Goal: Transaction & Acquisition: Book appointment/travel/reservation

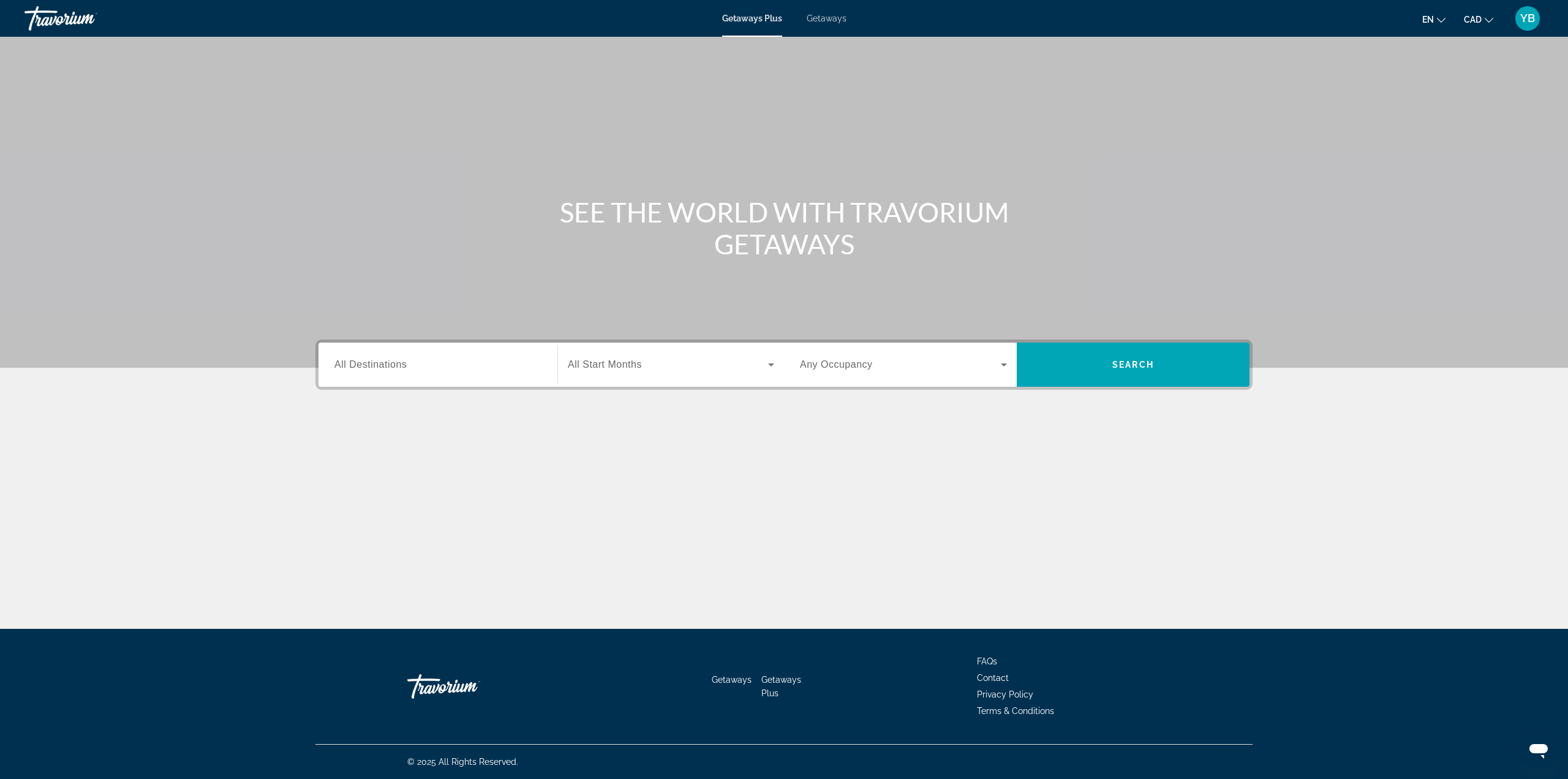
click at [360, 368] on span "All Destinations" at bounding box center [371, 363] width 72 height 10
click at [360, 368] on input "Destination All Destinations" at bounding box center [438, 365] width 207 height 15
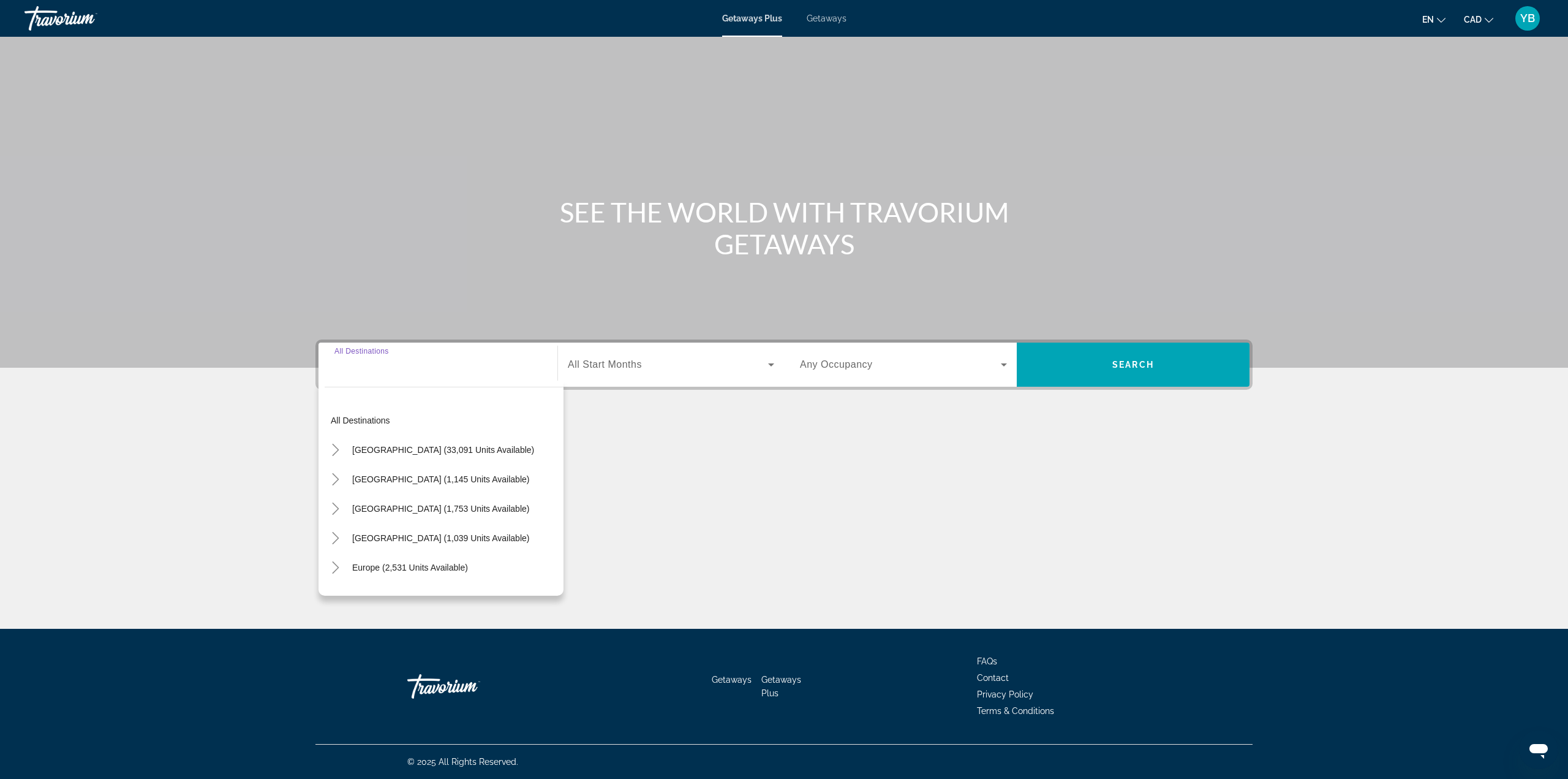
click at [409, 505] on span "[GEOGRAPHIC_DATA] (1,753 units available)" at bounding box center [440, 508] width 177 height 10
type input "**********"
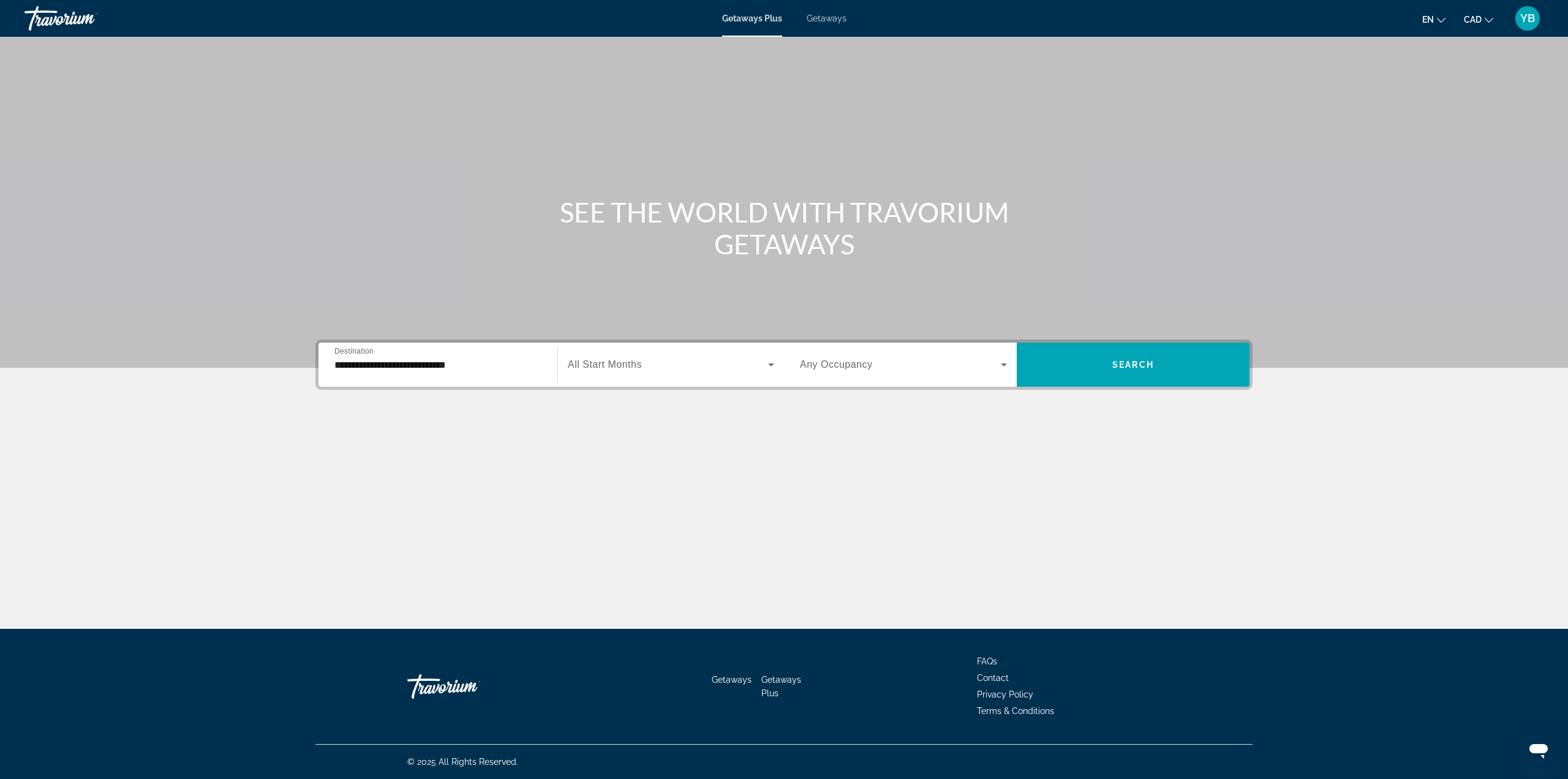
click at [626, 361] on span "All Start Months" at bounding box center [605, 363] width 74 height 10
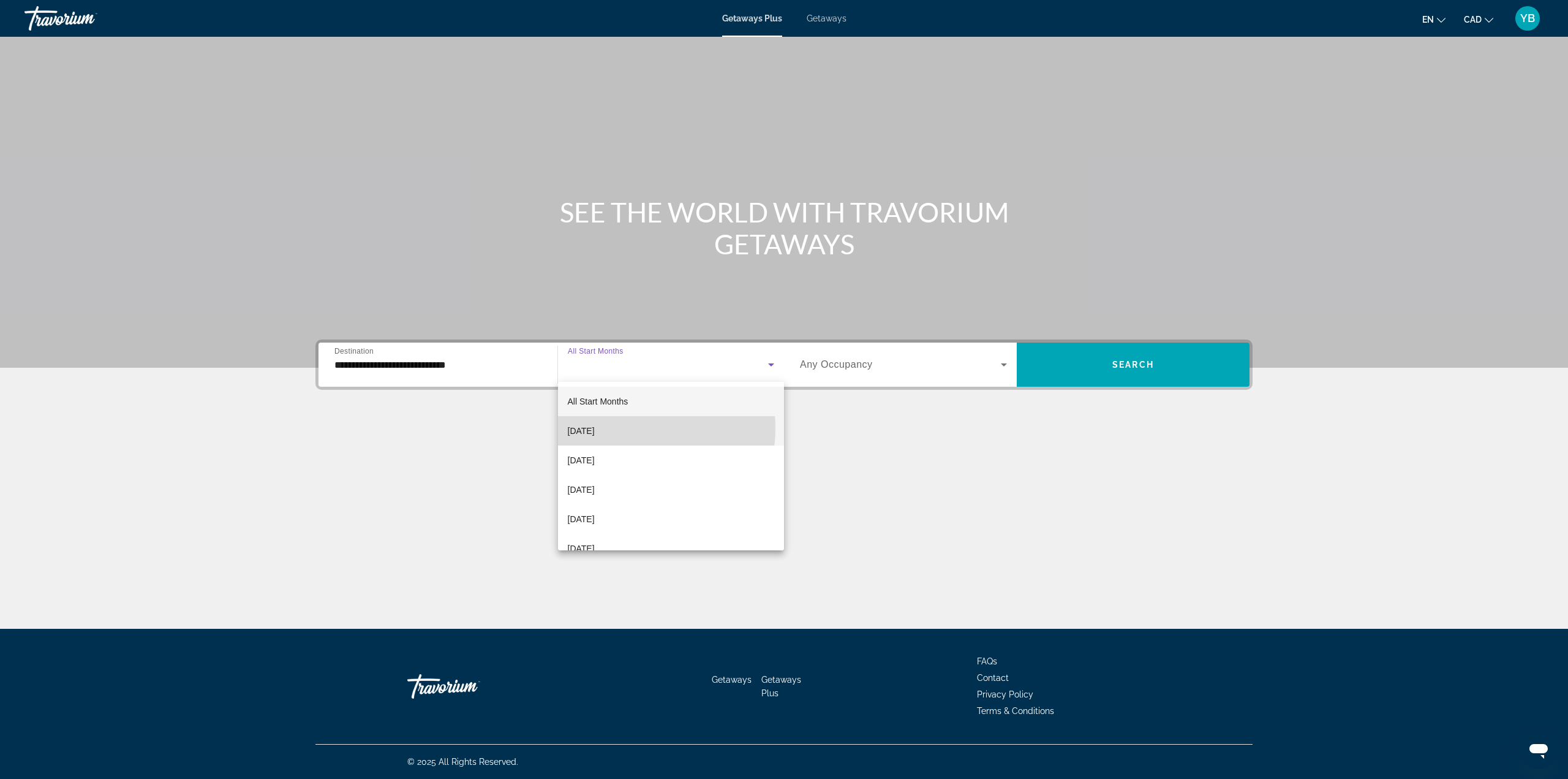
drag, startPoint x: 629, startPoint y: 428, endPoint x: 659, endPoint y: 413, distance: 33.5
click at [595, 427] on span "[DATE]" at bounding box center [581, 431] width 27 height 15
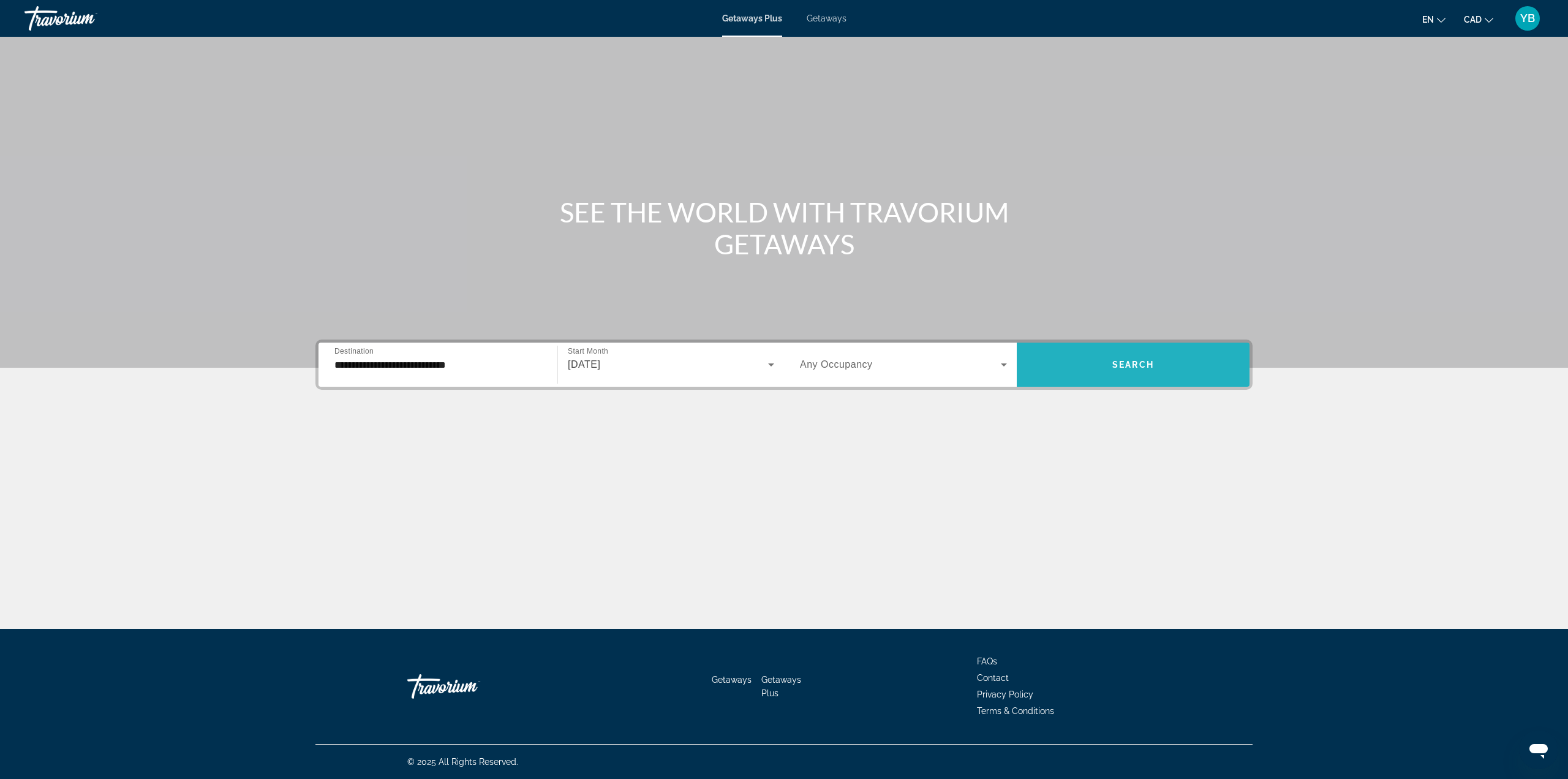
click at [1135, 368] on button "Search" at bounding box center [1133, 364] width 232 height 44
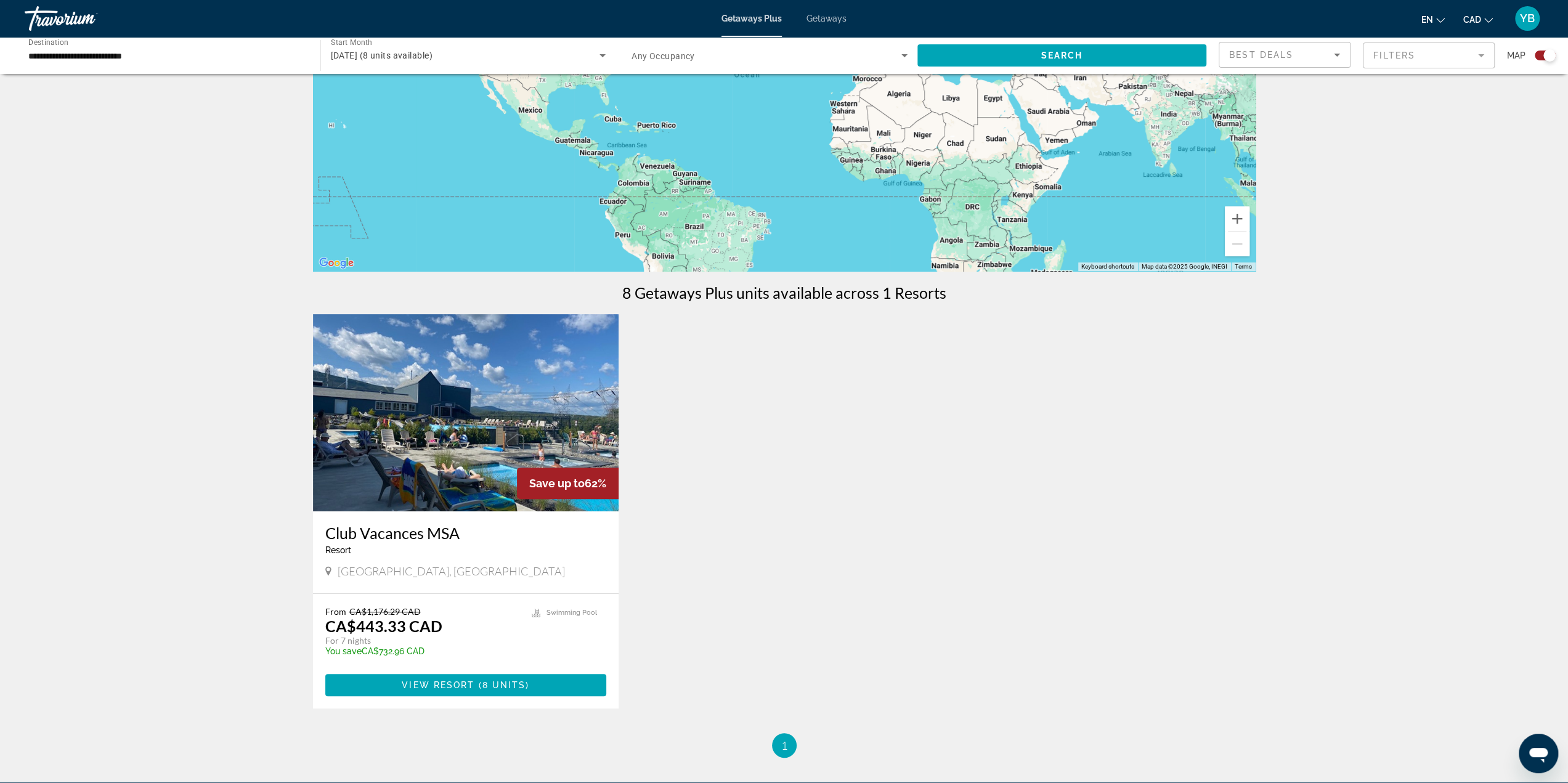
scroll to position [247, 0]
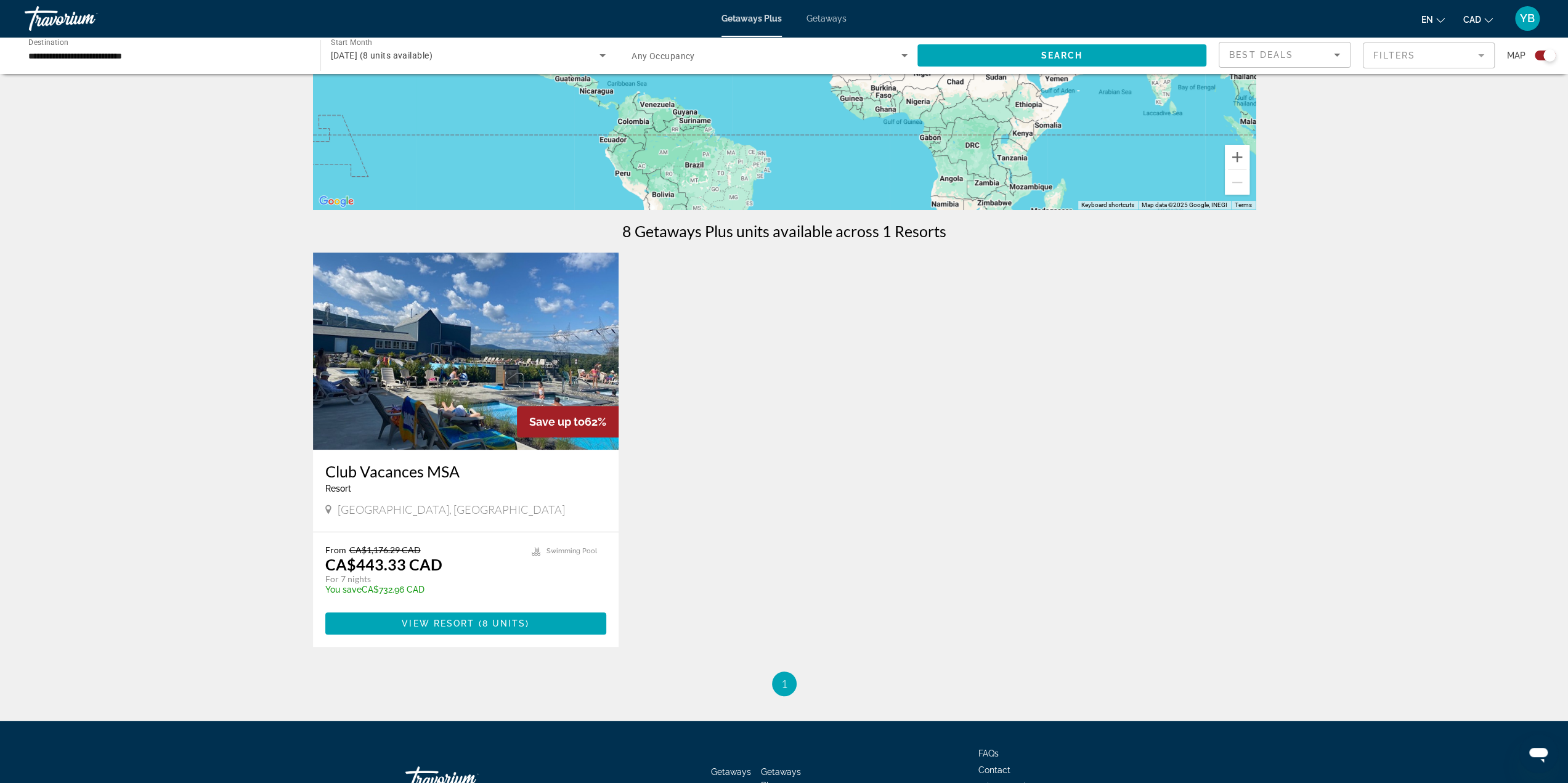
click at [421, 393] on img "Main content" at bounding box center [466, 351] width 306 height 197
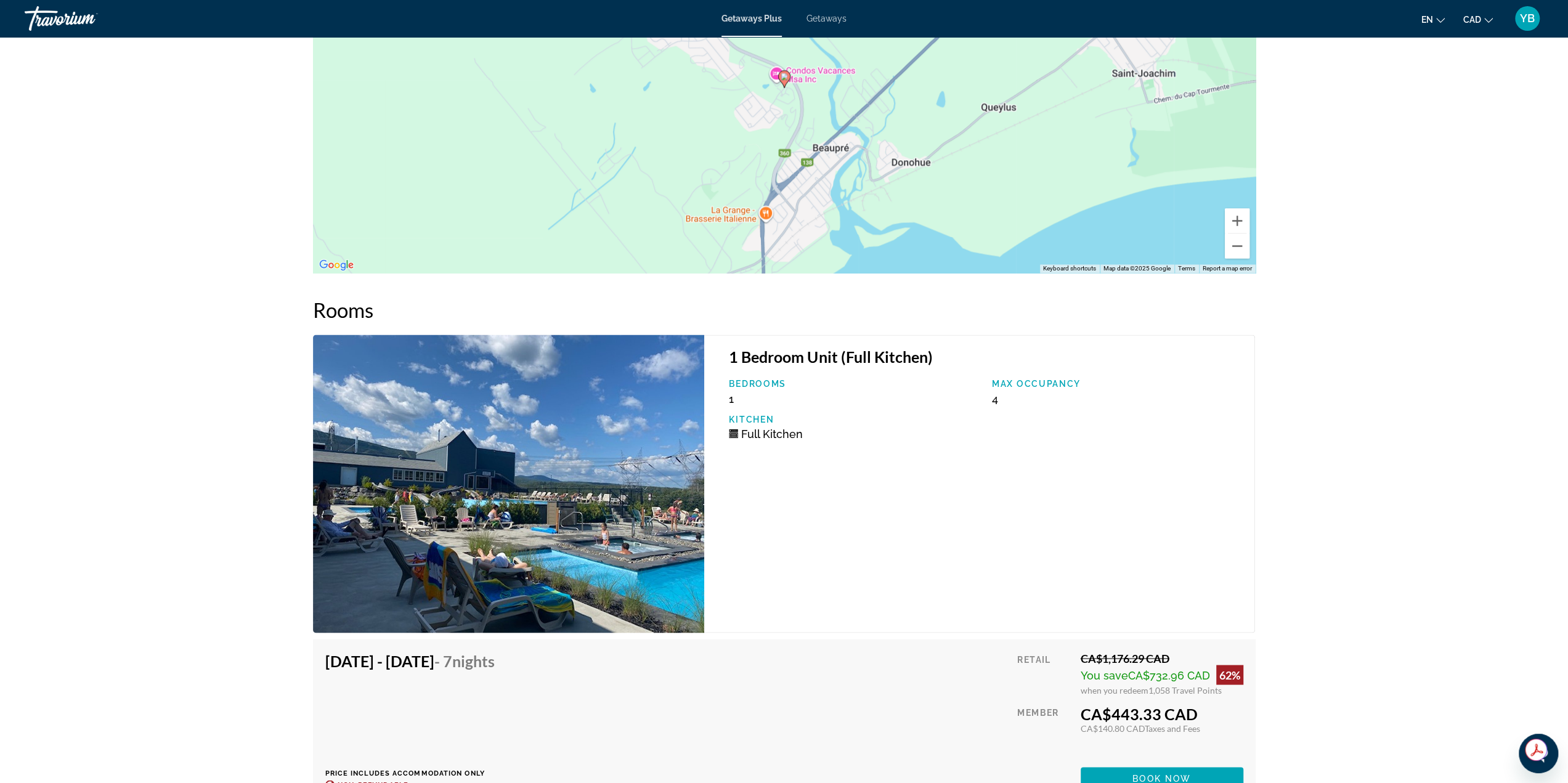
scroll to position [2156, 0]
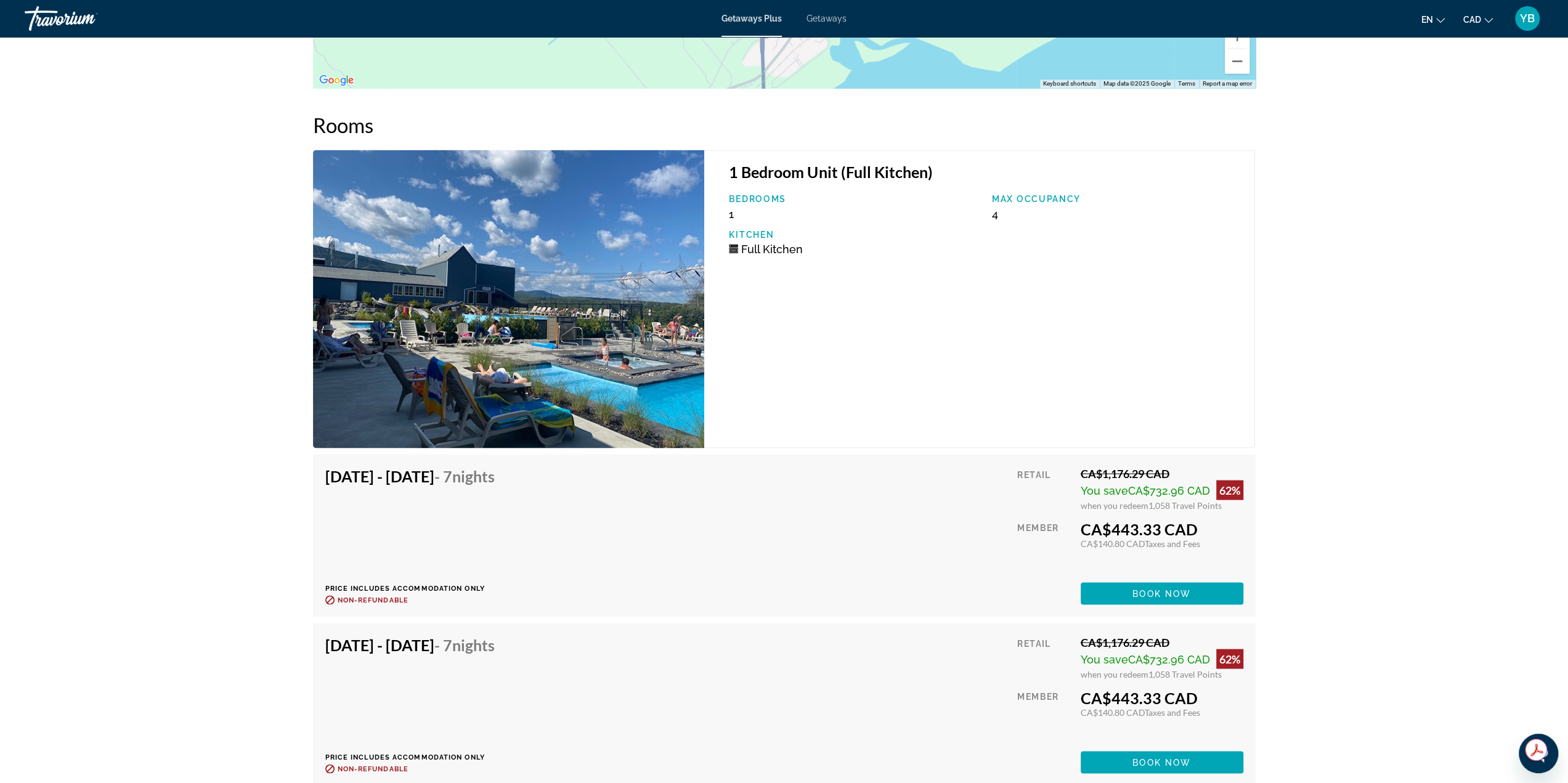
drag, startPoint x: 204, startPoint y: 534, endPoint x: 222, endPoint y: 532, distance: 18.1
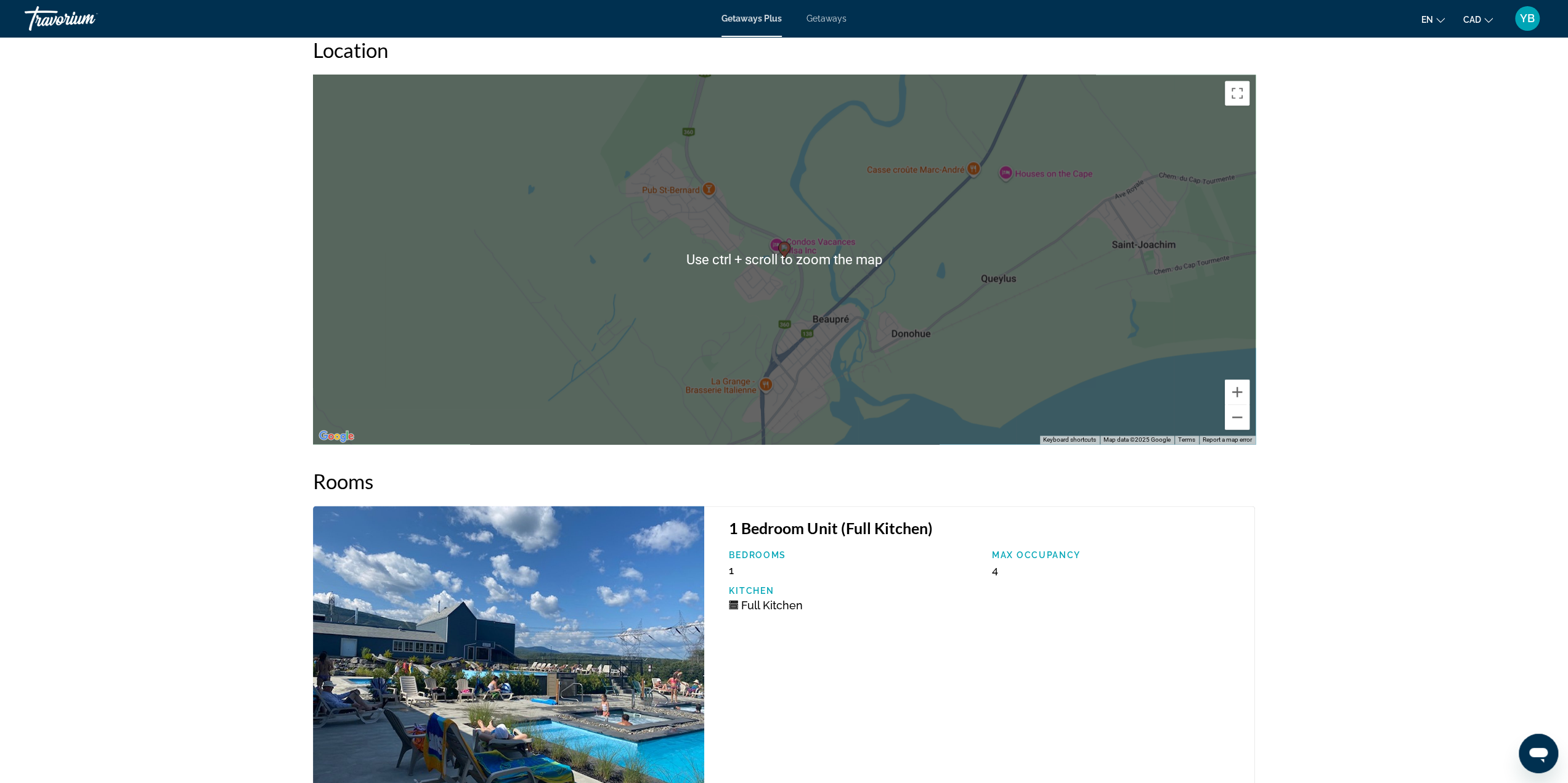
scroll to position [1753, 0]
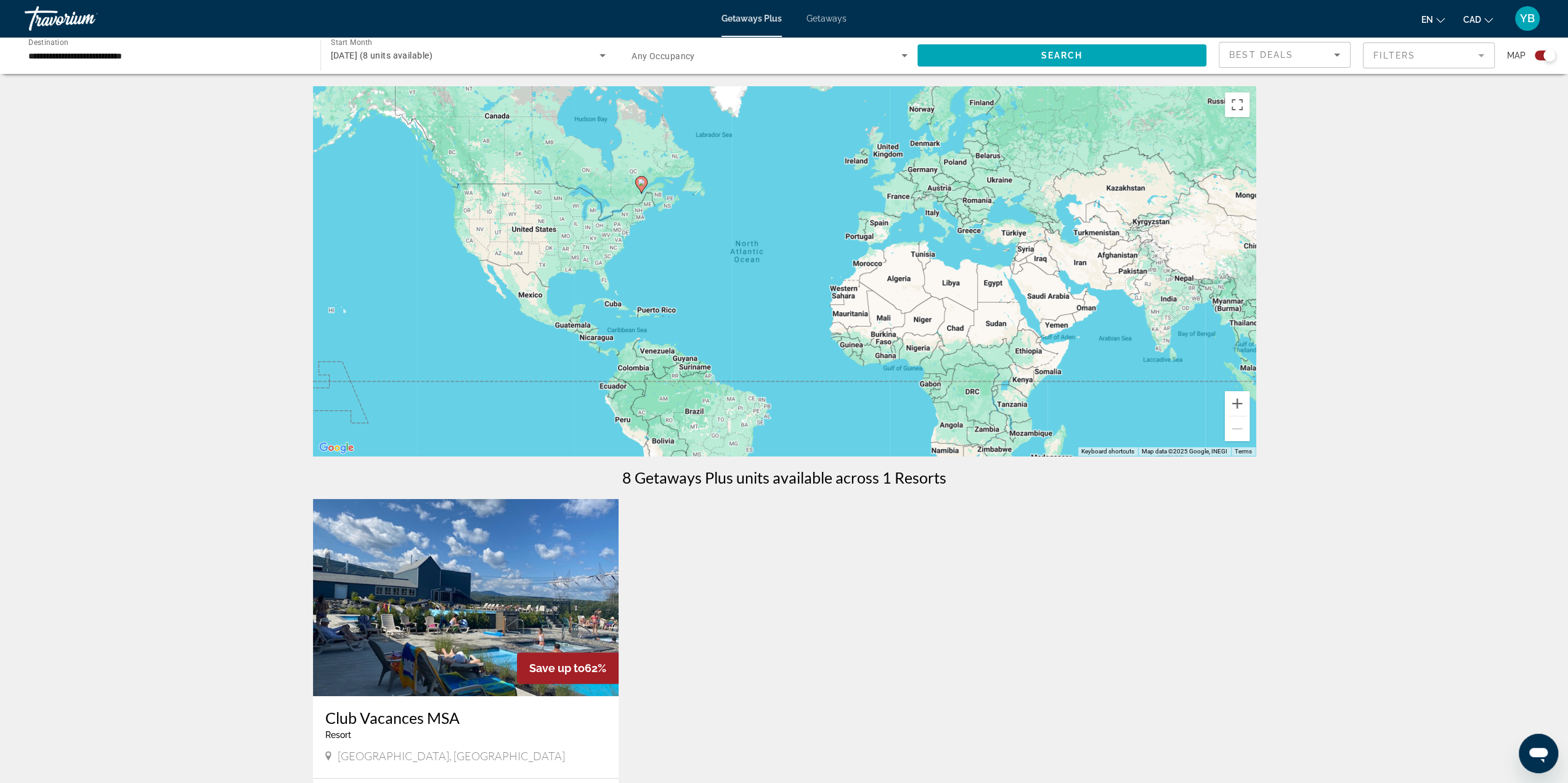
click at [86, 53] on input "**********" at bounding box center [167, 56] width 276 height 15
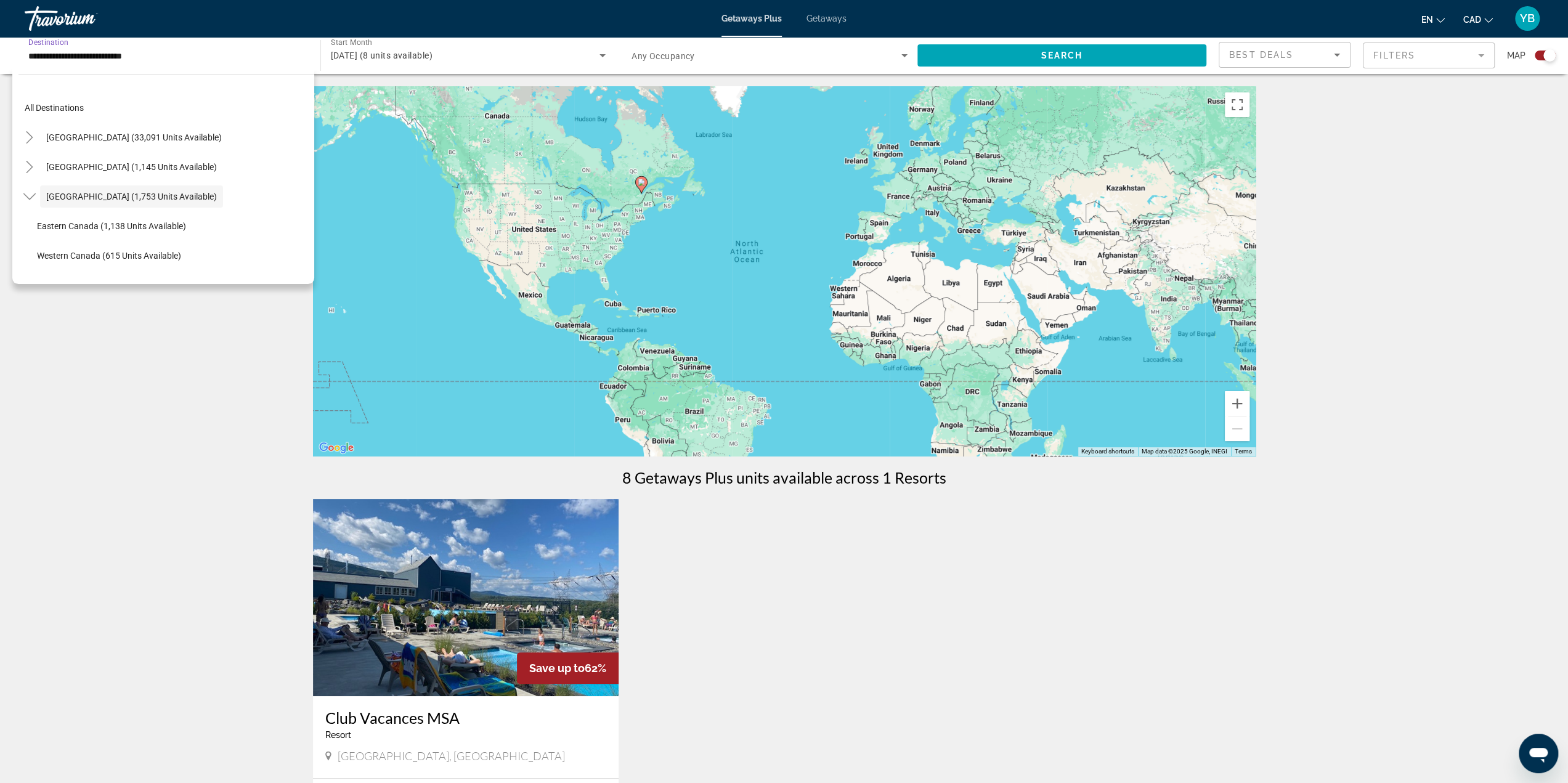
scroll to position [14, 0]
click at [99, 127] on span "[GEOGRAPHIC_DATA] (33,091 units available)" at bounding box center [133, 123] width 176 height 10
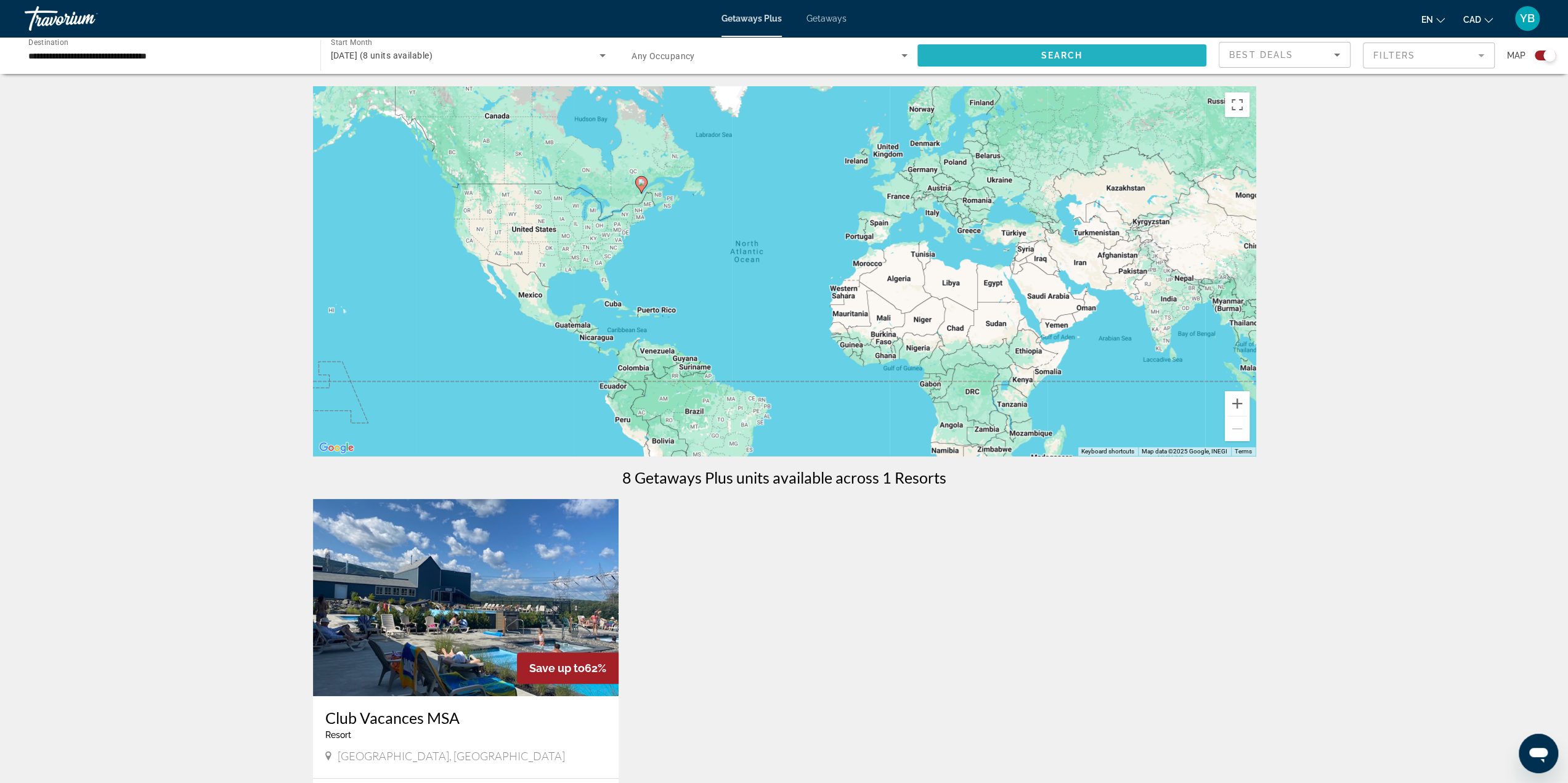
click at [1094, 63] on span "Search widget" at bounding box center [1062, 55] width 290 height 29
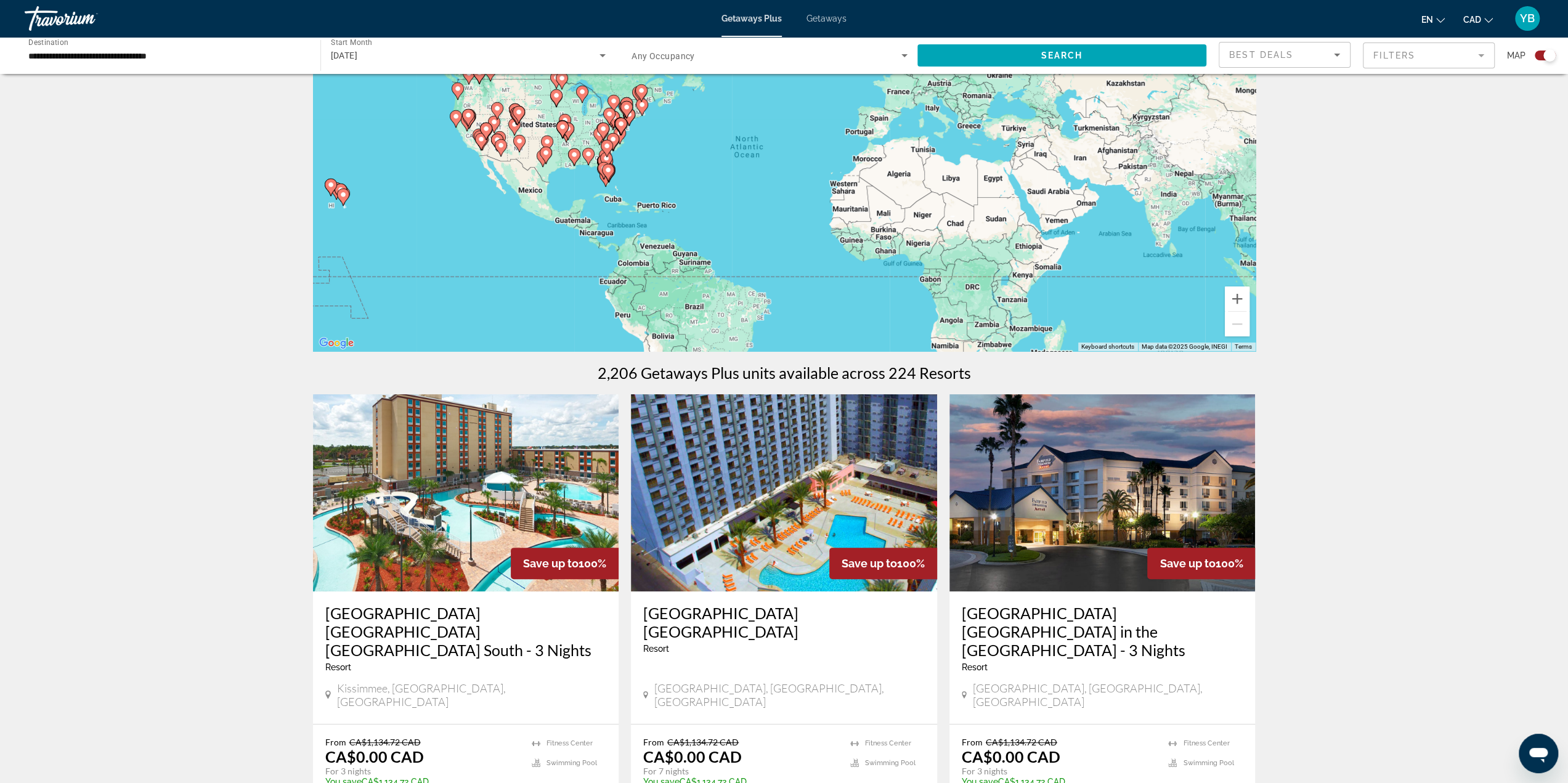
scroll to position [62, 0]
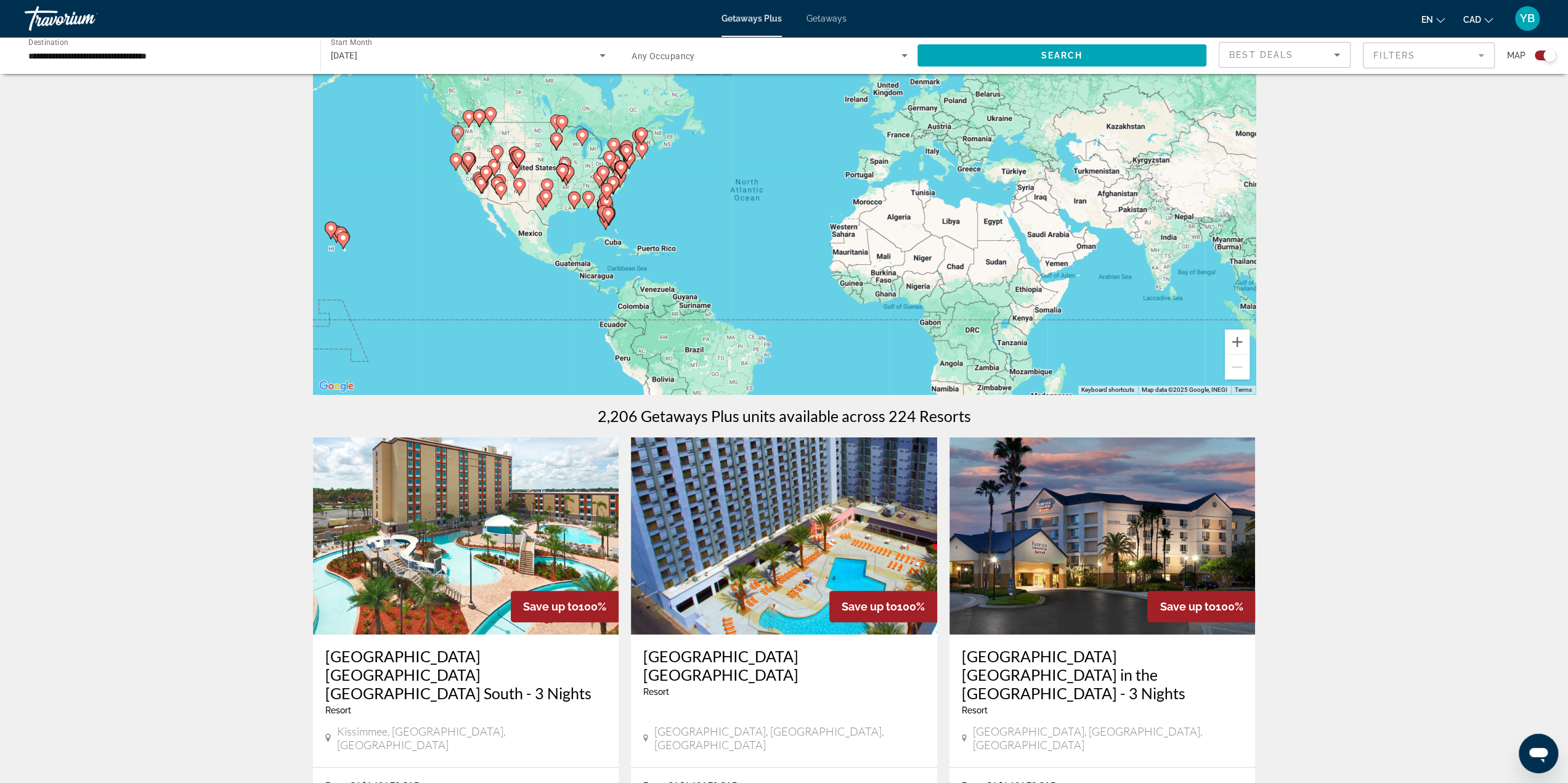
click at [651, 168] on div "To activate drag with keyboard, press Alt + Enter. Once in keyboard drag state,…" at bounding box center [784, 210] width 942 height 370
click at [651, 168] on div "To activate drag with keyboard, press Alt + Enter. Once in keyboard drag state,…" at bounding box center [784, 210] width 942 height 370
click at [642, 168] on div "To activate drag with keyboard, press Alt + Enter. Once in keyboard drag state,…" at bounding box center [784, 210] width 942 height 370
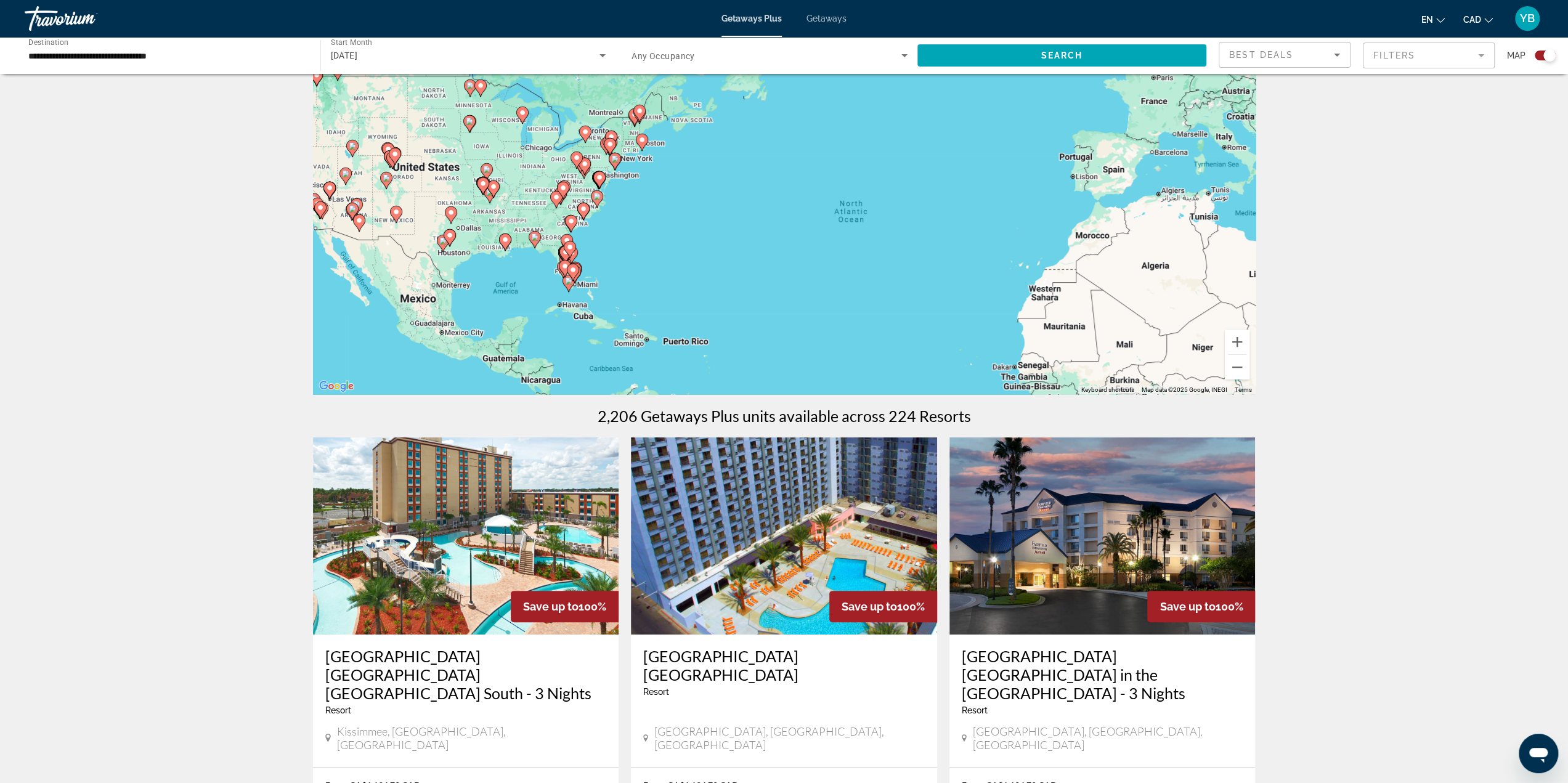
click at [663, 152] on div "To activate drag with keyboard, press Alt + Enter. Once in keyboard drag state,…" at bounding box center [784, 210] width 942 height 370
click at [658, 154] on div "To activate drag with keyboard, press Alt + Enter. Once in keyboard drag state,…" at bounding box center [784, 210] width 942 height 370
click at [655, 135] on div "To activate drag with keyboard, press Alt + Enter. Once in keyboard drag state,…" at bounding box center [784, 210] width 942 height 370
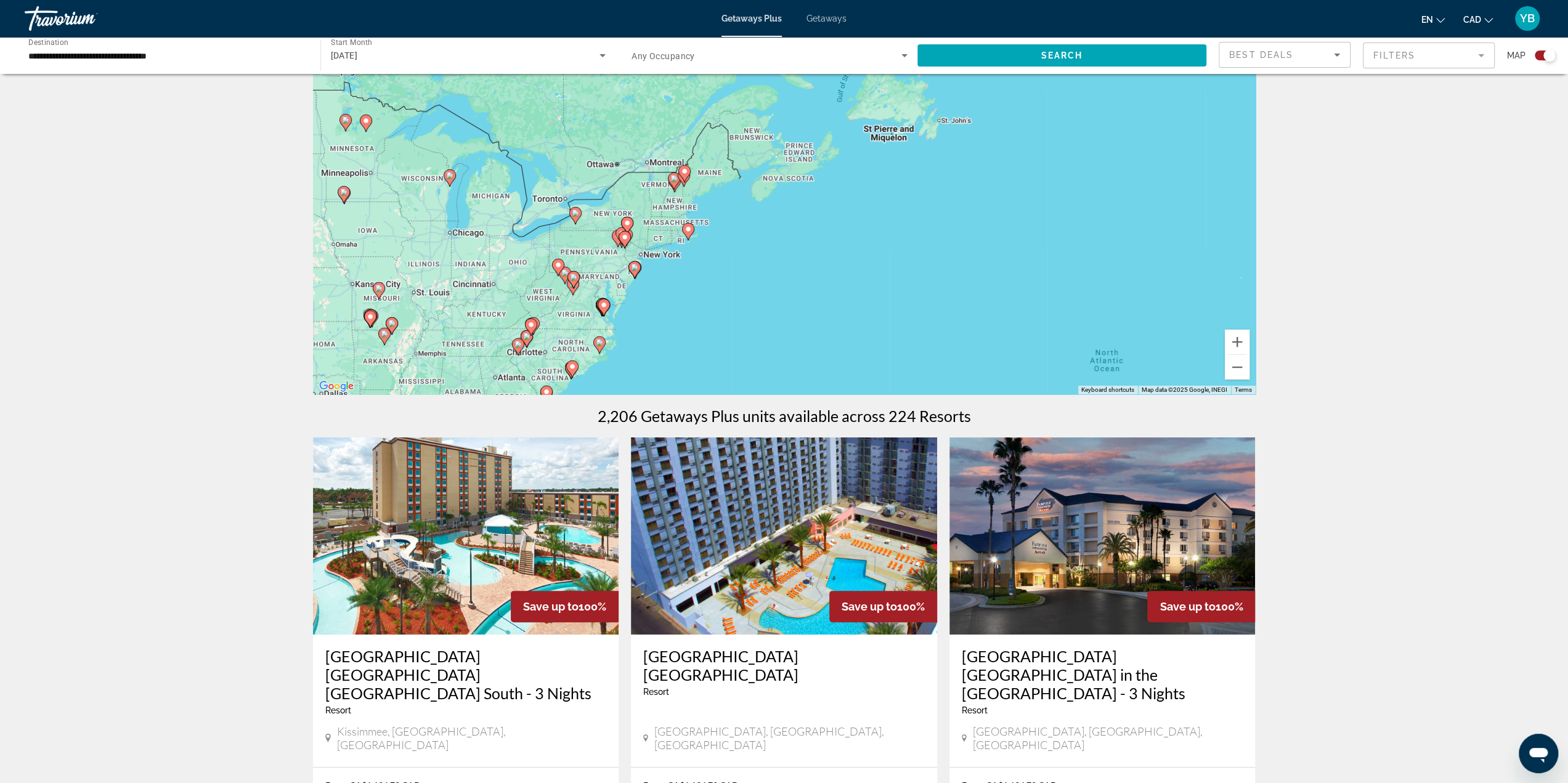
drag, startPoint x: 635, startPoint y: 175, endPoint x: 699, endPoint y: 241, distance: 91.9
click at [694, 240] on g "Main content" at bounding box center [687, 231] width 12 height 17
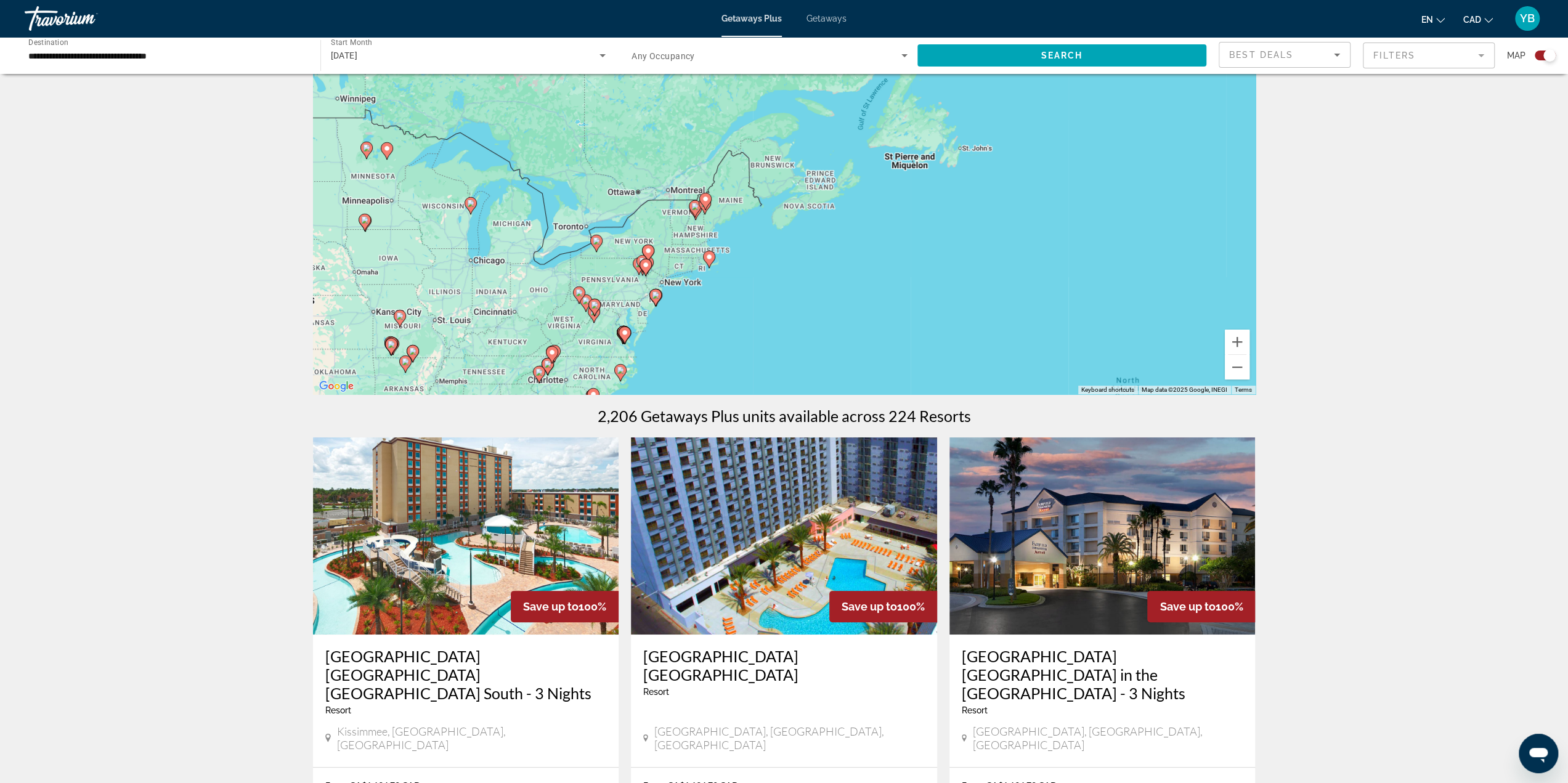
click at [607, 260] on div "To activate drag with keyboard, press Alt + Enter. Once in keyboard drag state,…" at bounding box center [784, 210] width 942 height 370
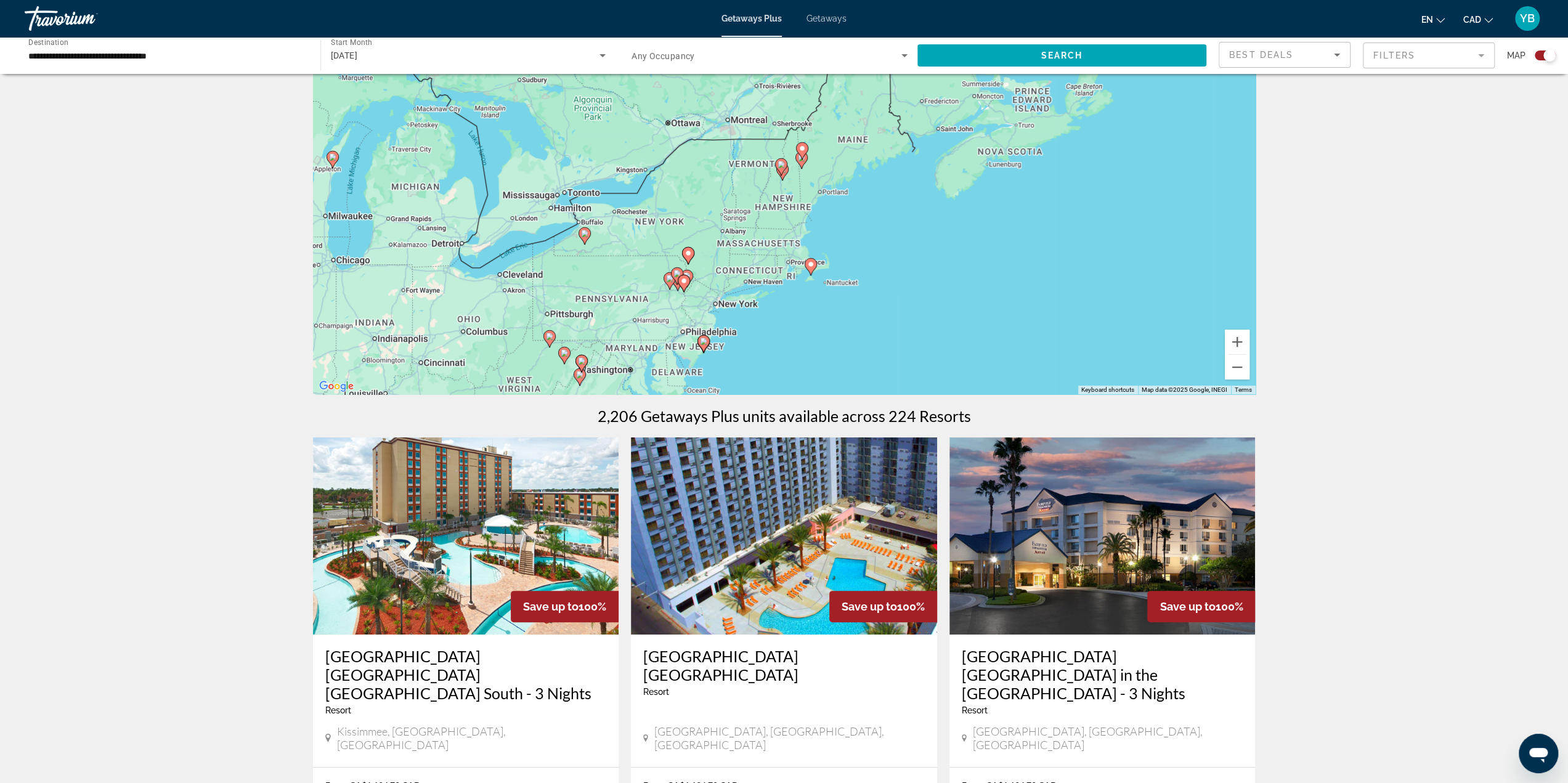
click at [611, 258] on div "To activate drag with keyboard, press Alt + Enter. Once in keyboard drag state,…" at bounding box center [784, 210] width 942 height 370
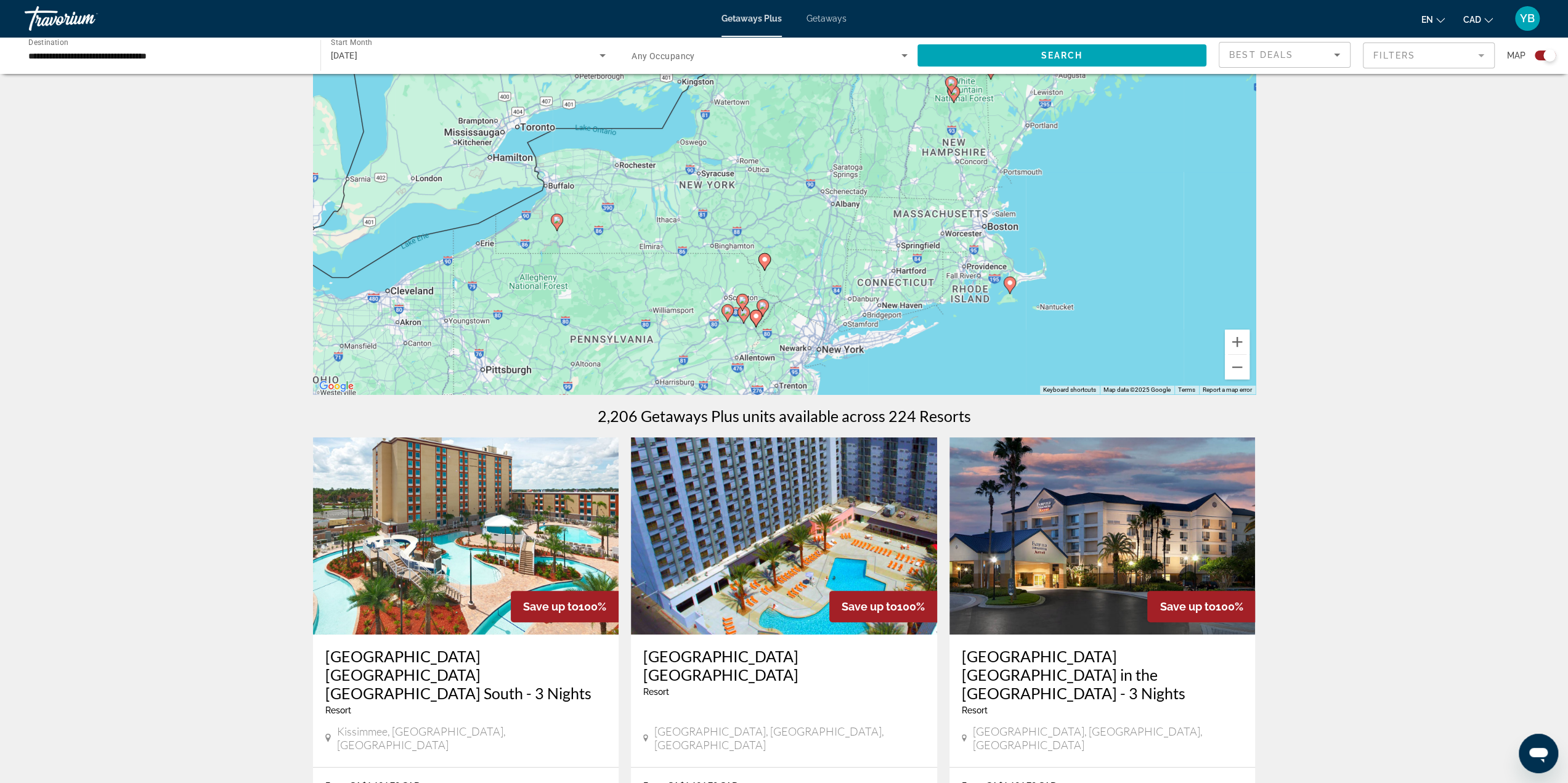
click at [553, 220] on image "Main content" at bounding box center [557, 220] width 7 height 7
type input "**********"
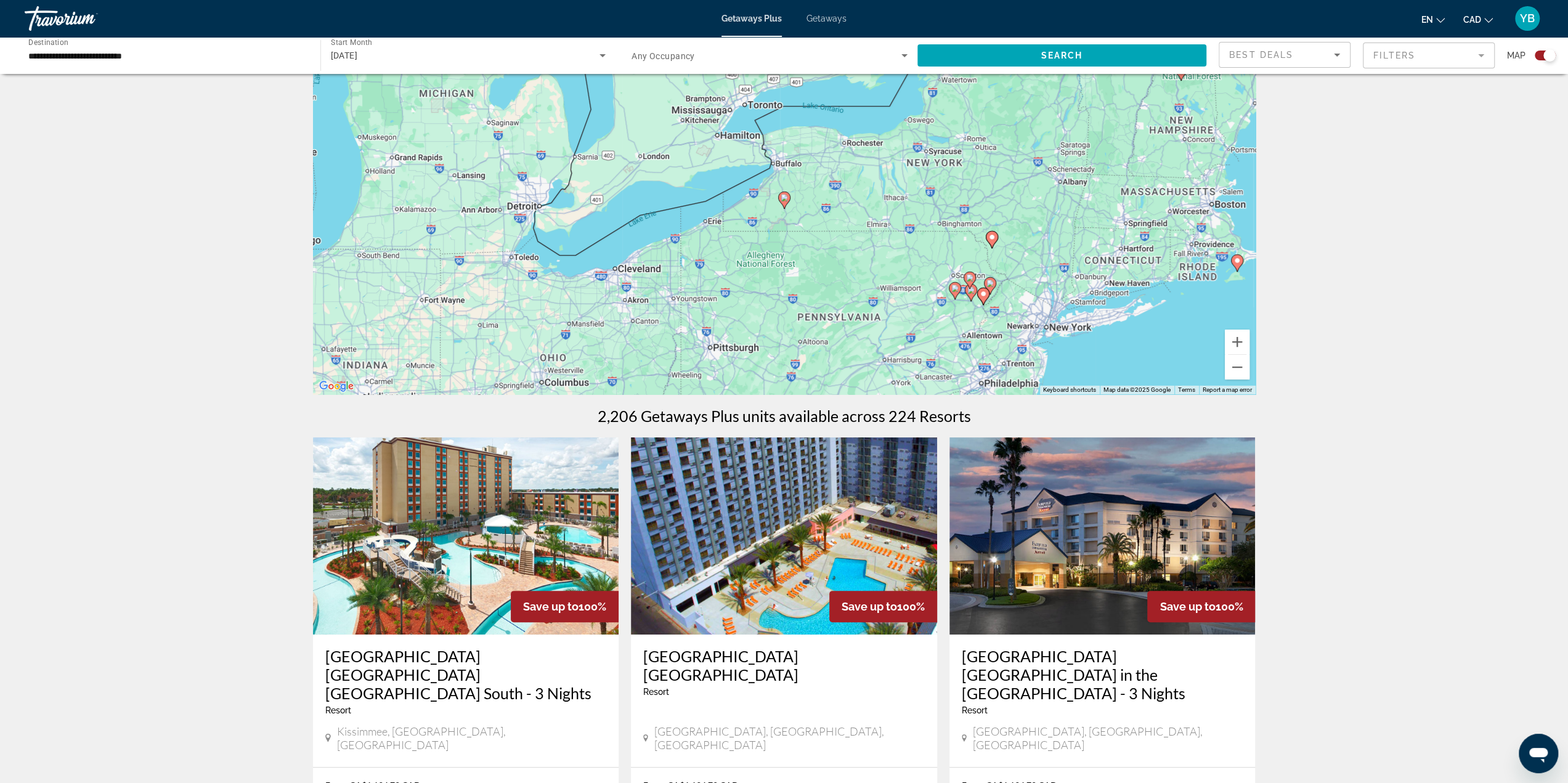
click at [786, 199] on image "Main content" at bounding box center [784, 198] width 7 height 7
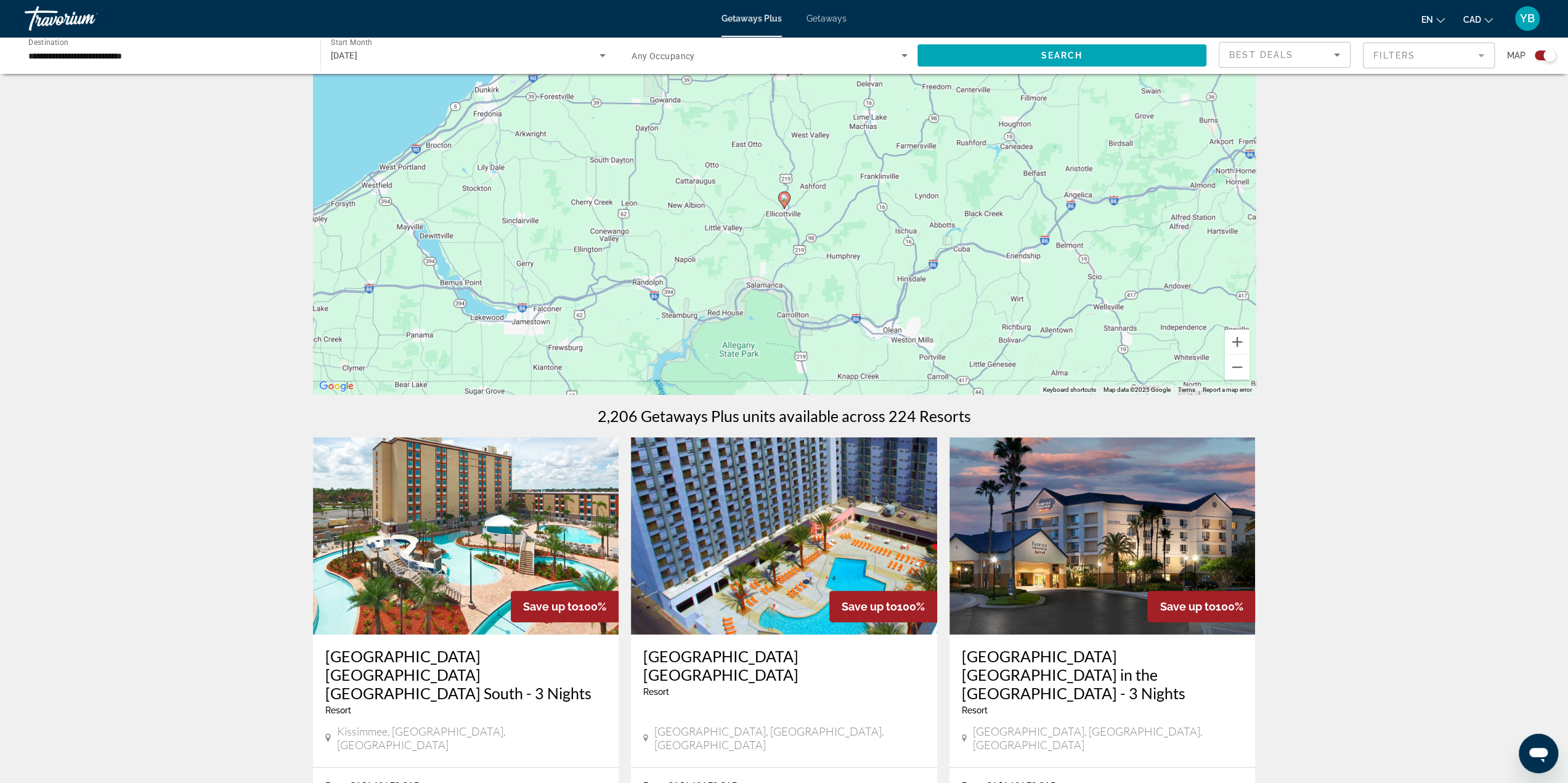
click at [786, 199] on image "Main content" at bounding box center [784, 198] width 7 height 7
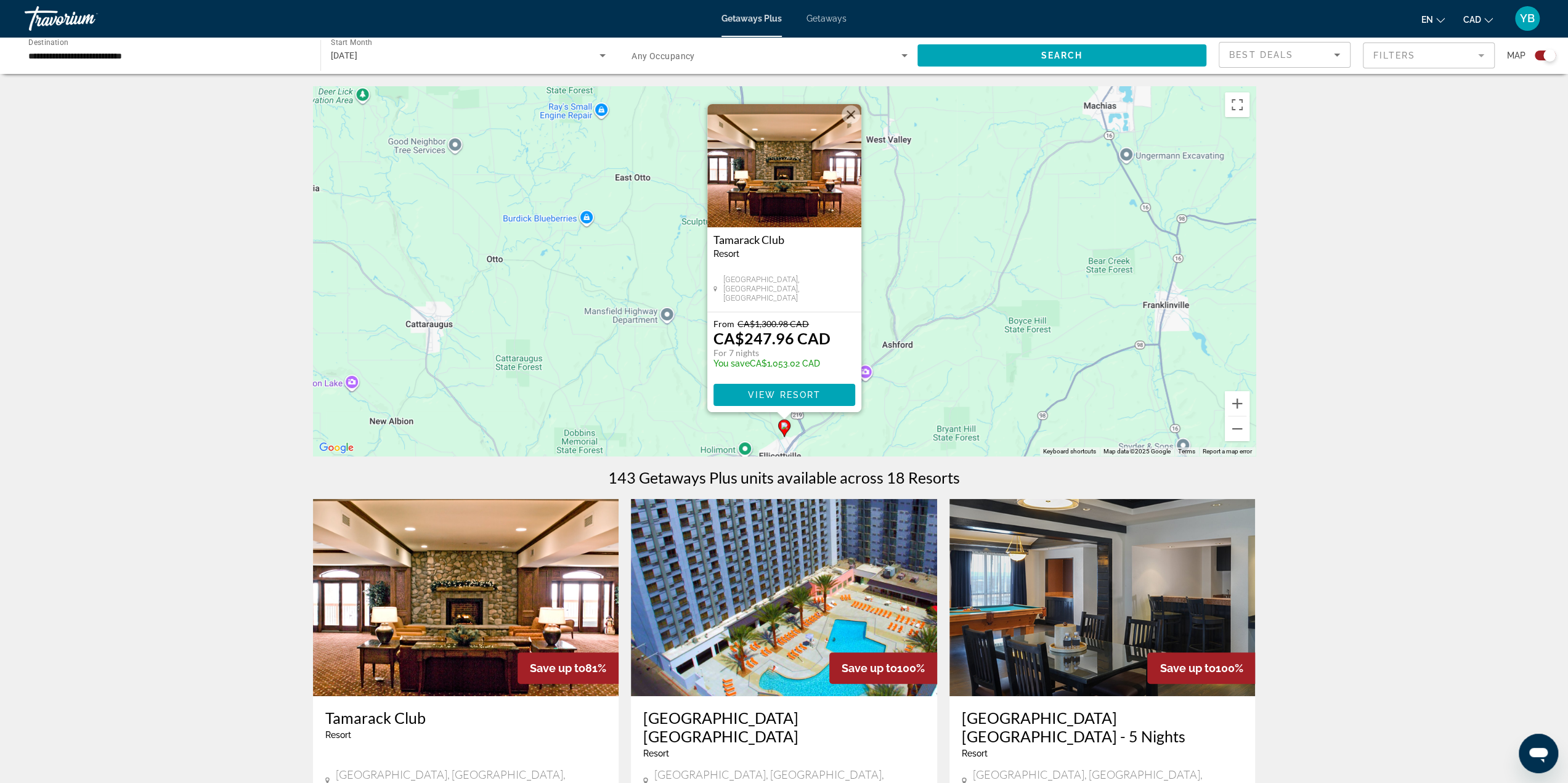
click at [855, 117] on button "Close" at bounding box center [850, 114] width 18 height 18
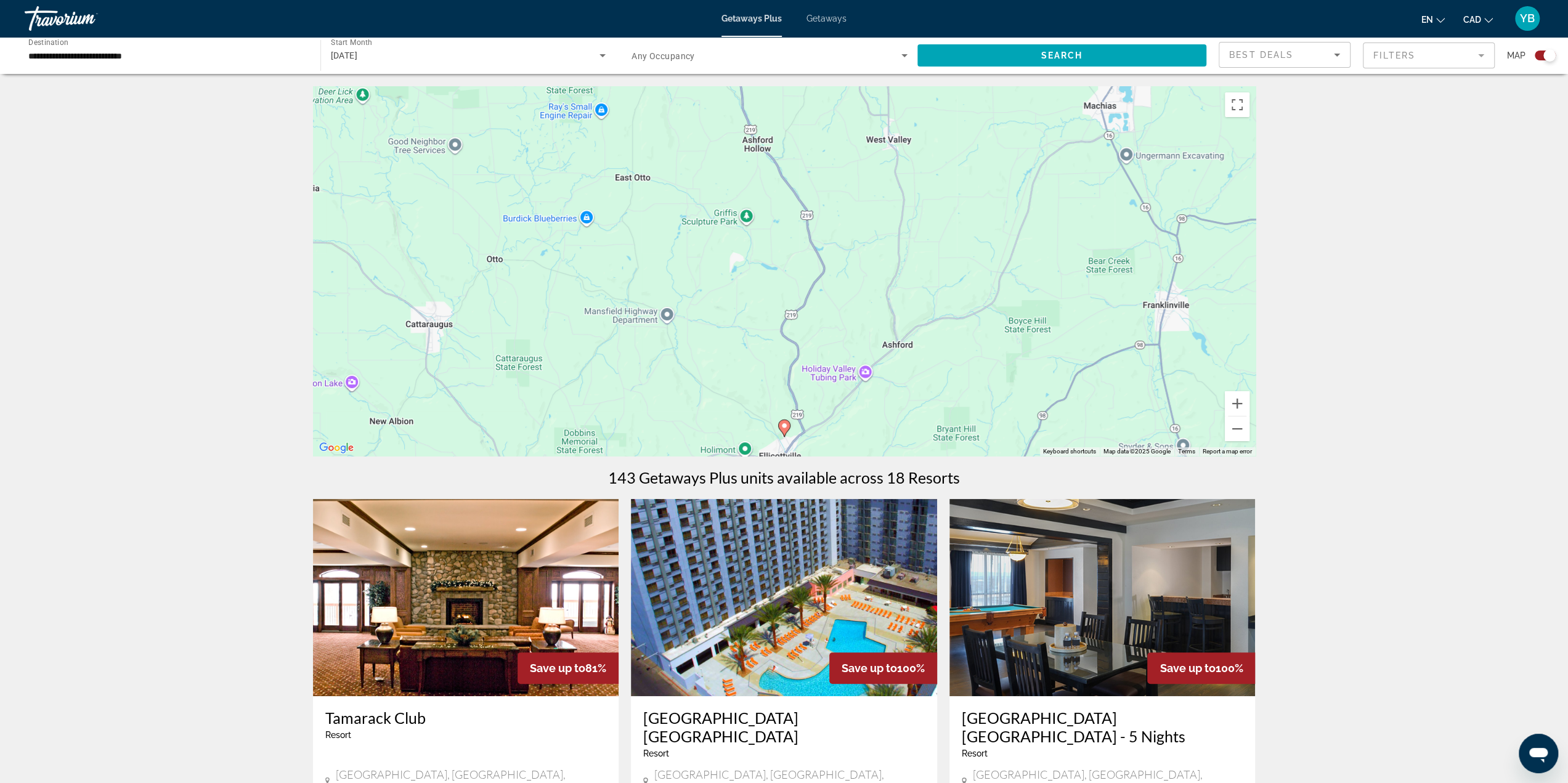
click at [977, 223] on div "To navigate, press the arrow keys. To activate drag with keyboard, press Alt + …" at bounding box center [784, 271] width 942 height 370
click at [1246, 433] on button "Zoom out" at bounding box center [1237, 429] width 25 height 25
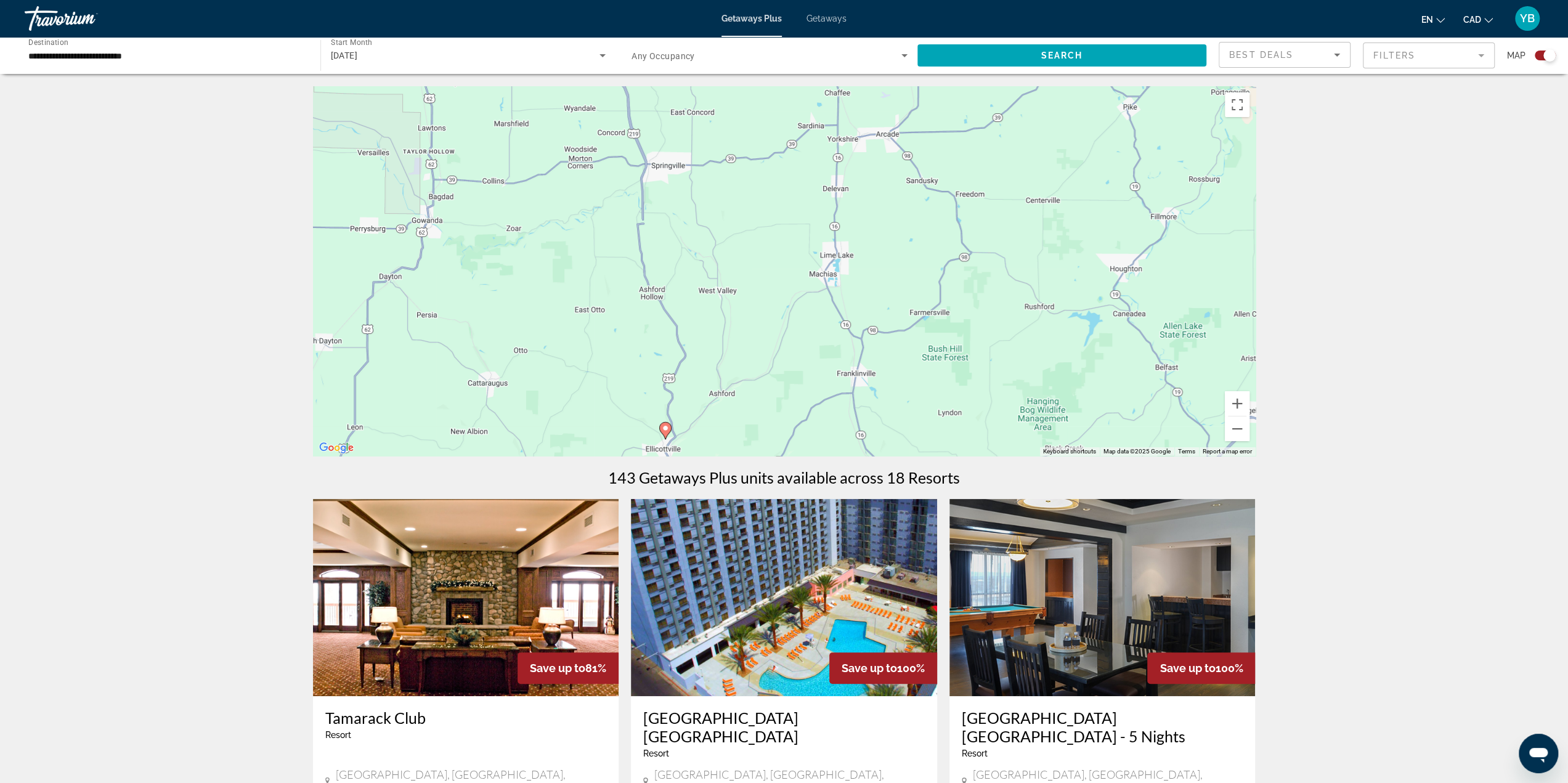
drag, startPoint x: 1075, startPoint y: 308, endPoint x: 952, endPoint y: 396, distance: 151.2
click at [952, 396] on div "To activate drag with keyboard, press Alt + Enter. Once in keyboard drag state,…" at bounding box center [784, 271] width 942 height 370
click at [1241, 428] on button "Zoom out" at bounding box center [1237, 429] width 25 height 25
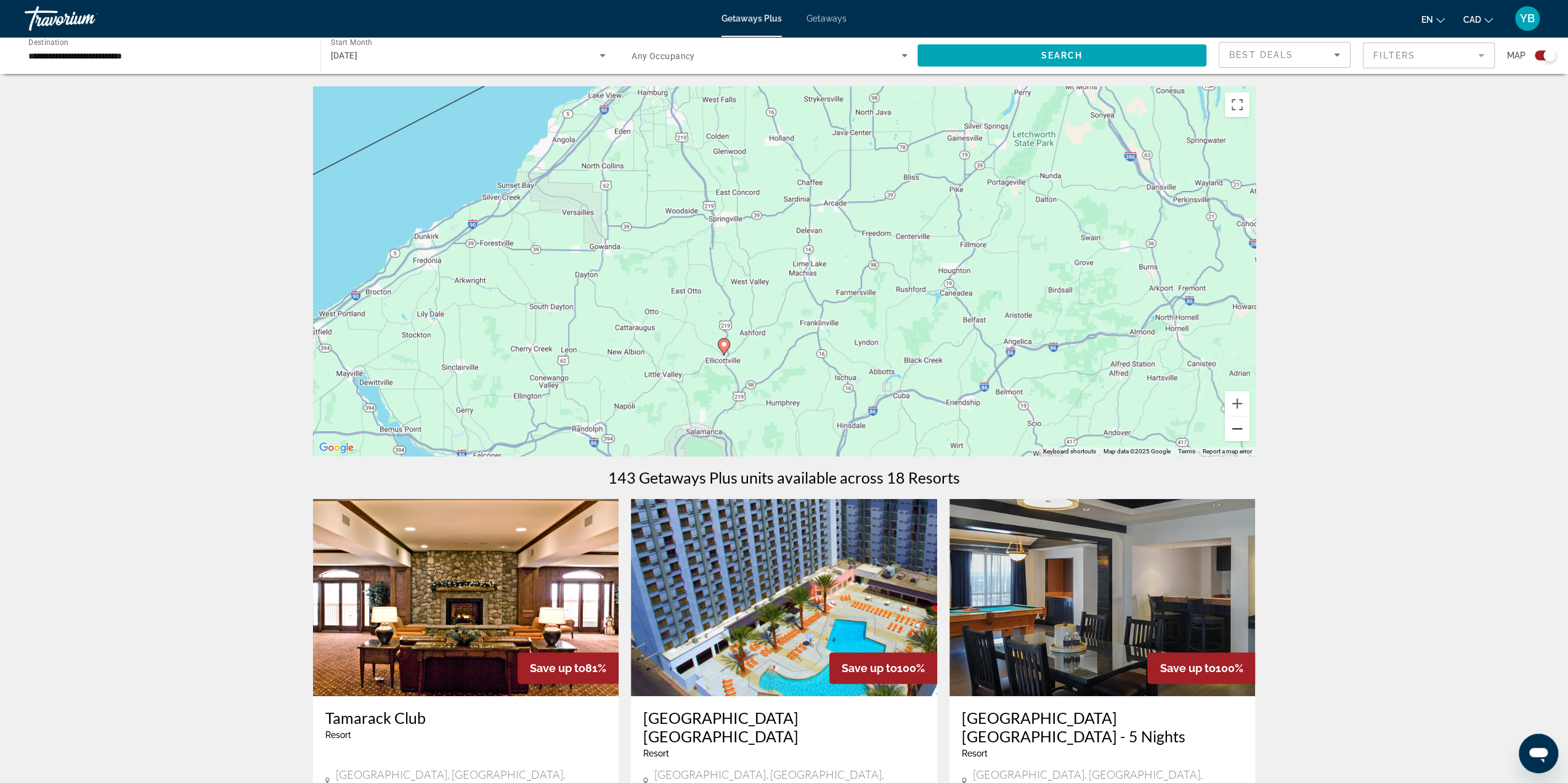
click at [1239, 426] on button "Zoom out" at bounding box center [1237, 429] width 25 height 25
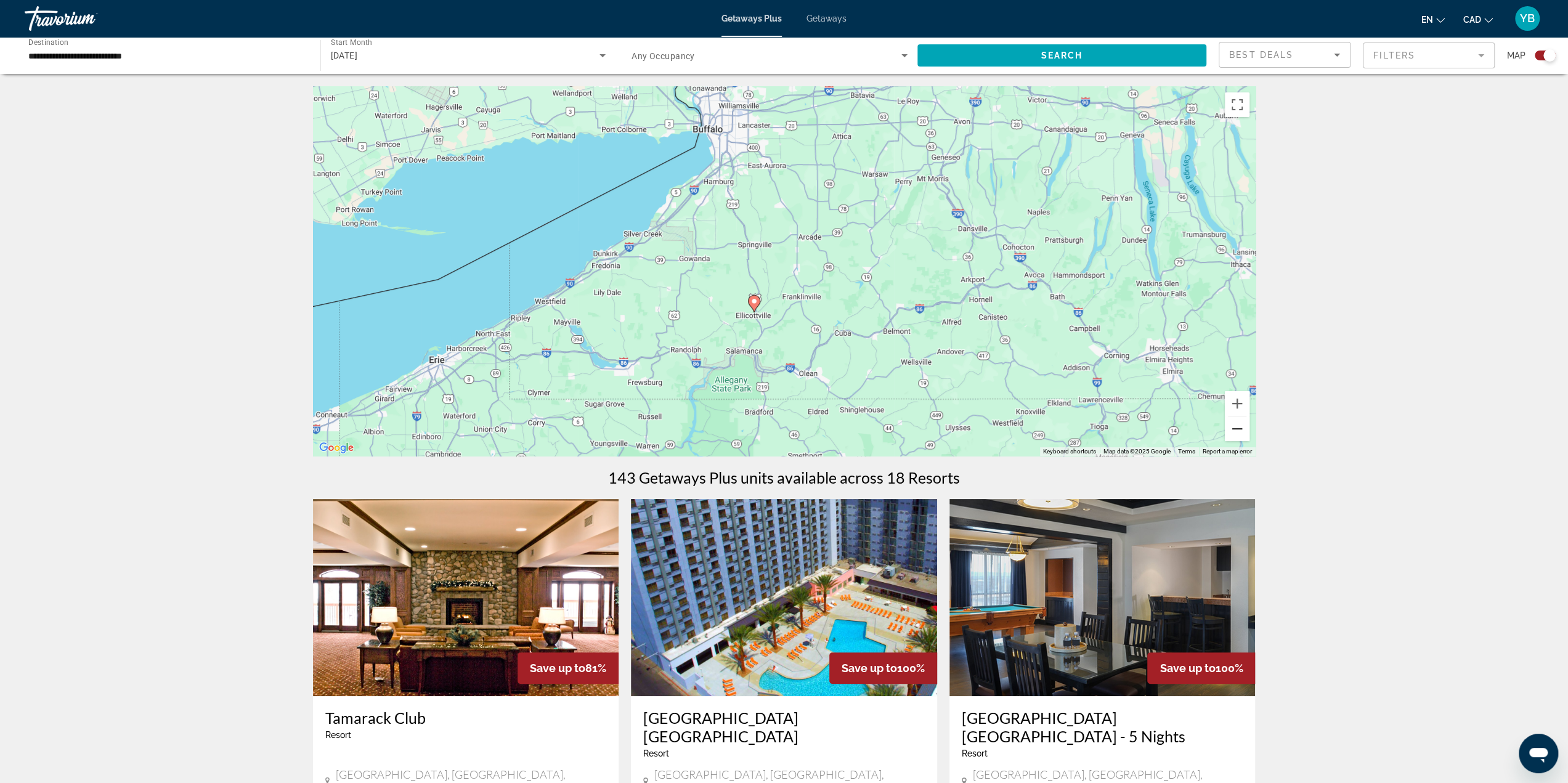
click at [1239, 430] on button "Zoom out" at bounding box center [1237, 429] width 25 height 25
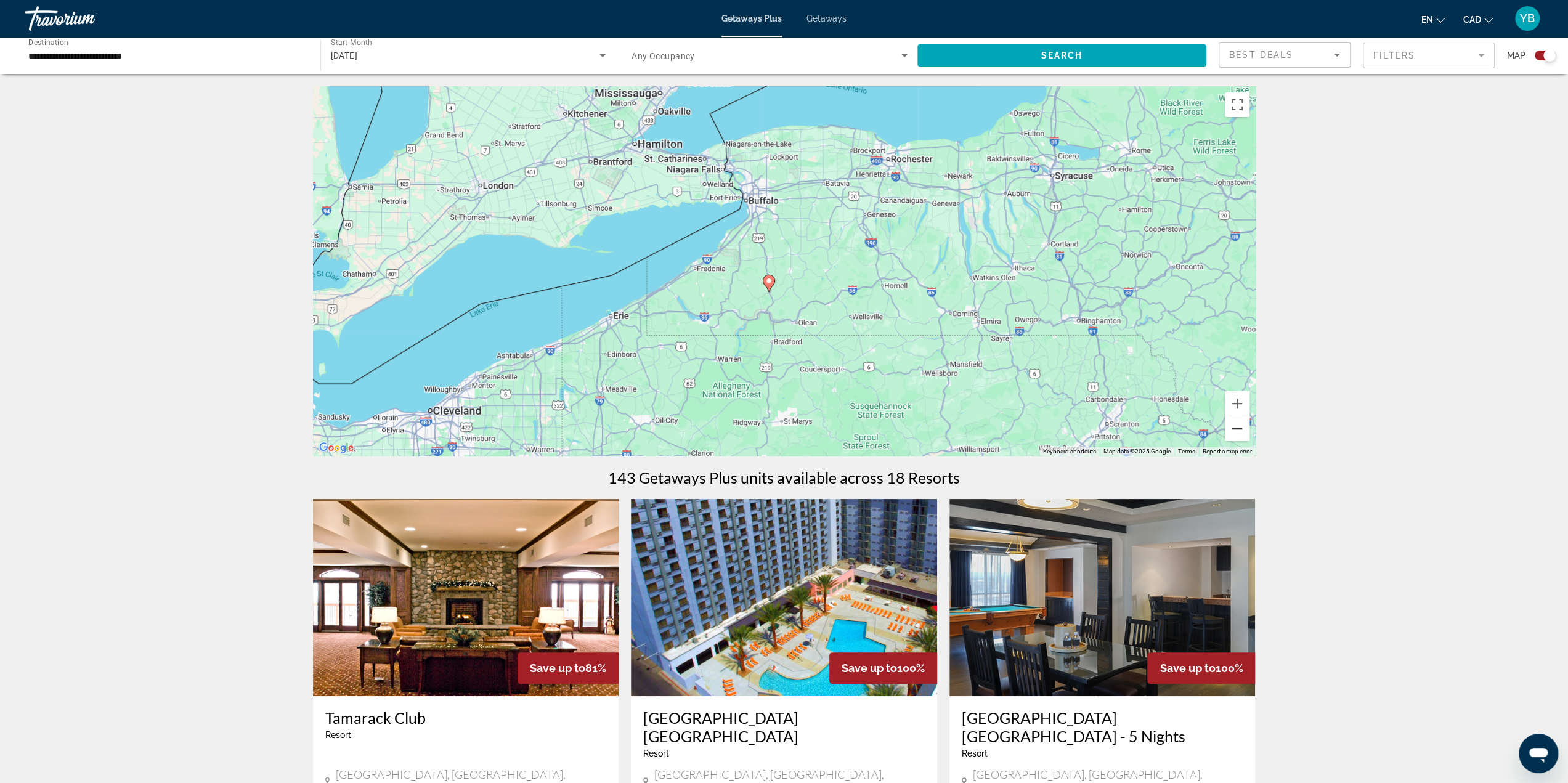
click at [1239, 430] on button "Zoom out" at bounding box center [1237, 429] width 25 height 25
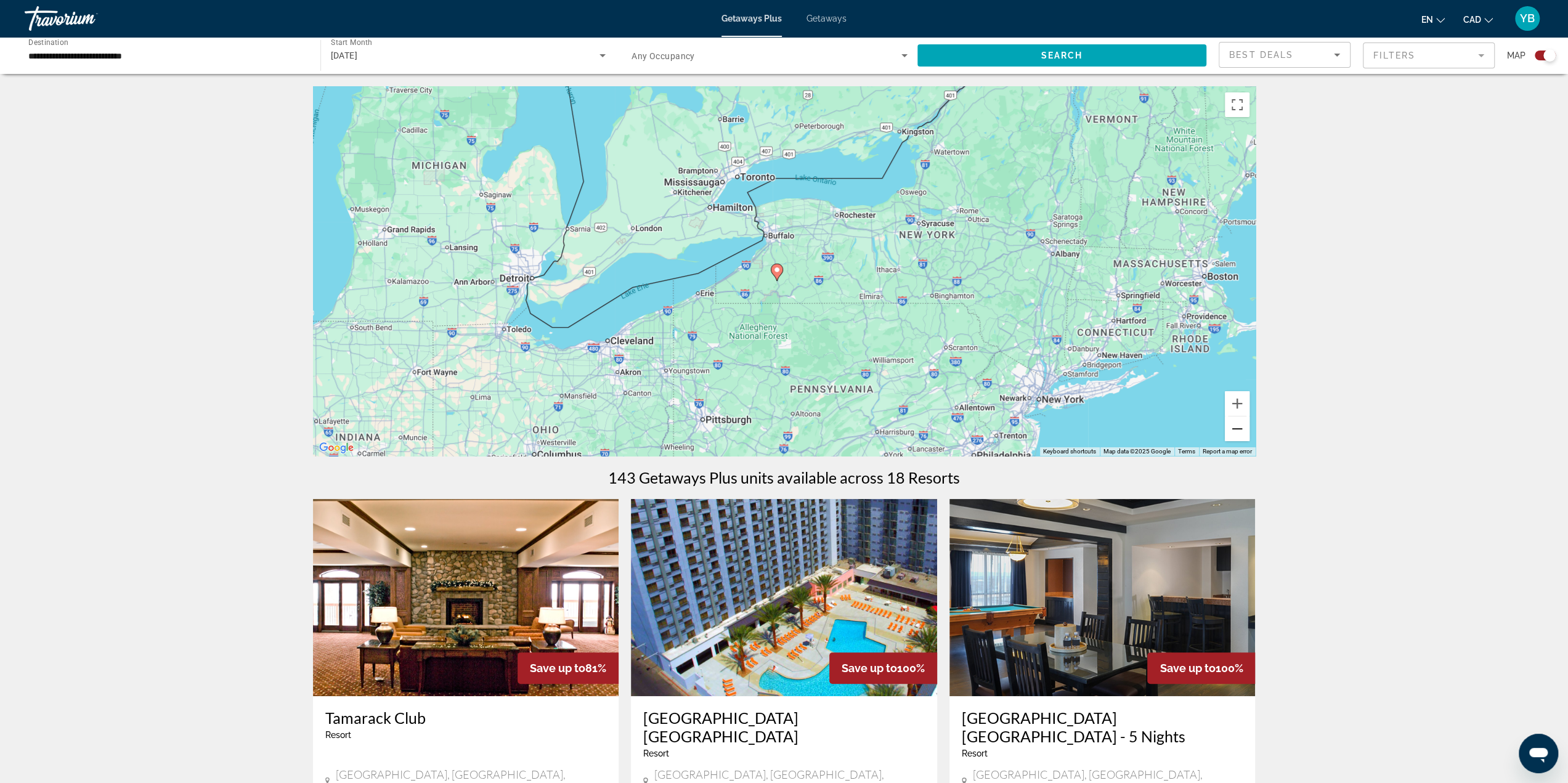
click at [1239, 430] on button "Zoom out" at bounding box center [1237, 429] width 25 height 25
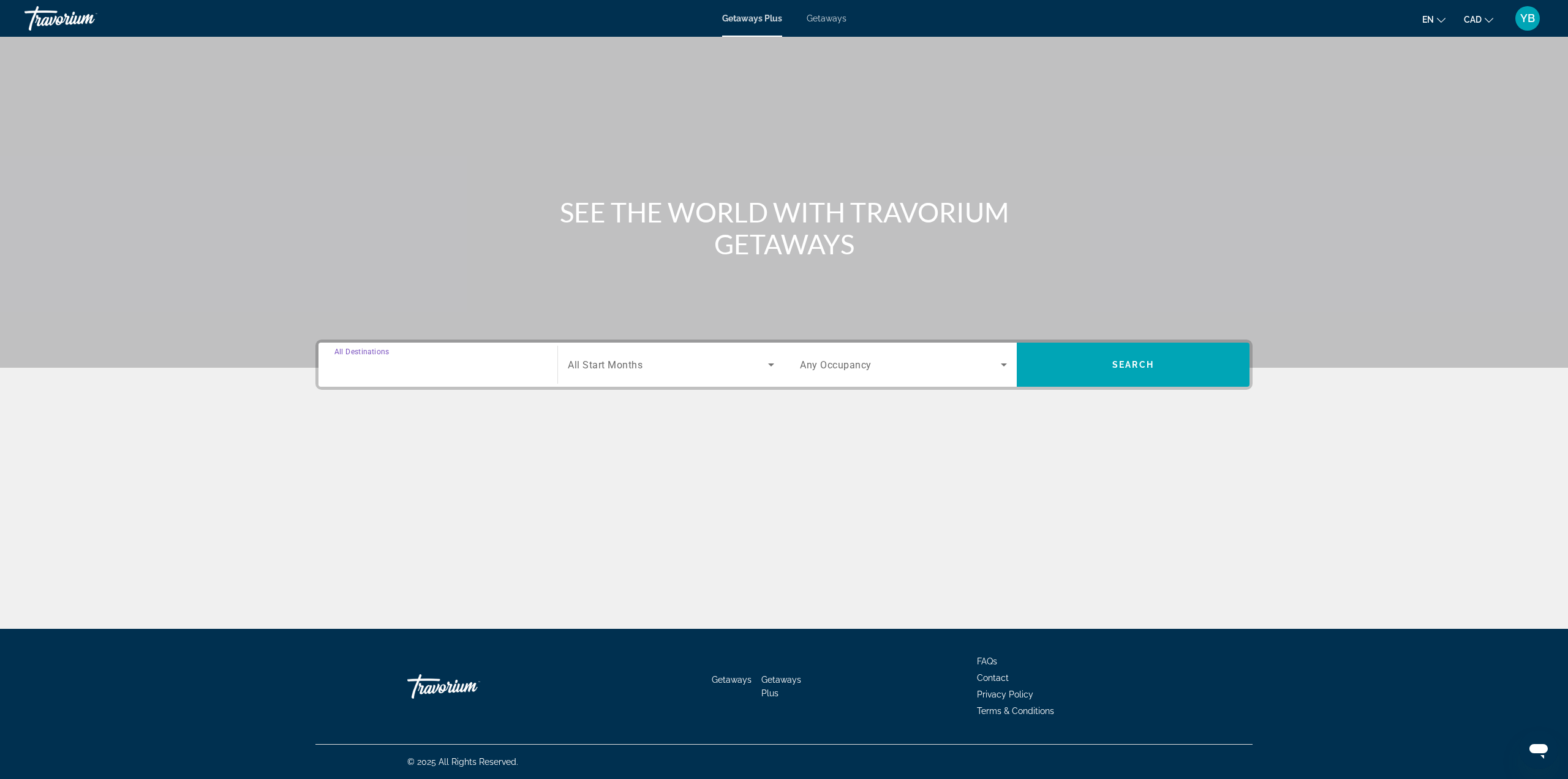
click at [426, 362] on input "Destination All Destinations" at bounding box center [438, 365] width 207 height 15
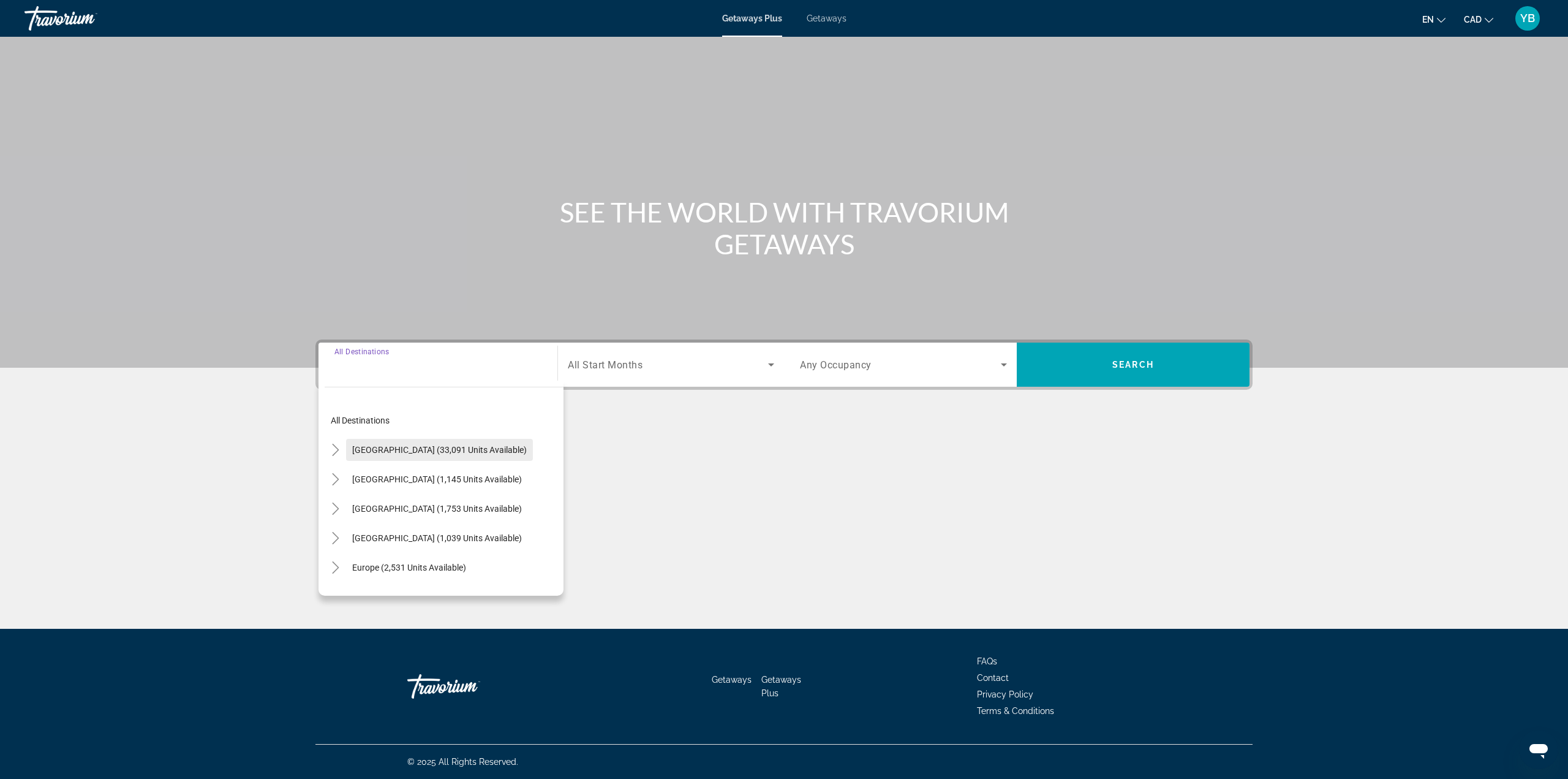
click at [412, 449] on span "[GEOGRAPHIC_DATA] (33,091 units available)" at bounding box center [439, 449] width 175 height 10
type input "**********"
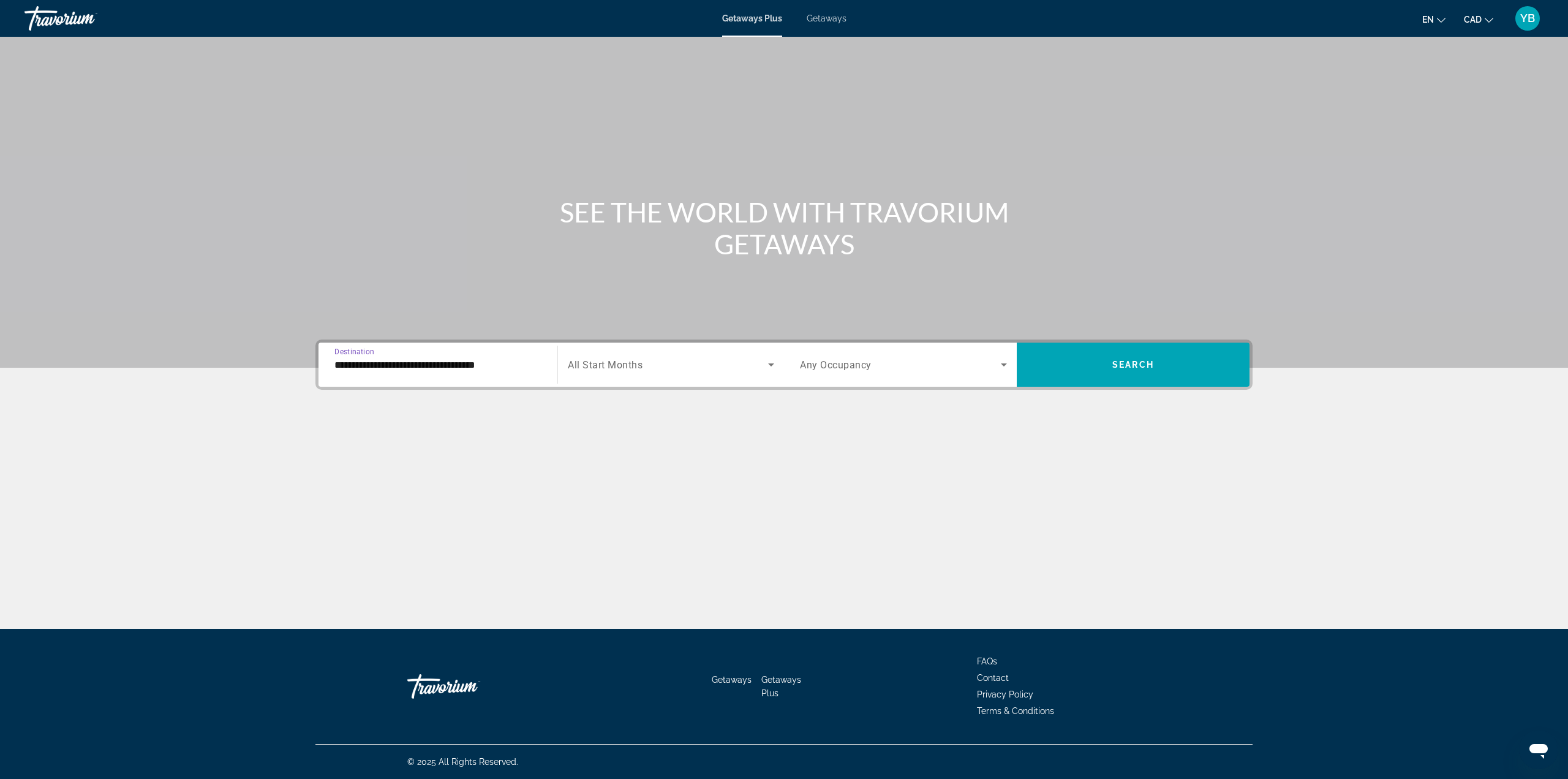
click at [582, 371] on span "Search widget" at bounding box center [668, 364] width 200 height 15
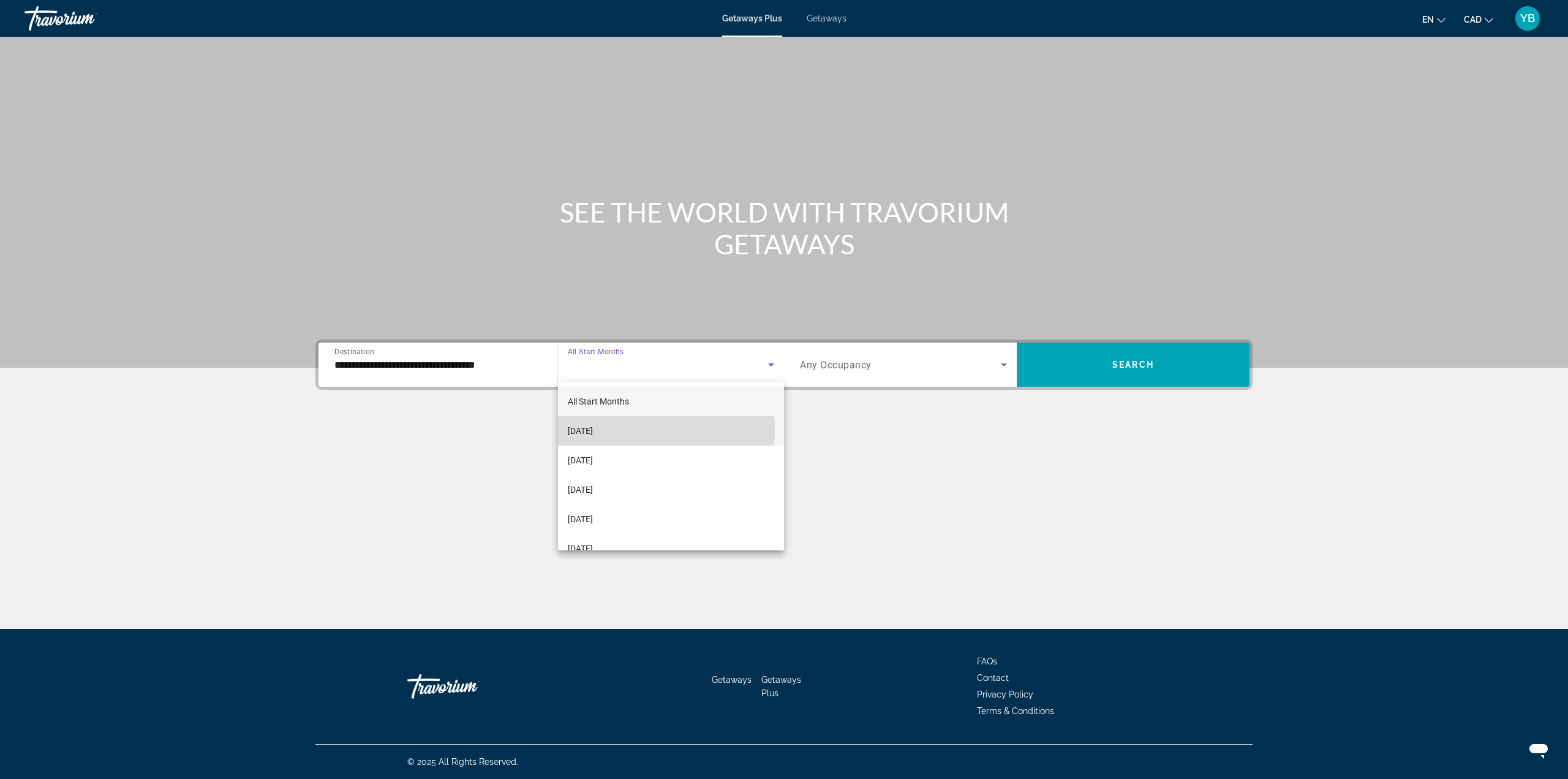
click at [593, 429] on span "[DATE]" at bounding box center [580, 431] width 25 height 15
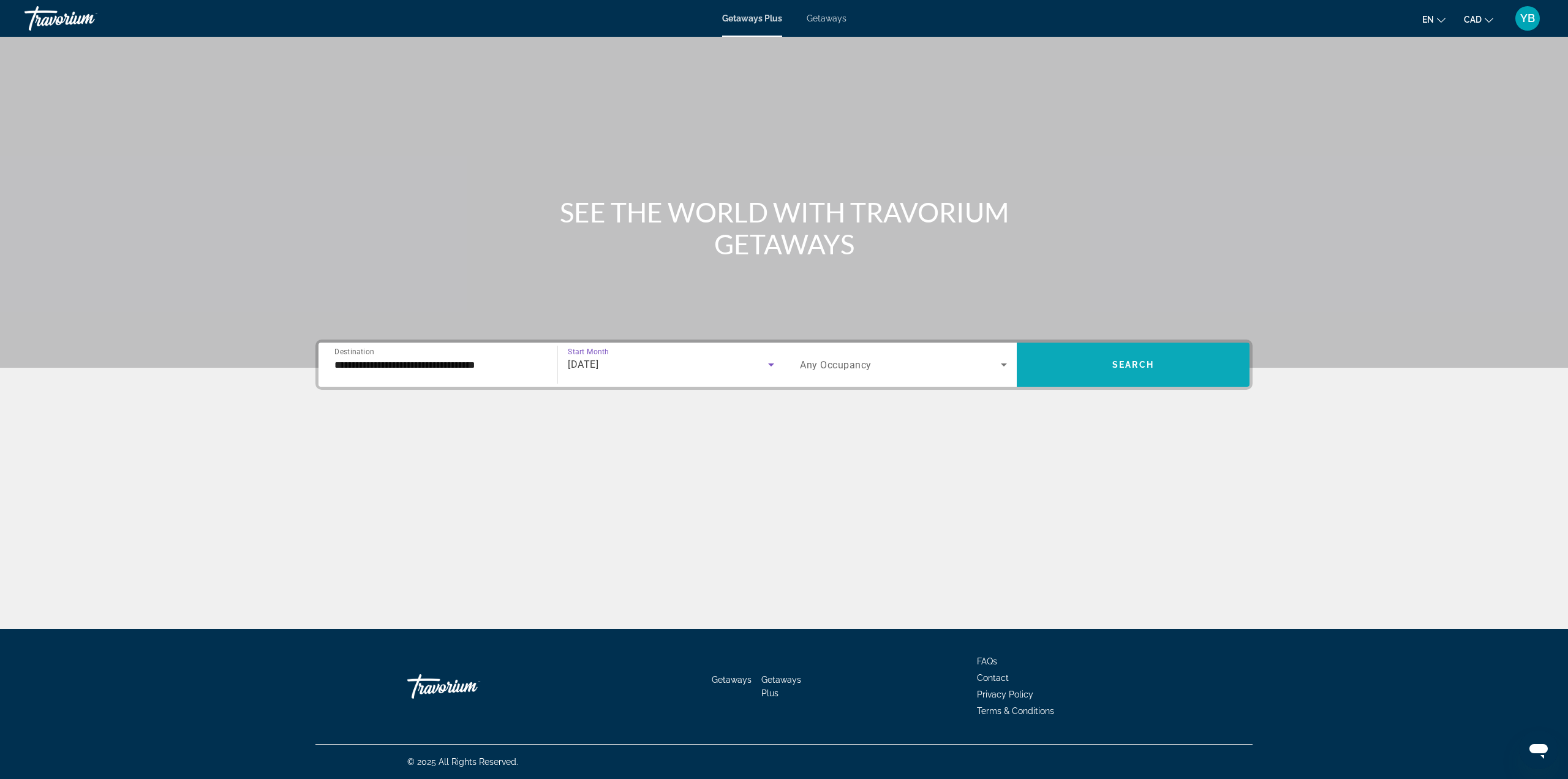
click at [1109, 362] on span "Search widget" at bounding box center [1133, 364] width 232 height 29
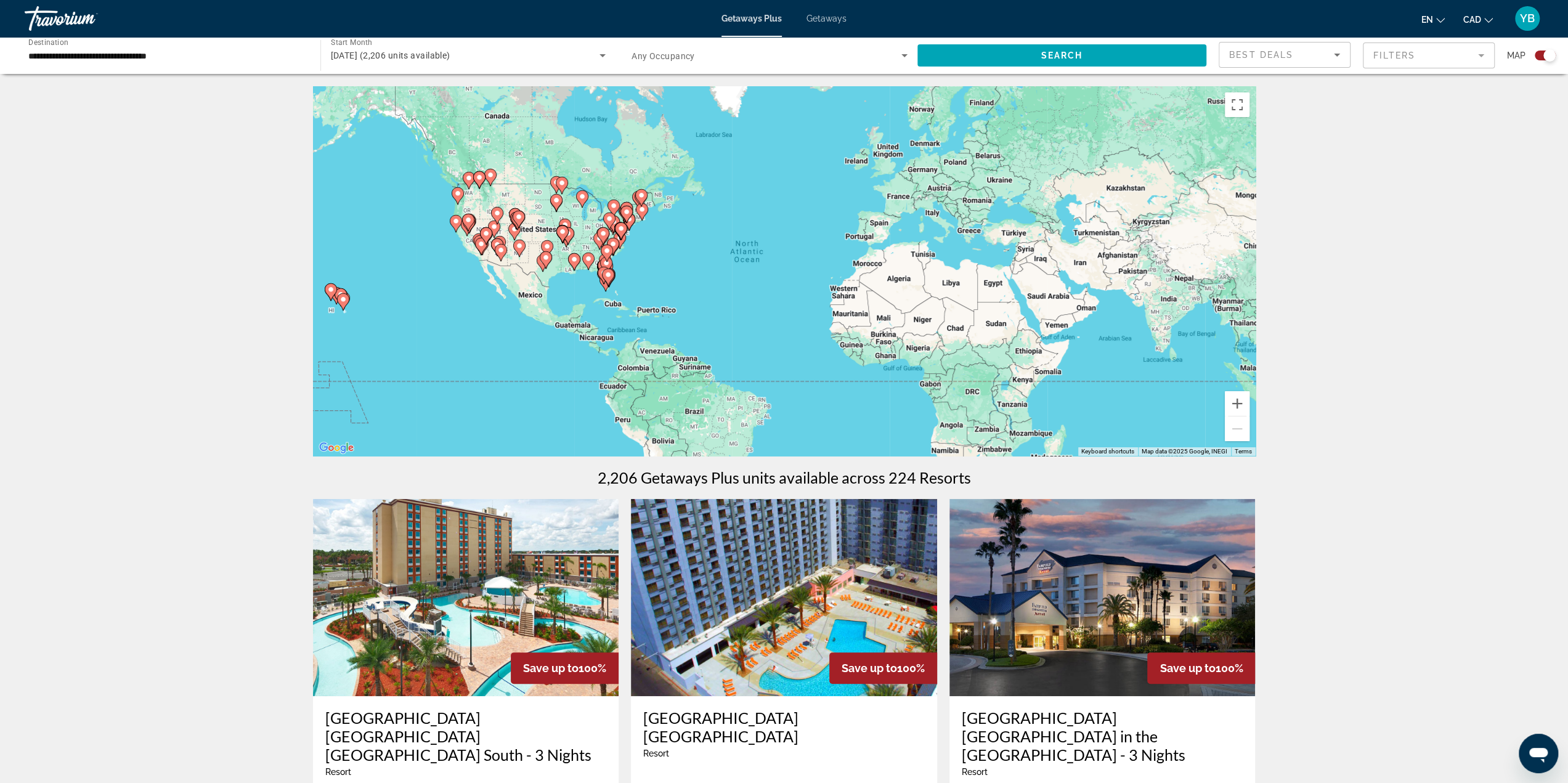
click at [648, 249] on div "To activate drag with keyboard, press Alt + Enter. Once in keyboard drag state,…" at bounding box center [784, 271] width 942 height 370
click at [647, 249] on div "To activate drag with keyboard, press Alt + Enter. Once in keyboard drag state,…" at bounding box center [784, 271] width 942 height 370
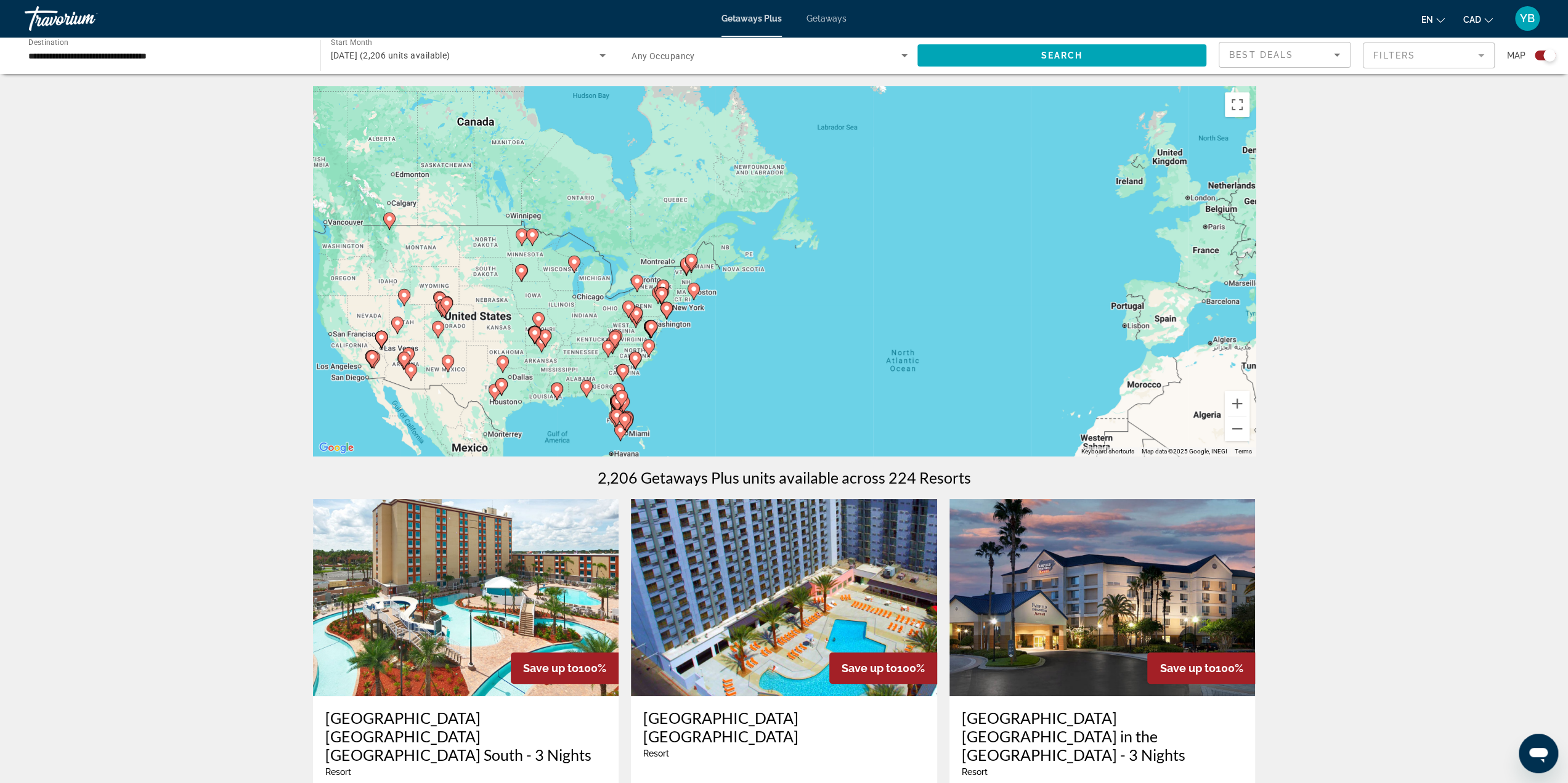
drag, startPoint x: 635, startPoint y: 219, endPoint x: 694, endPoint y: 316, distance: 113.5
click at [694, 327] on div "To activate drag with keyboard, press Alt + Enter. Once in keyboard drag state,…" at bounding box center [784, 271] width 942 height 370
click at [681, 290] on div "To activate drag with keyboard, press Alt + Enter. Once in keyboard drag state,…" at bounding box center [784, 271] width 942 height 370
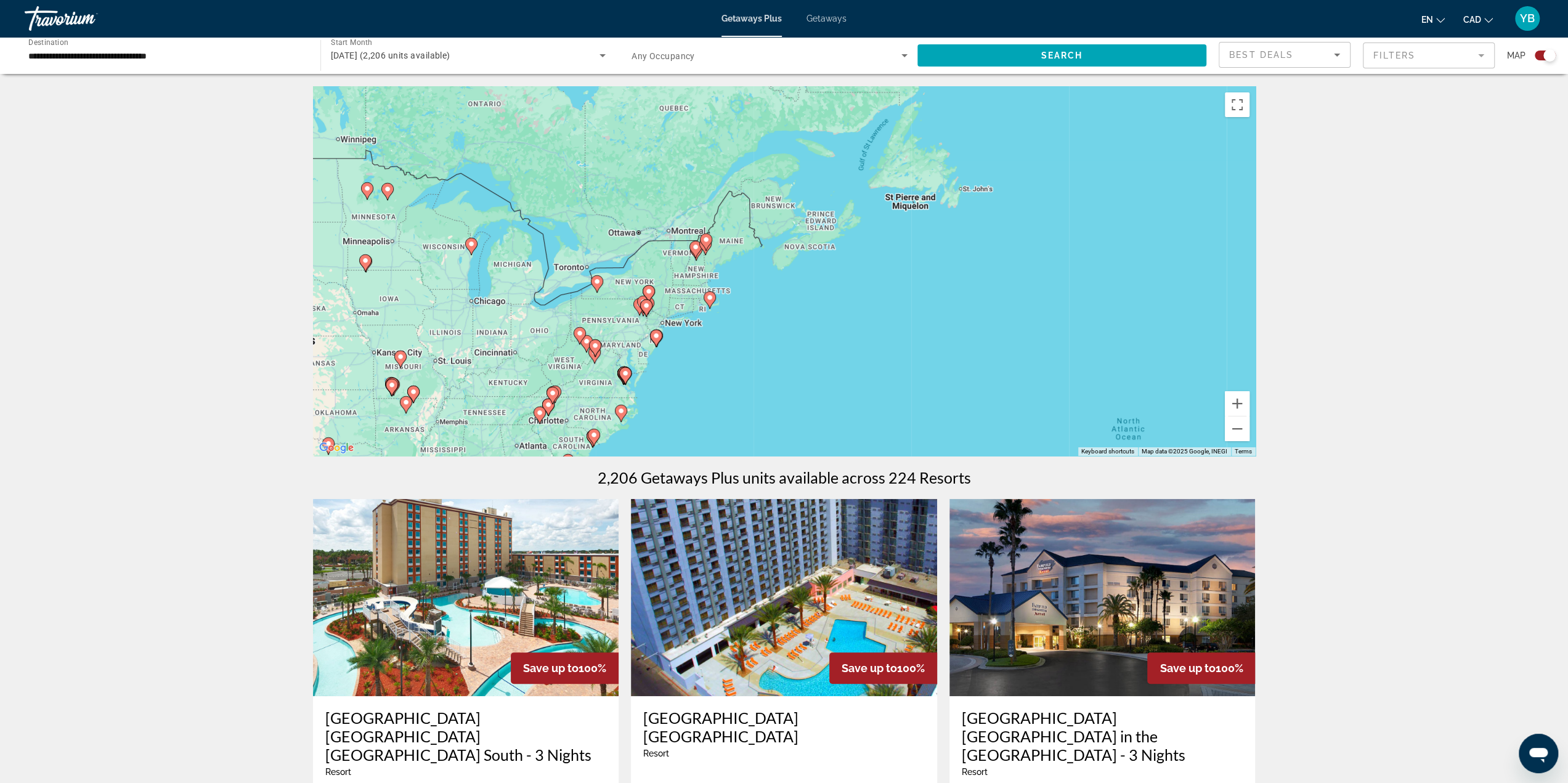
click at [678, 288] on div "To activate drag with keyboard, press Alt + Enter. Once in keyboard drag state,…" at bounding box center [784, 271] width 942 height 370
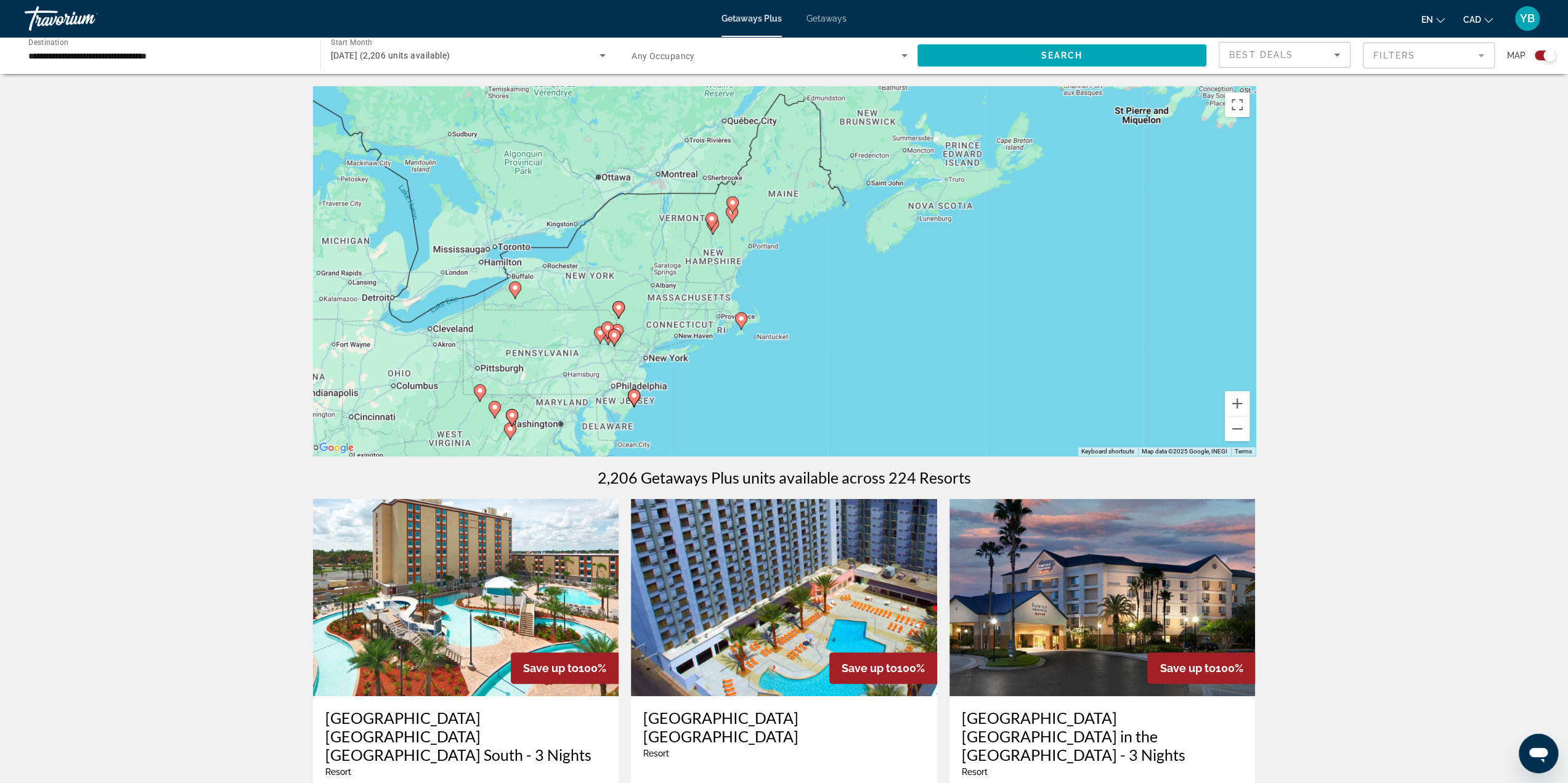
click at [682, 292] on div "To activate drag with keyboard, press Alt + Enter. Once in keyboard drag state,…" at bounding box center [784, 271] width 942 height 370
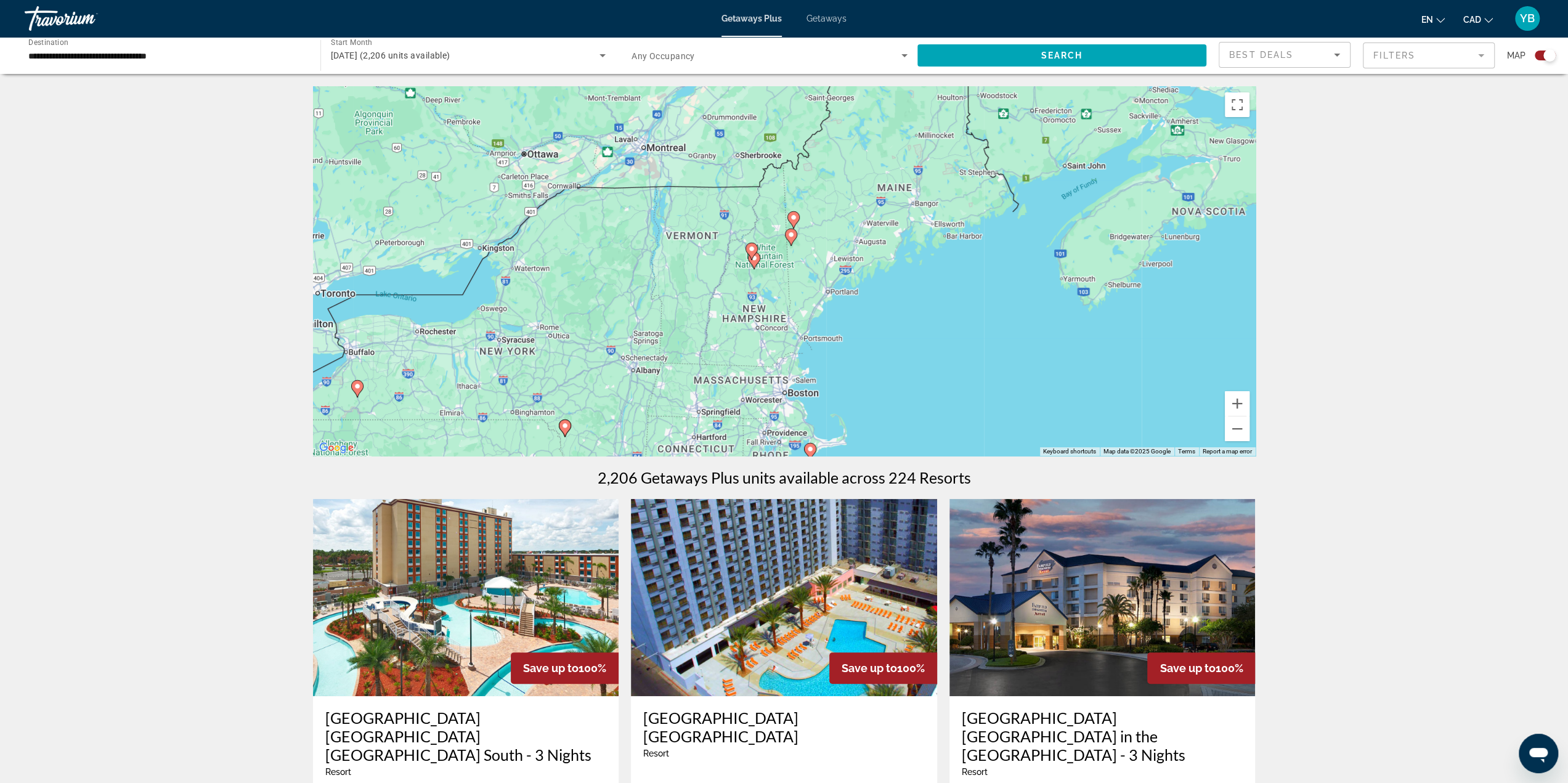
drag, startPoint x: 690, startPoint y: 238, endPoint x: 700, endPoint y: 330, distance: 92.5
click at [700, 330] on div "To activate drag with keyboard, press Alt + Enter. Once in keyboard drag state,…" at bounding box center [784, 271] width 942 height 370
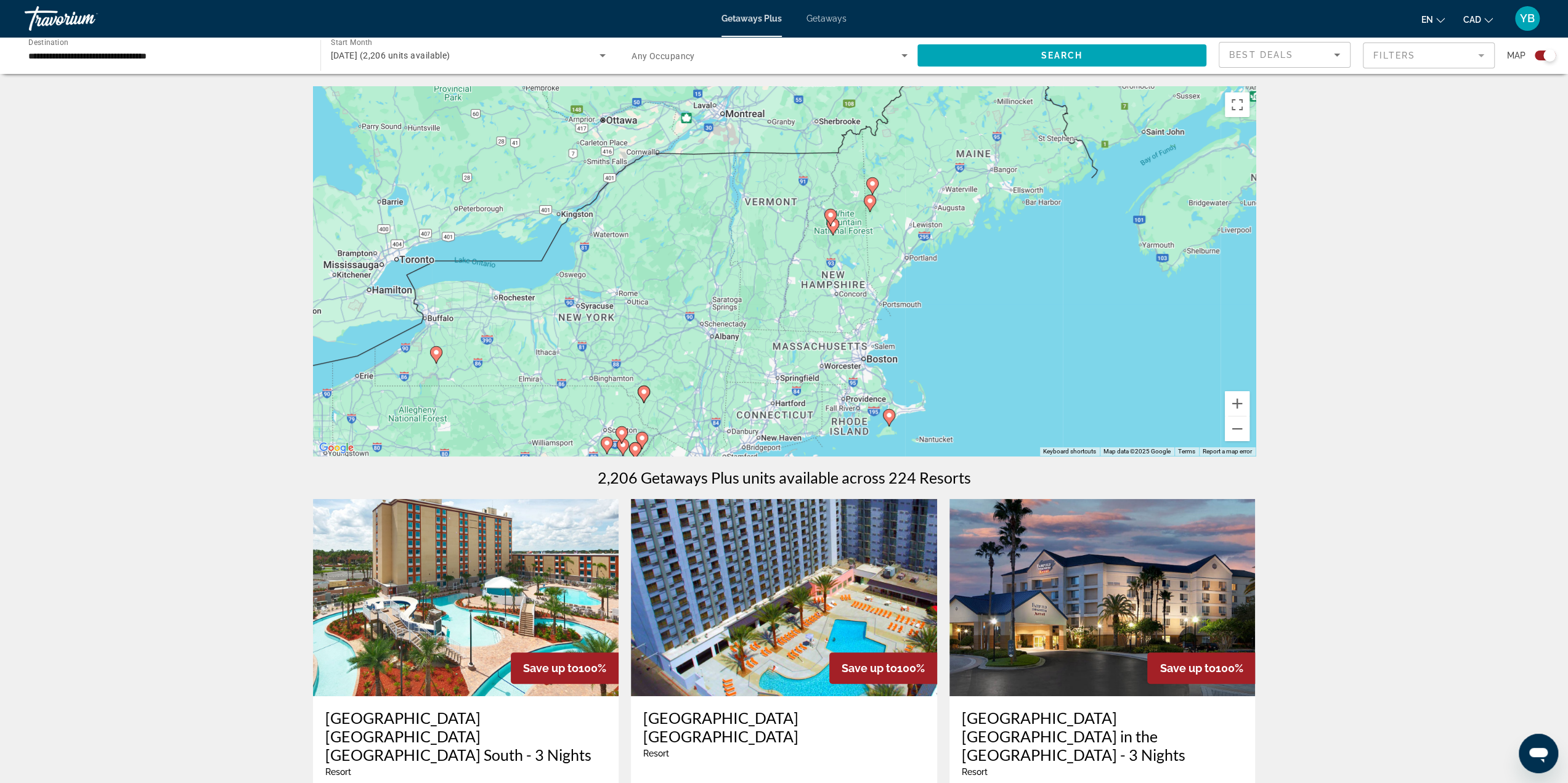
drag, startPoint x: 569, startPoint y: 375, endPoint x: 643, endPoint y: 343, distance: 80.6
click at [642, 343] on div "To activate drag with keyboard, press Alt + Enter. Once in keyboard drag state,…" at bounding box center [784, 271] width 942 height 370
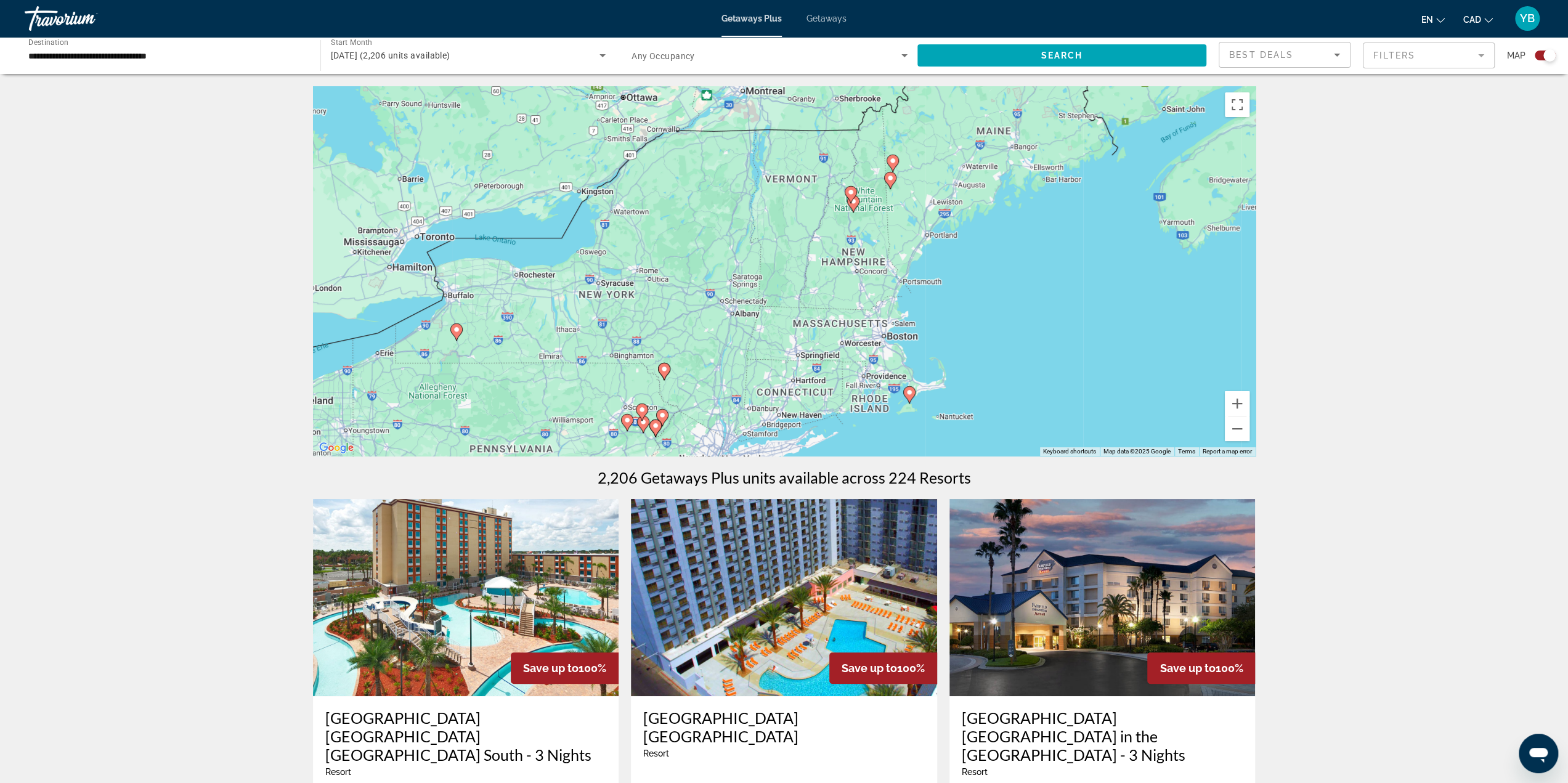
drag, startPoint x: 650, startPoint y: 361, endPoint x: 657, endPoint y: 350, distance: 13.0
click at [657, 350] on div "To activate drag with keyboard, press Alt + Enter. Once in keyboard drag state,…" at bounding box center [784, 271] width 942 height 370
click at [667, 370] on image "Main content" at bounding box center [664, 369] width 7 height 7
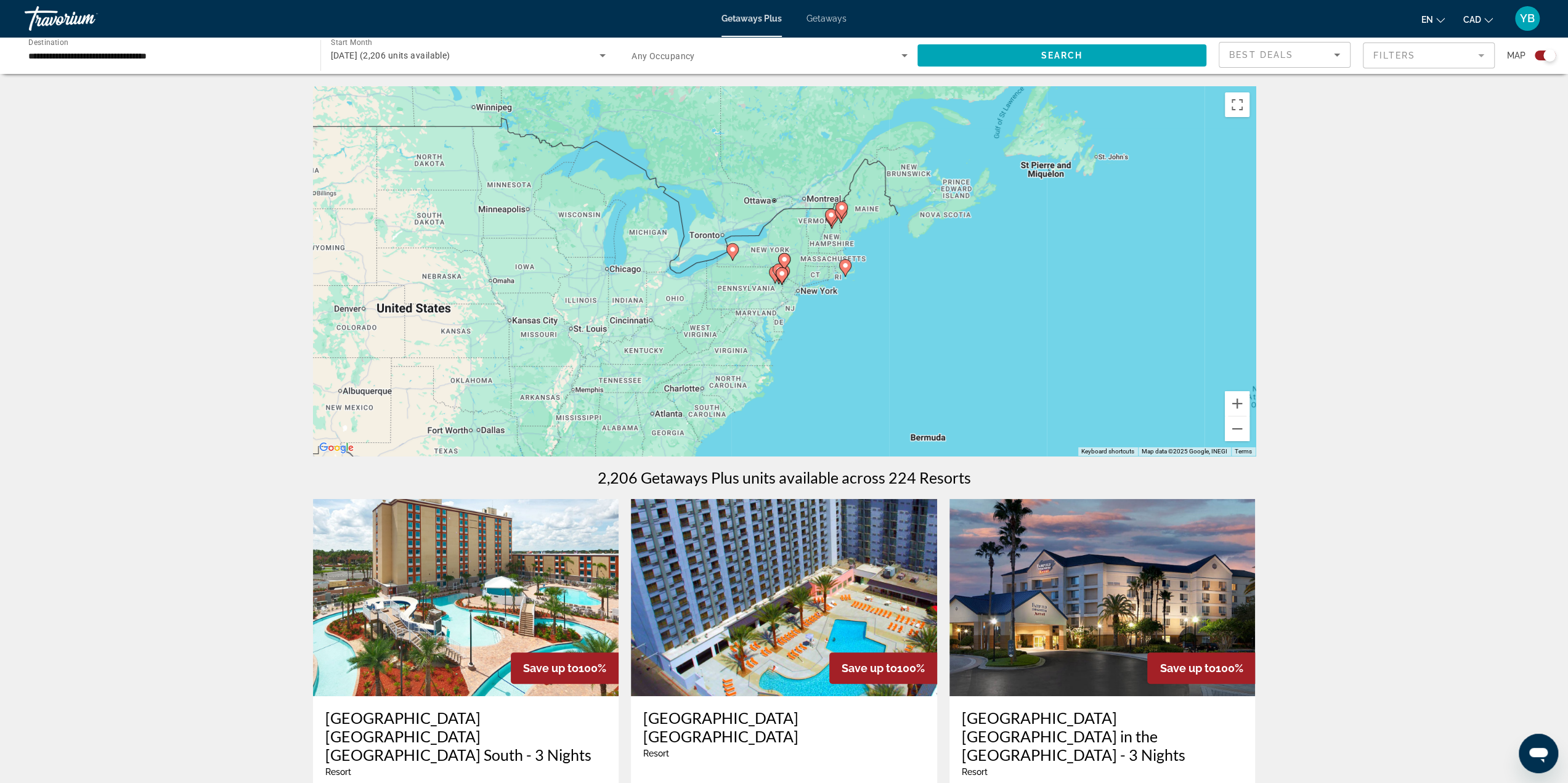
click at [752, 260] on div "To navigate, press the arrow keys. To activate drag with keyboard, press Alt + …" at bounding box center [784, 271] width 942 height 370
click at [752, 260] on div "To activate drag with keyboard, press Alt + Enter. Once in keyboard drag state,…" at bounding box center [784, 271] width 942 height 370
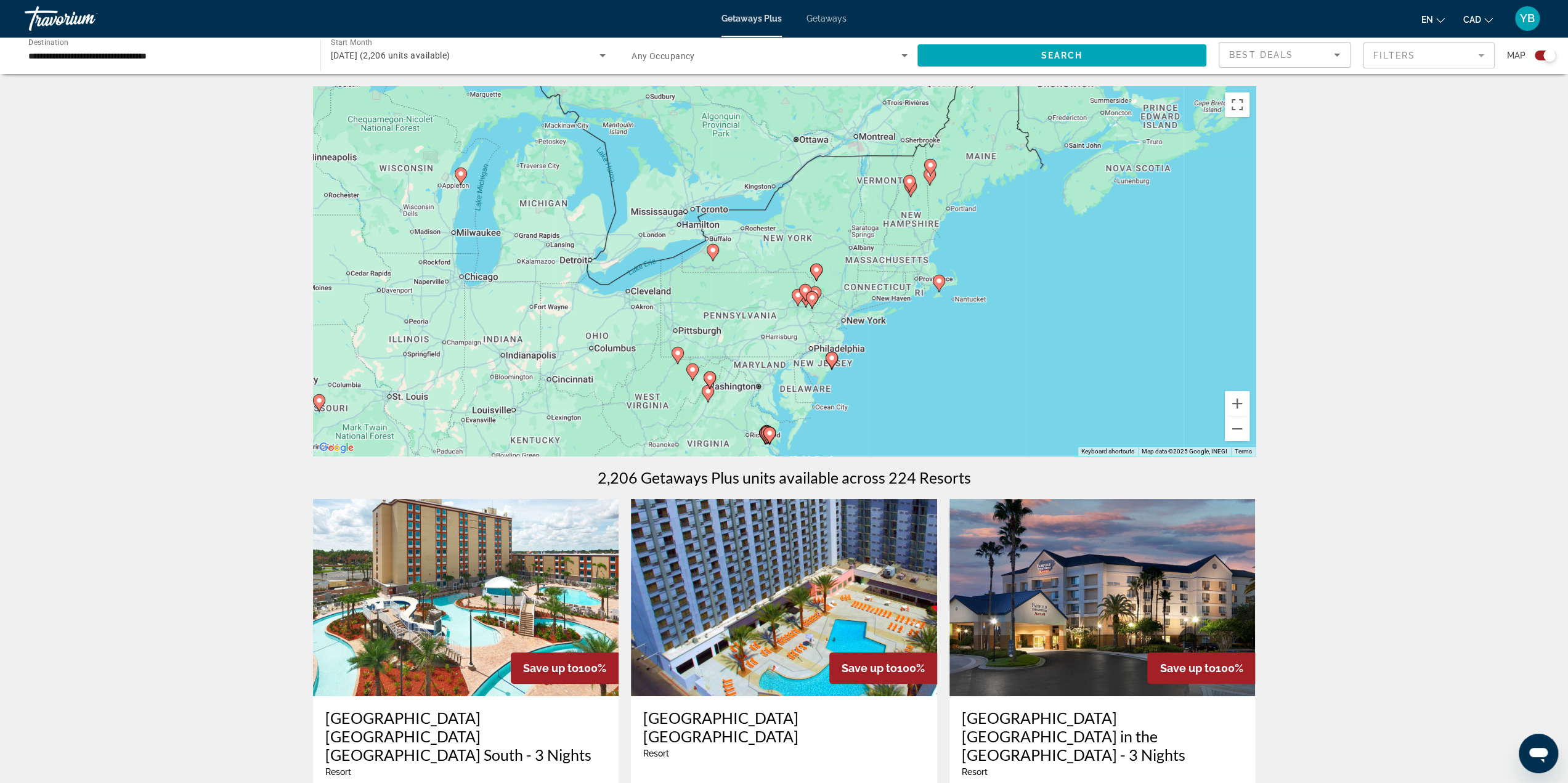
click at [751, 262] on div "To activate drag with keyboard, press Alt + Enter. Once in keyboard drag state,…" at bounding box center [784, 271] width 942 height 370
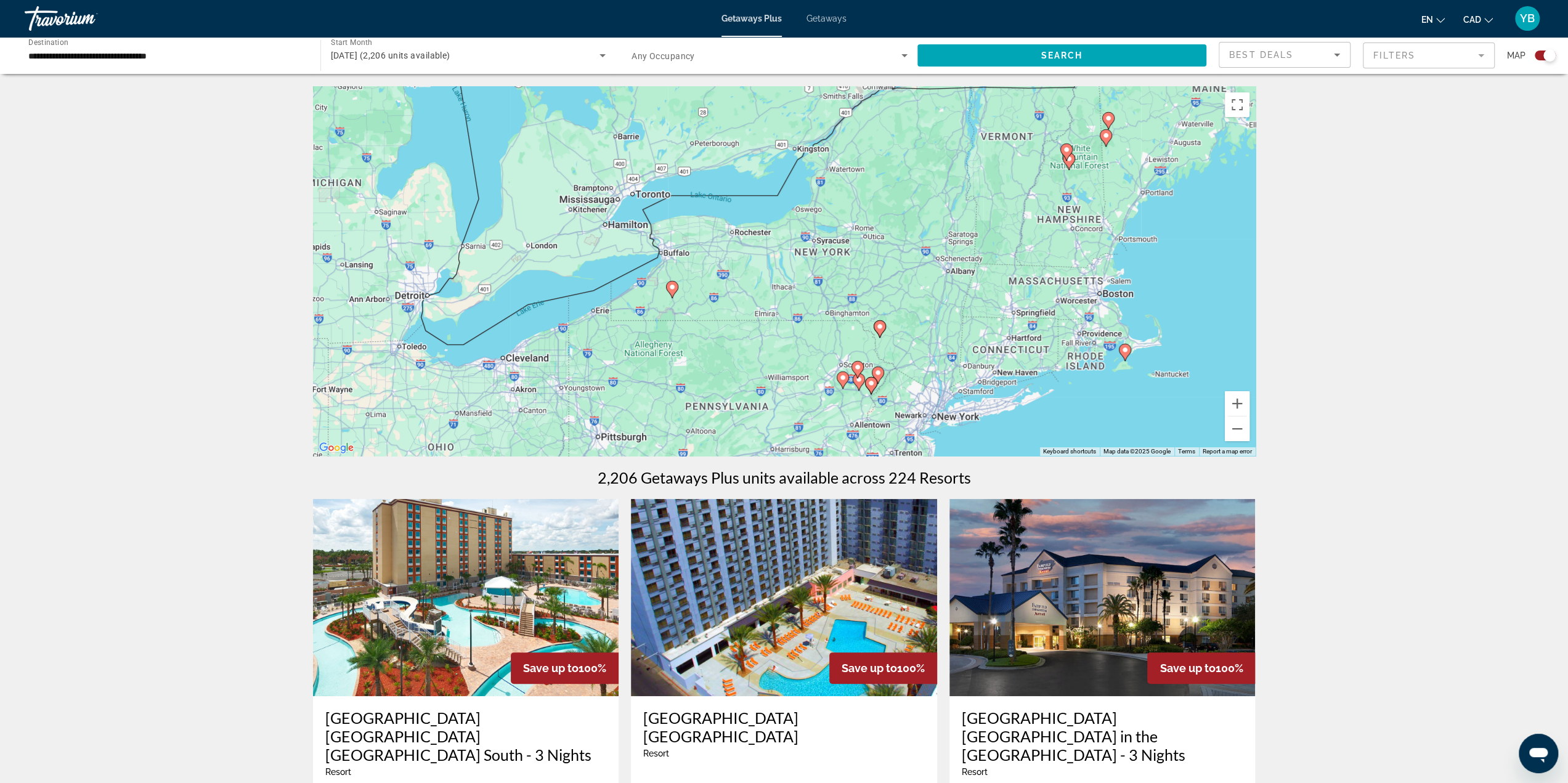
drag, startPoint x: 1034, startPoint y: 158, endPoint x: 1028, endPoint y: 275, distance: 117.2
click at [1028, 275] on div "To activate drag with keyboard, press Alt + Enter. Once in keyboard drag state,…" at bounding box center [784, 271] width 942 height 370
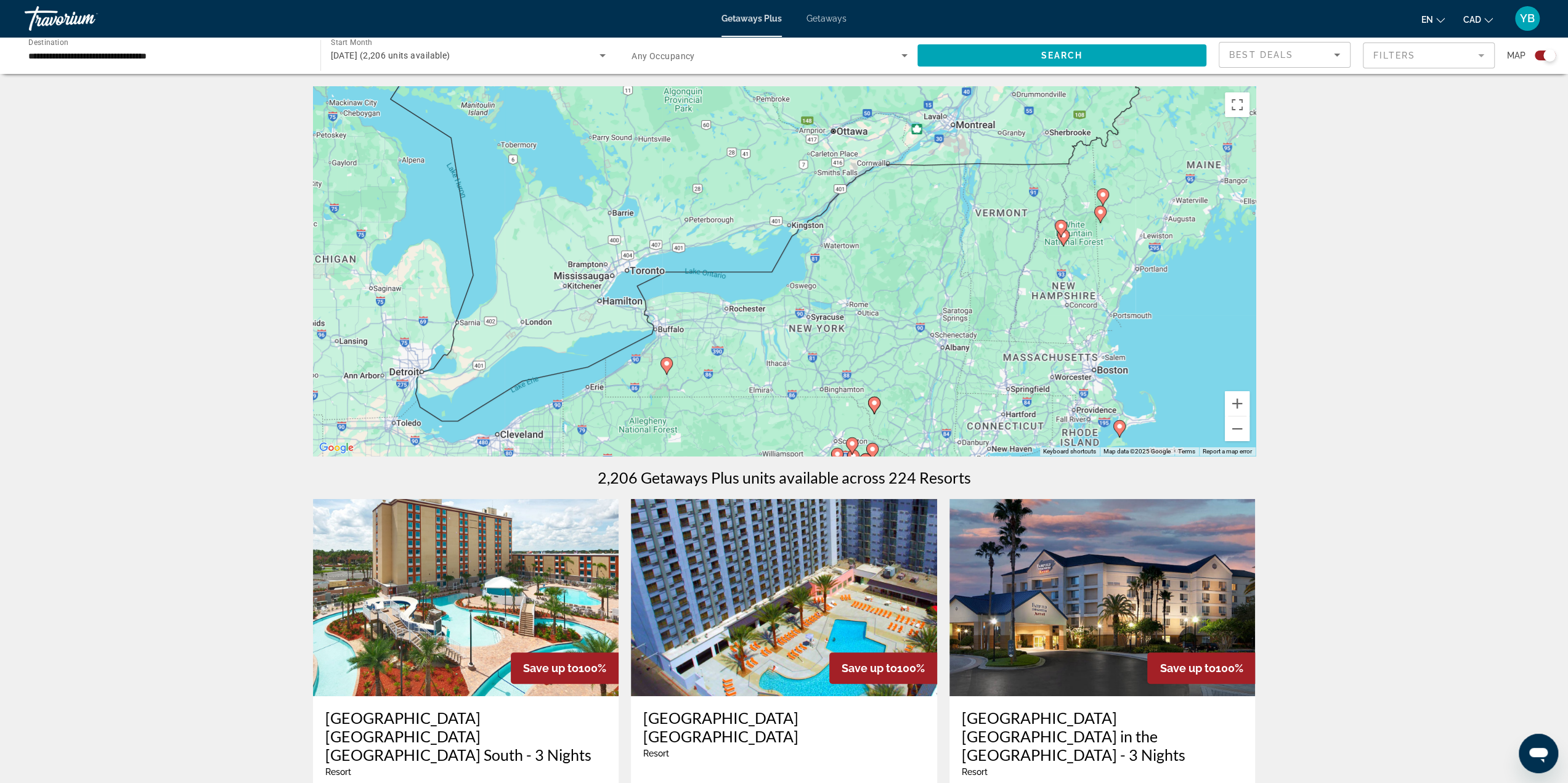
click at [1061, 225] on image "Main content" at bounding box center [1061, 226] width 7 height 7
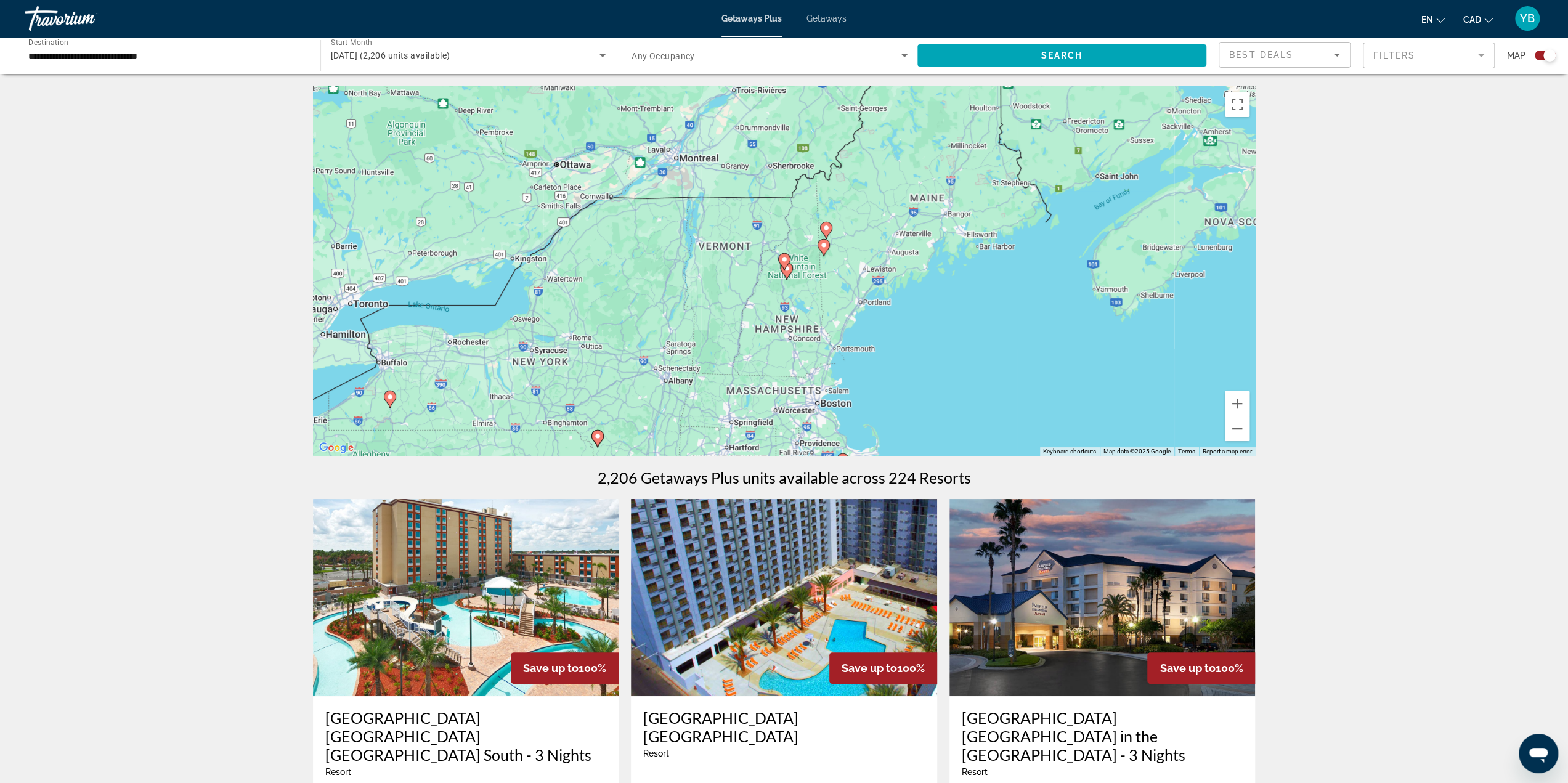
click at [789, 270] on gmp-advanced-marker "Main content" at bounding box center [784, 261] width 12 height 18
type input "**********"
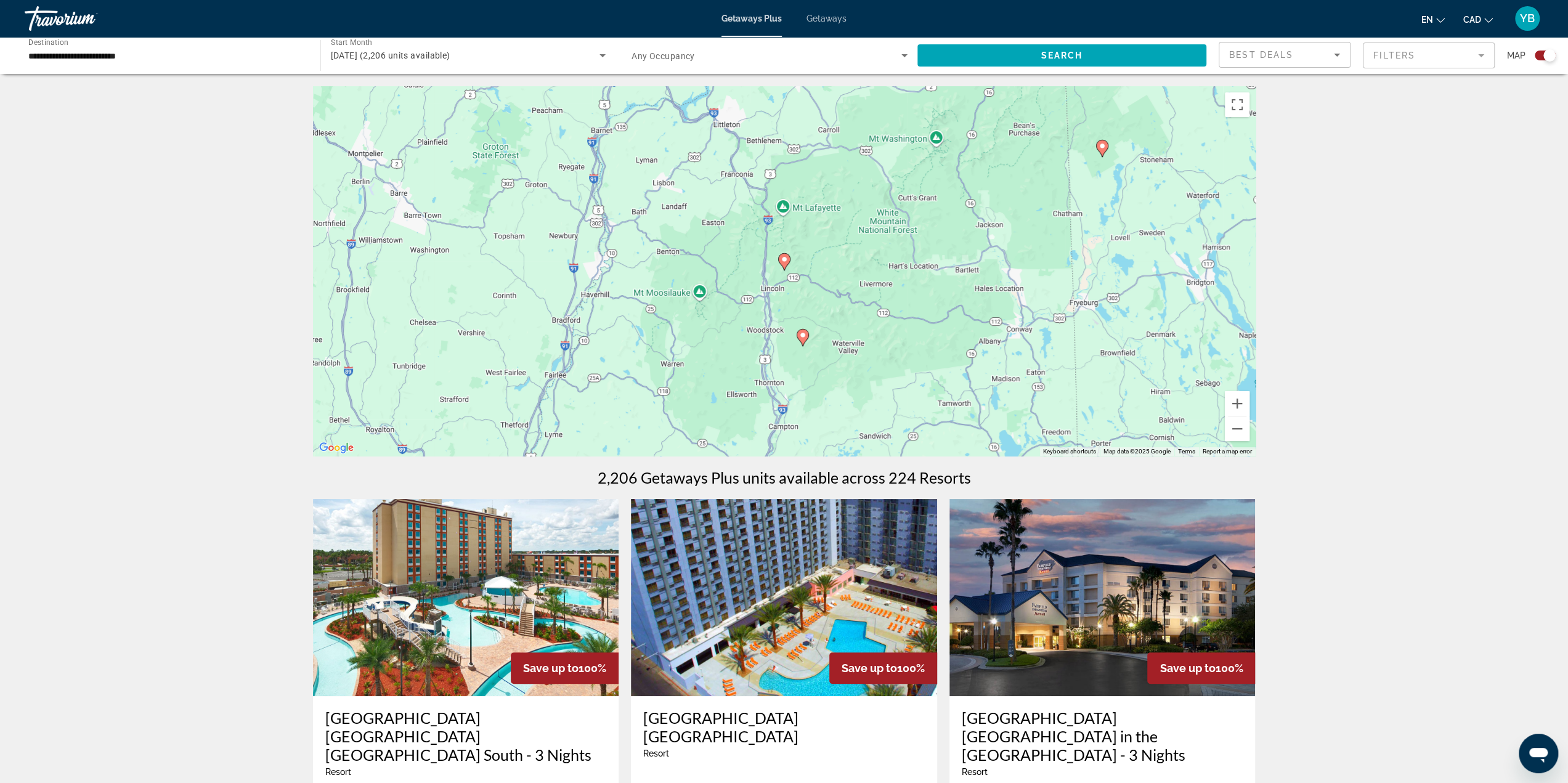
click at [784, 261] on image "Main content" at bounding box center [784, 259] width 7 height 7
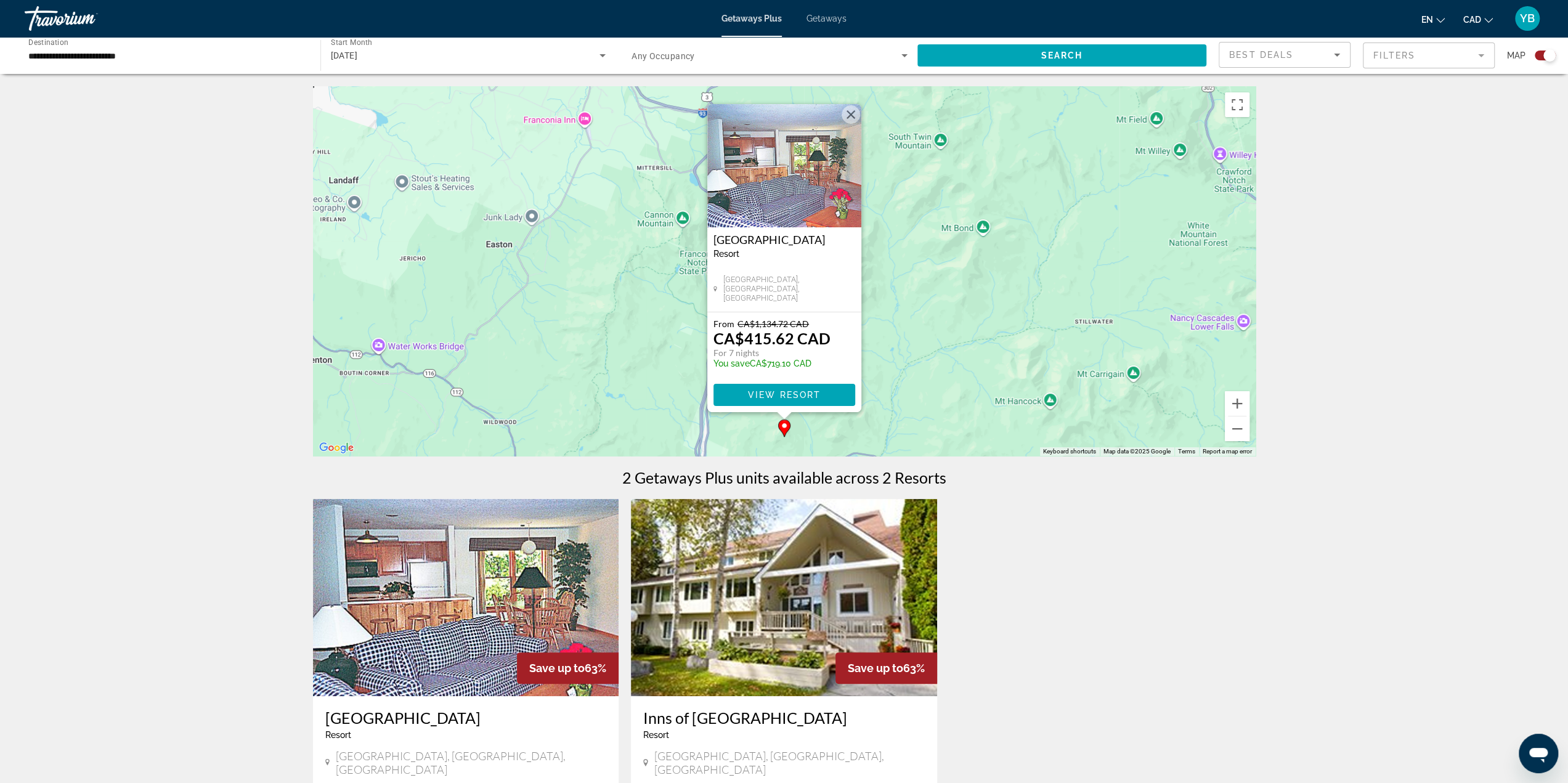
click at [897, 337] on div "To activate drag with keyboard, press Alt + Enter. Once in keyboard drag state,…" at bounding box center [784, 271] width 942 height 370
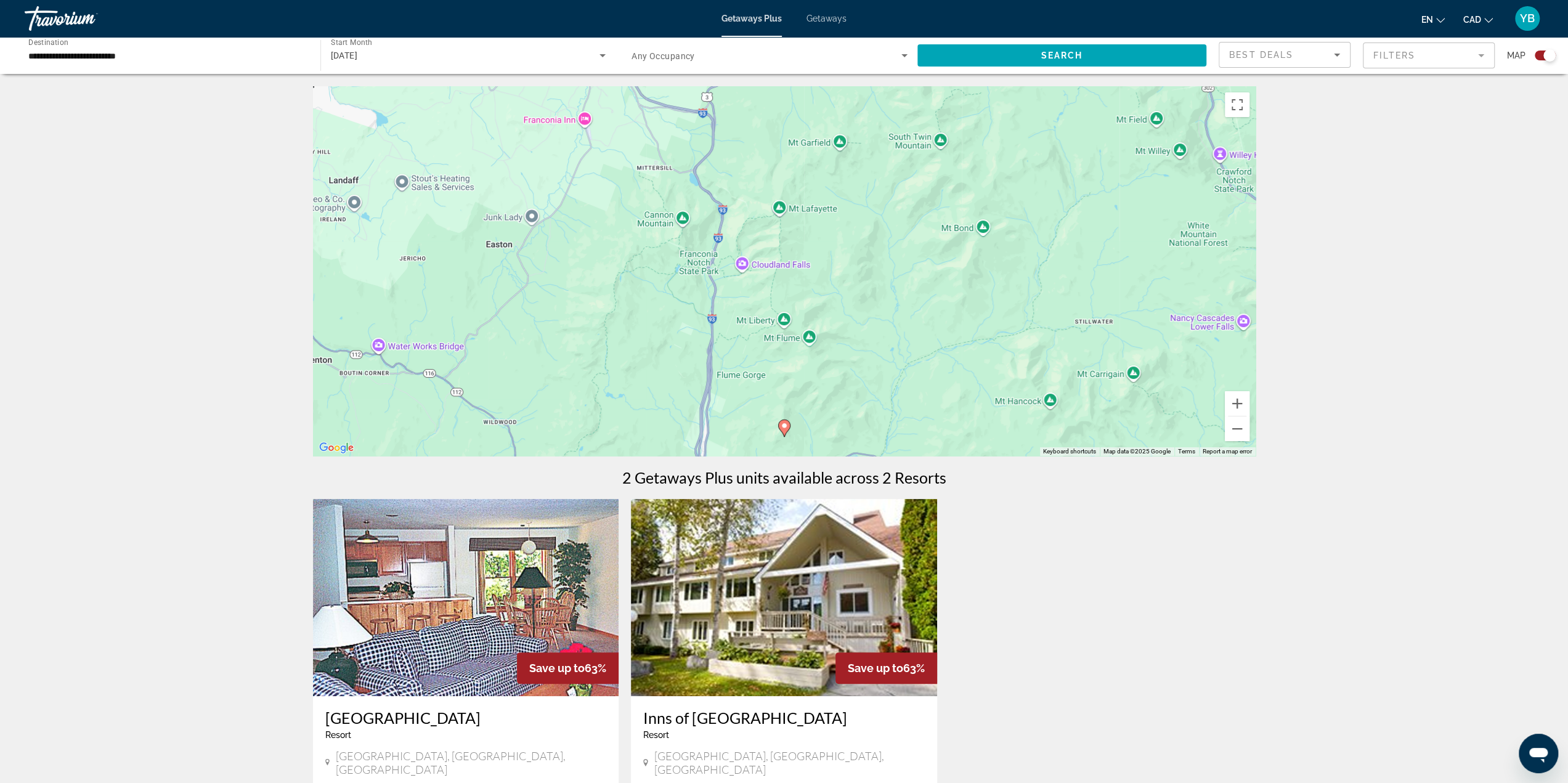
scroll to position [123, 0]
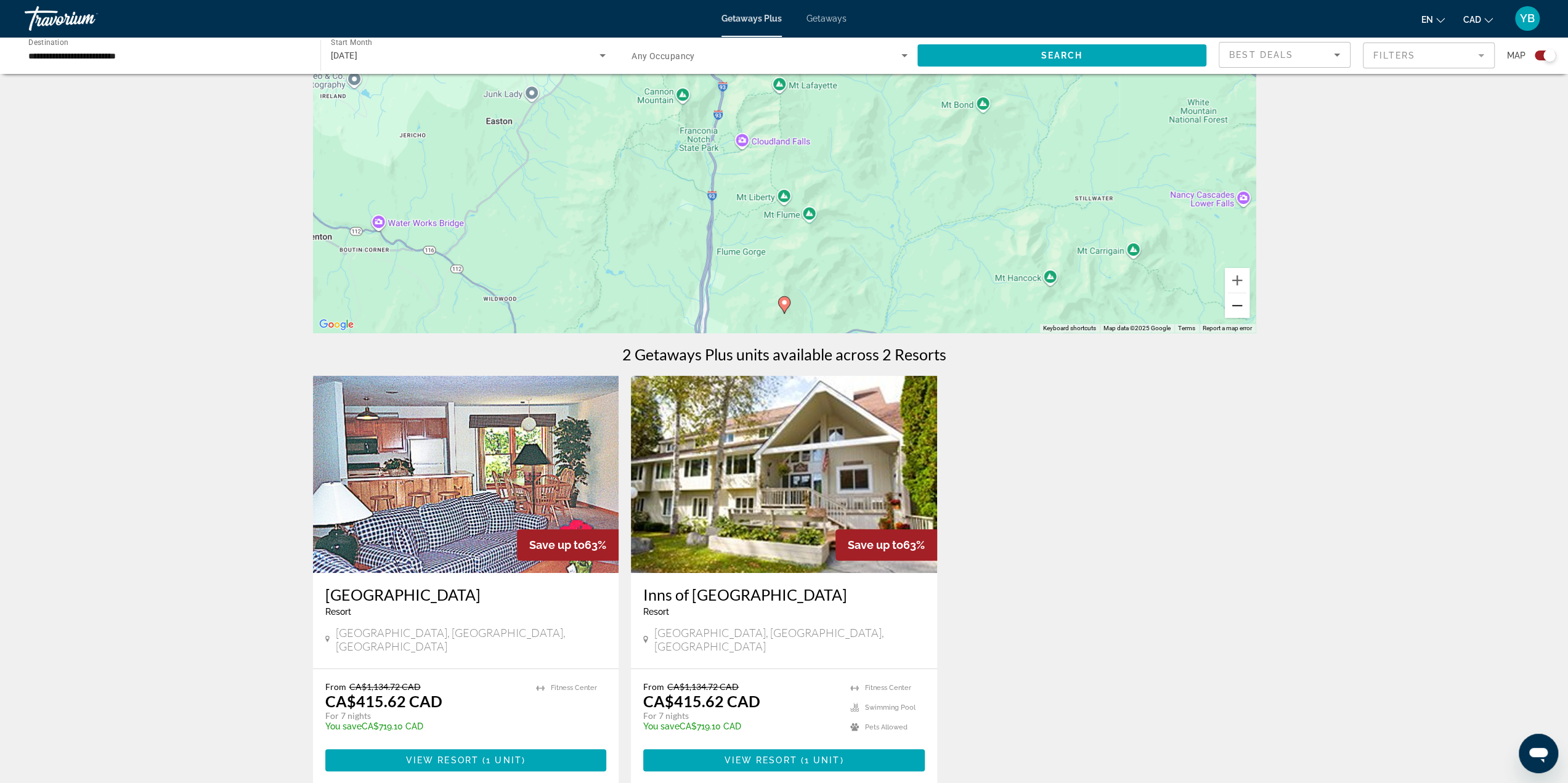
click at [1244, 309] on button "Zoom out" at bounding box center [1237, 305] width 25 height 25
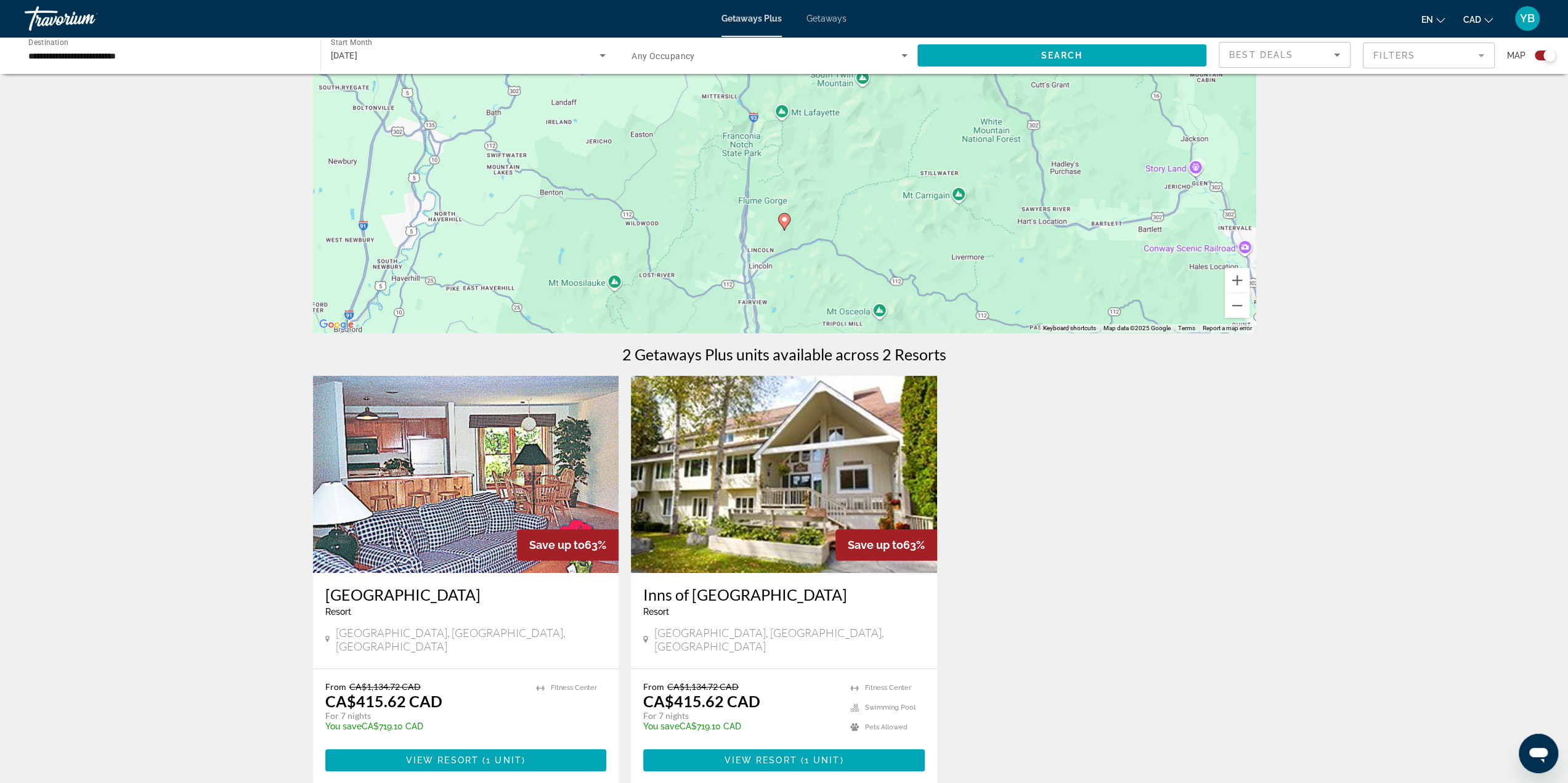
click at [961, 254] on div "To activate drag with keyboard, press Alt + Enter. Once in keyboard drag state,…" at bounding box center [784, 148] width 942 height 370
click at [1235, 312] on button "Zoom out" at bounding box center [1237, 305] width 25 height 25
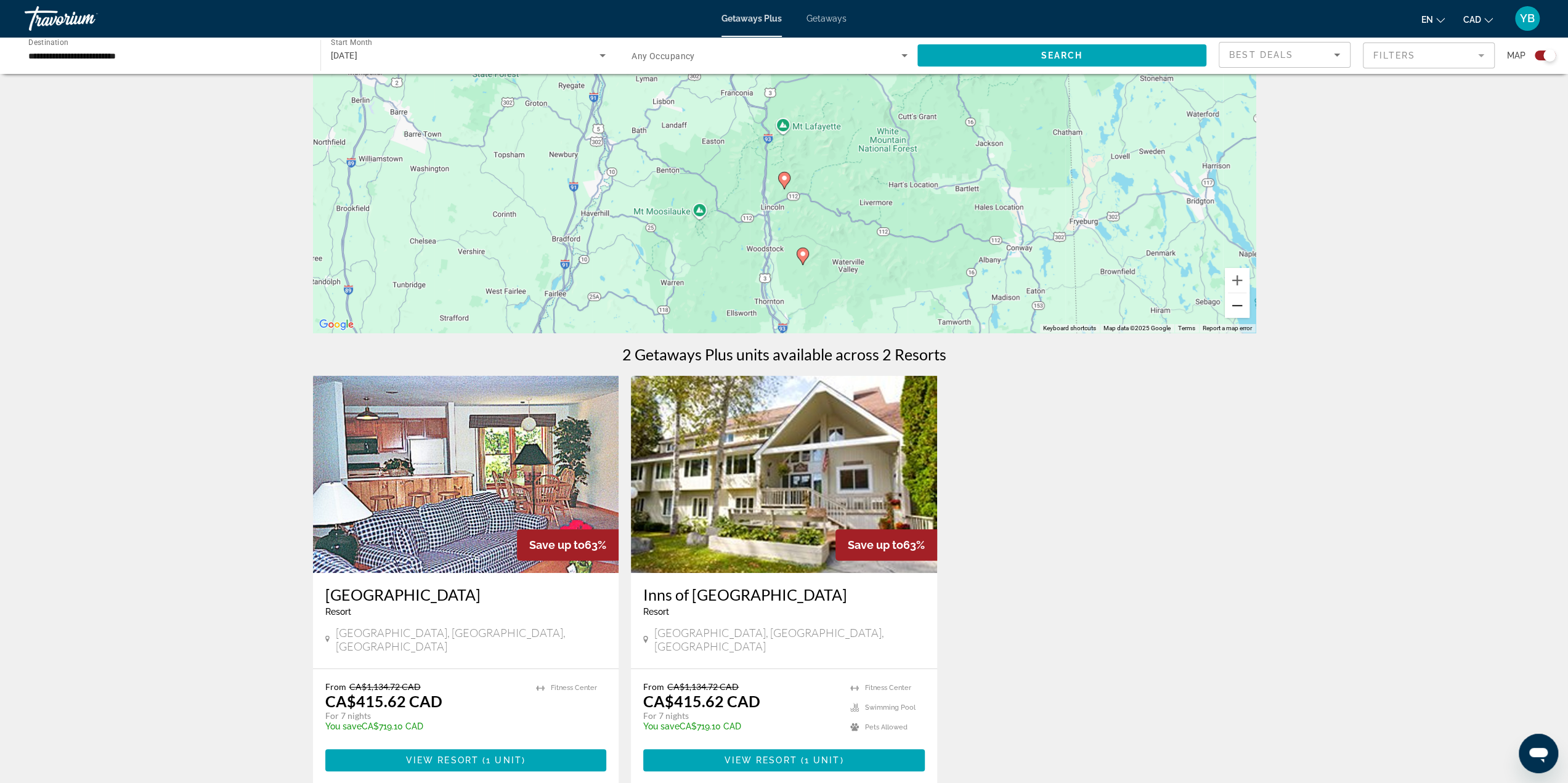
click at [1232, 309] on button "Zoom out" at bounding box center [1237, 305] width 25 height 25
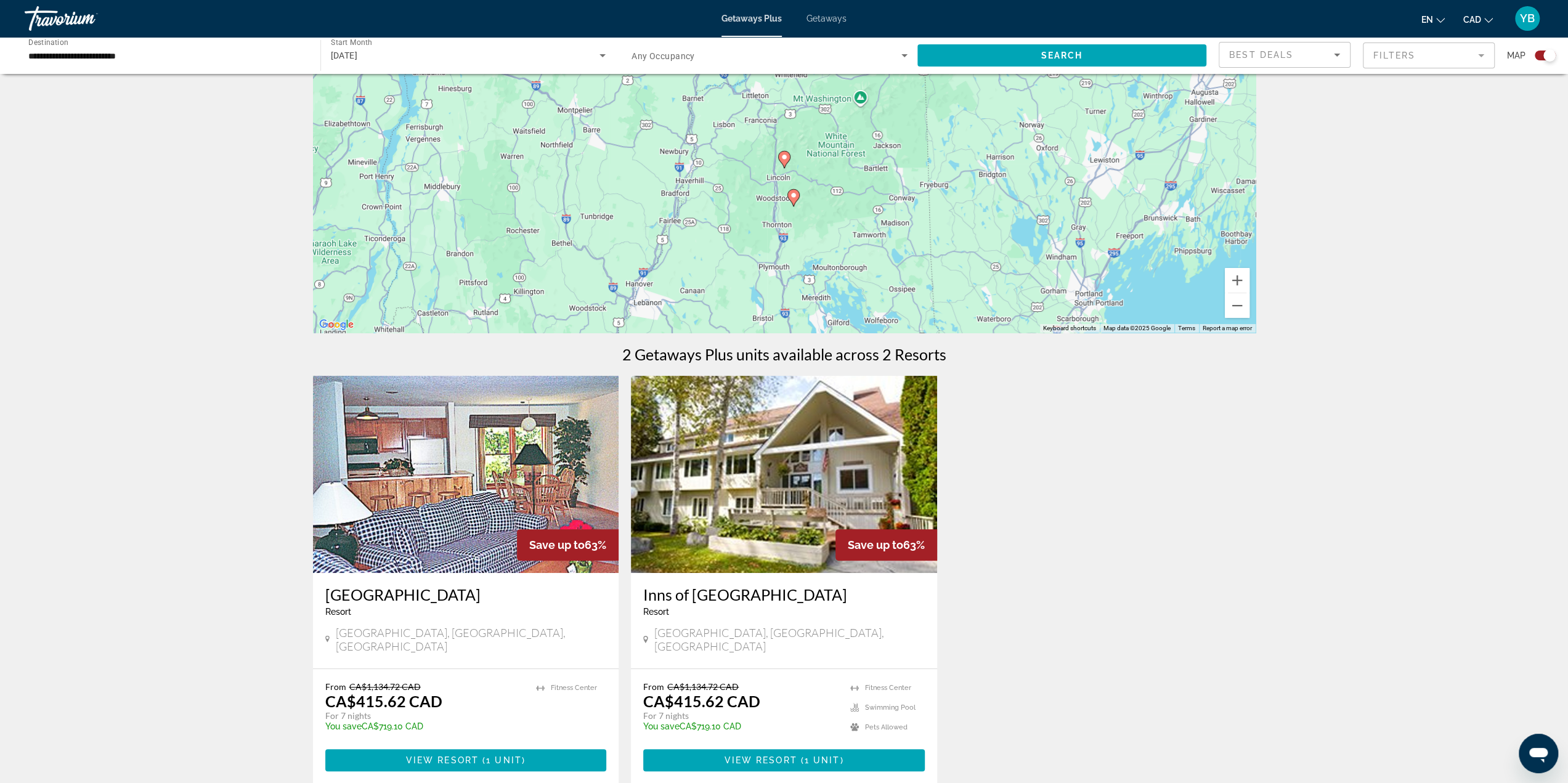
click at [790, 193] on image "Main content" at bounding box center [793, 195] width 7 height 7
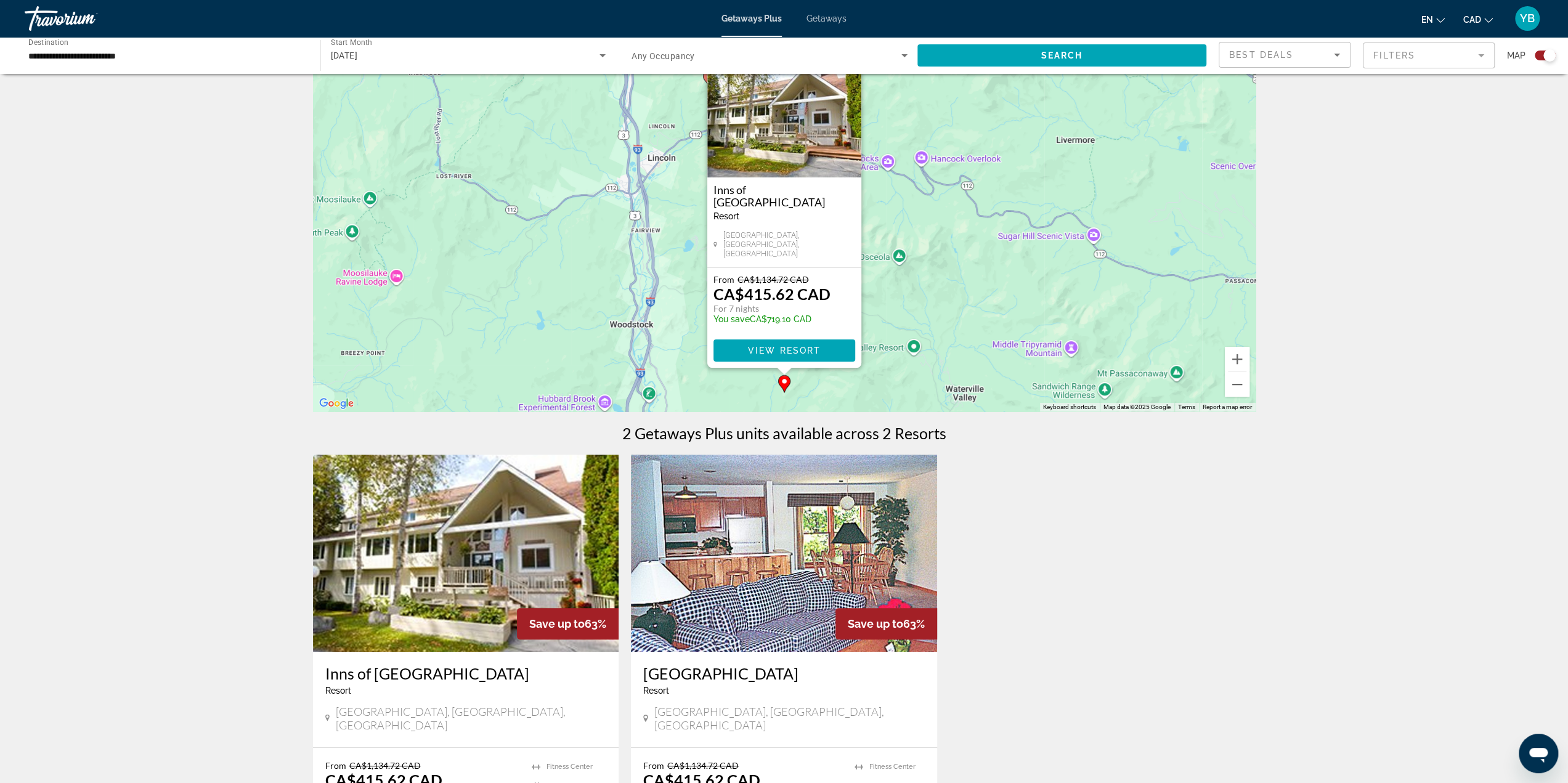
scroll to position [0, 0]
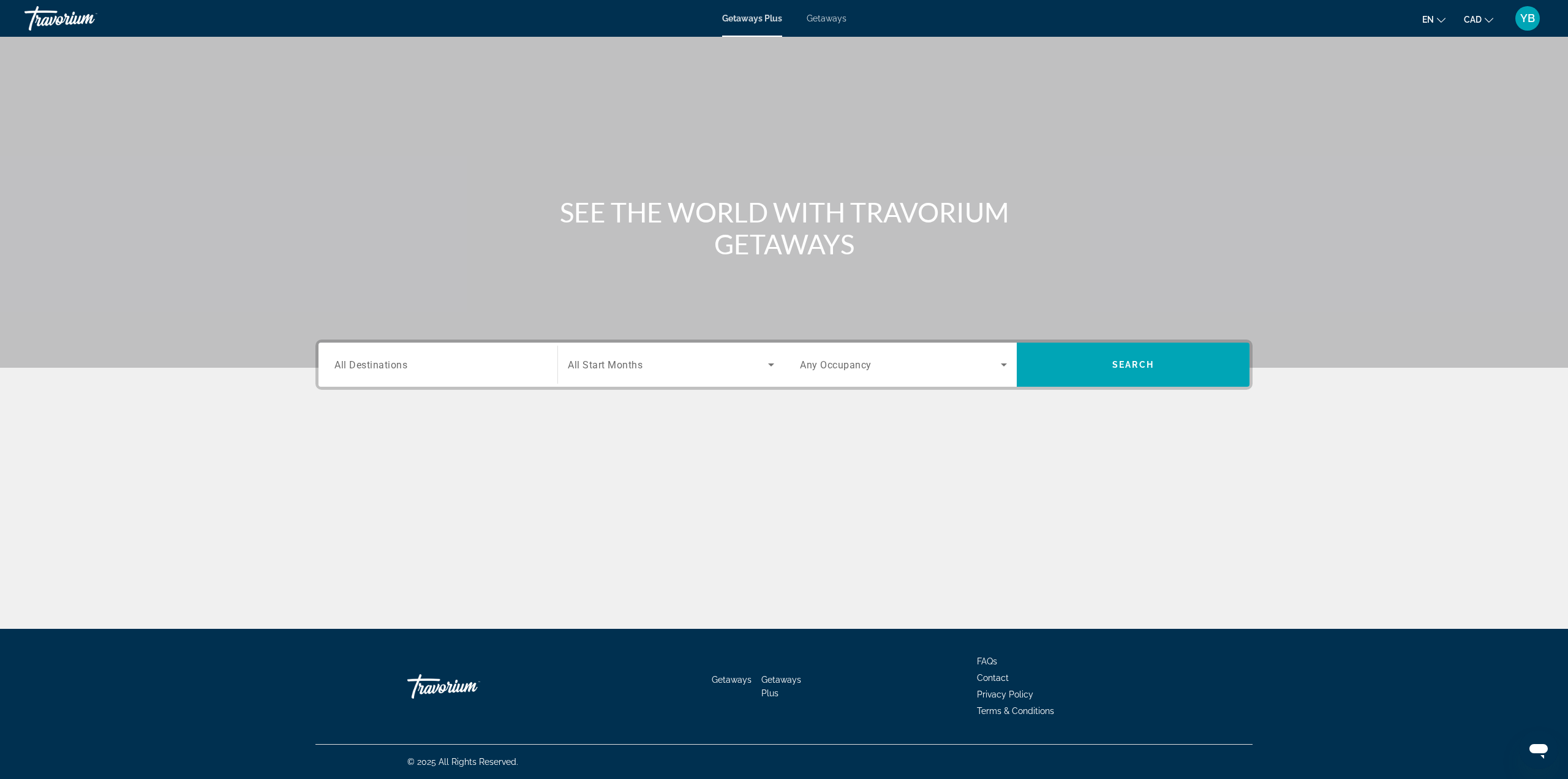
click at [816, 20] on span "Getaways" at bounding box center [827, 18] width 40 height 10
click at [362, 367] on span "All Destinations" at bounding box center [371, 364] width 73 height 12
click at [362, 367] on input "Destination All Destinations" at bounding box center [438, 365] width 207 height 15
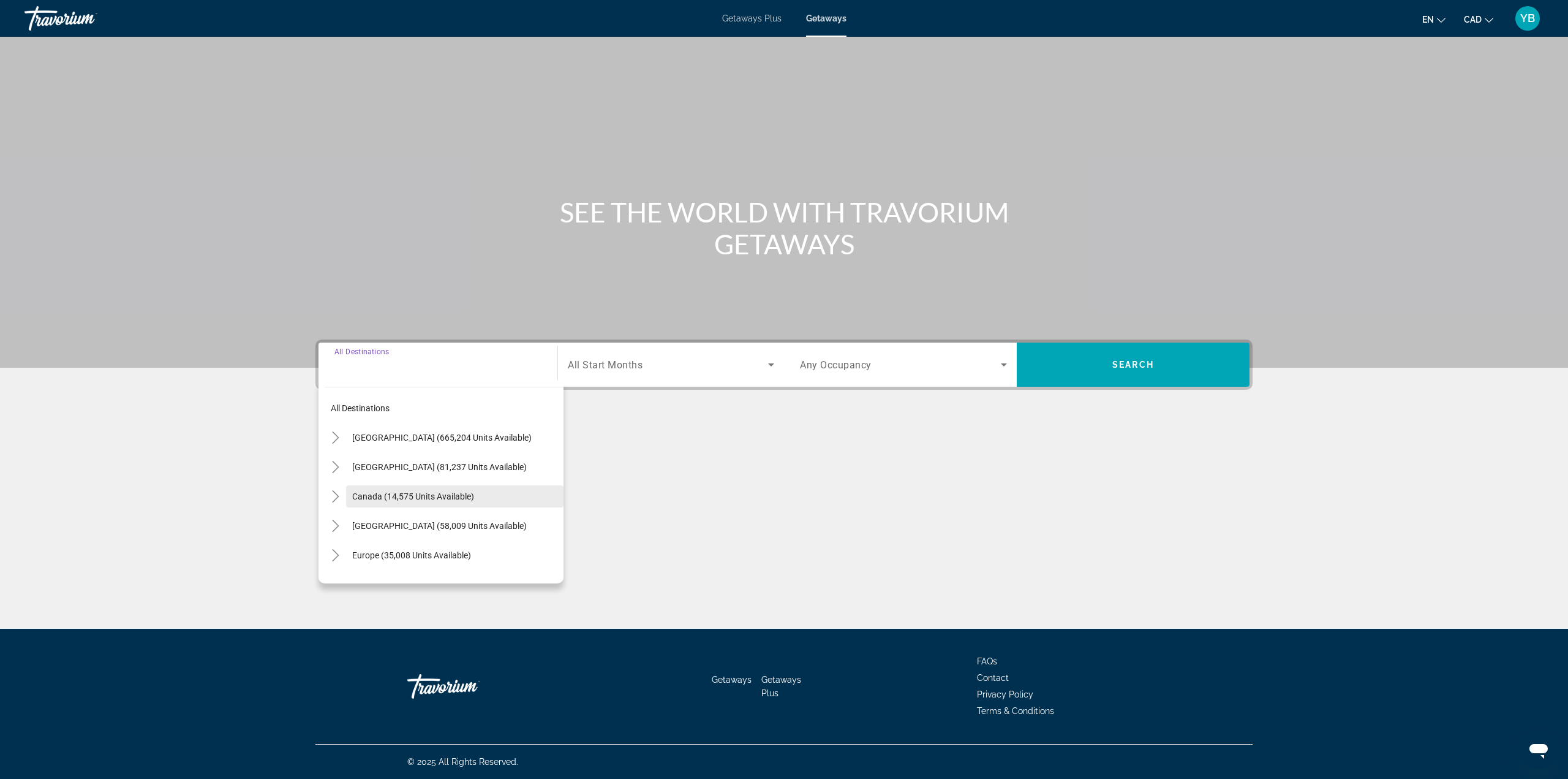
drag, startPoint x: 401, startPoint y: 487, endPoint x: 532, endPoint y: 383, distance: 167.3
click at [401, 486] on span "Search widget" at bounding box center [455, 496] width 218 height 29
type input "**********"
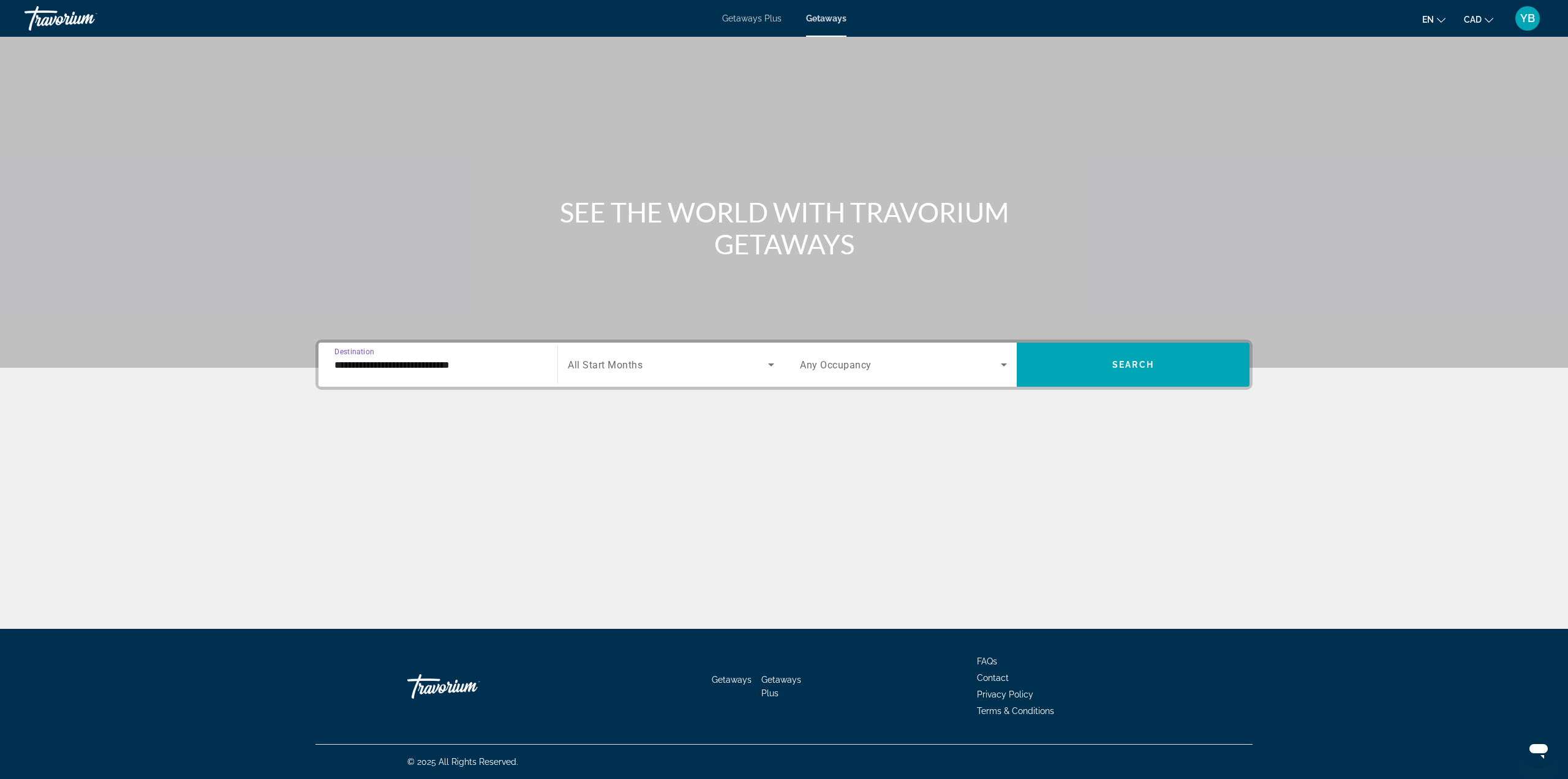
click at [589, 373] on div "Search widget" at bounding box center [671, 364] width 207 height 34
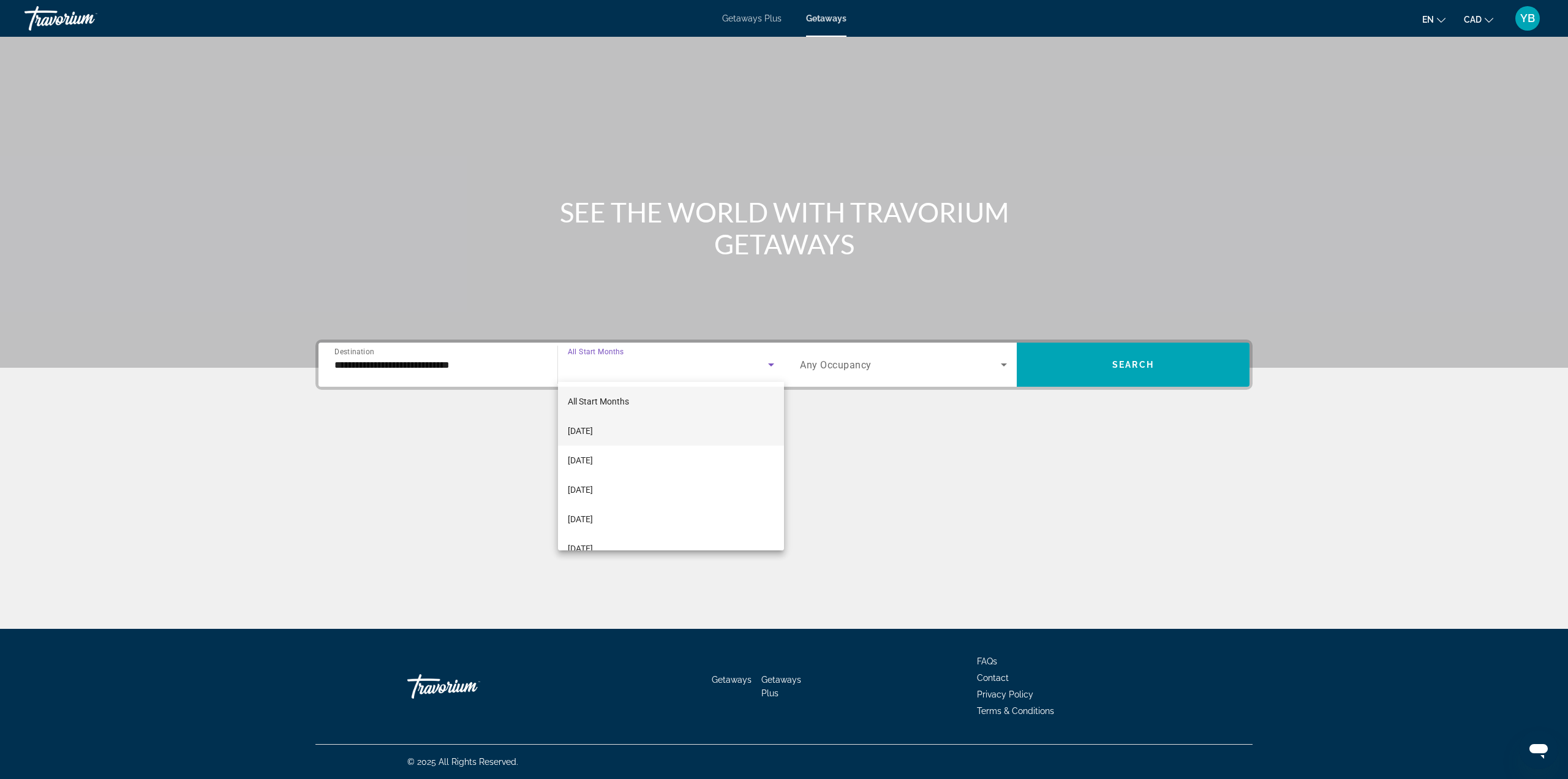
drag, startPoint x: 625, startPoint y: 426, endPoint x: 635, endPoint y: 417, distance: 13.5
click at [593, 425] on span "[DATE]" at bounding box center [580, 431] width 25 height 15
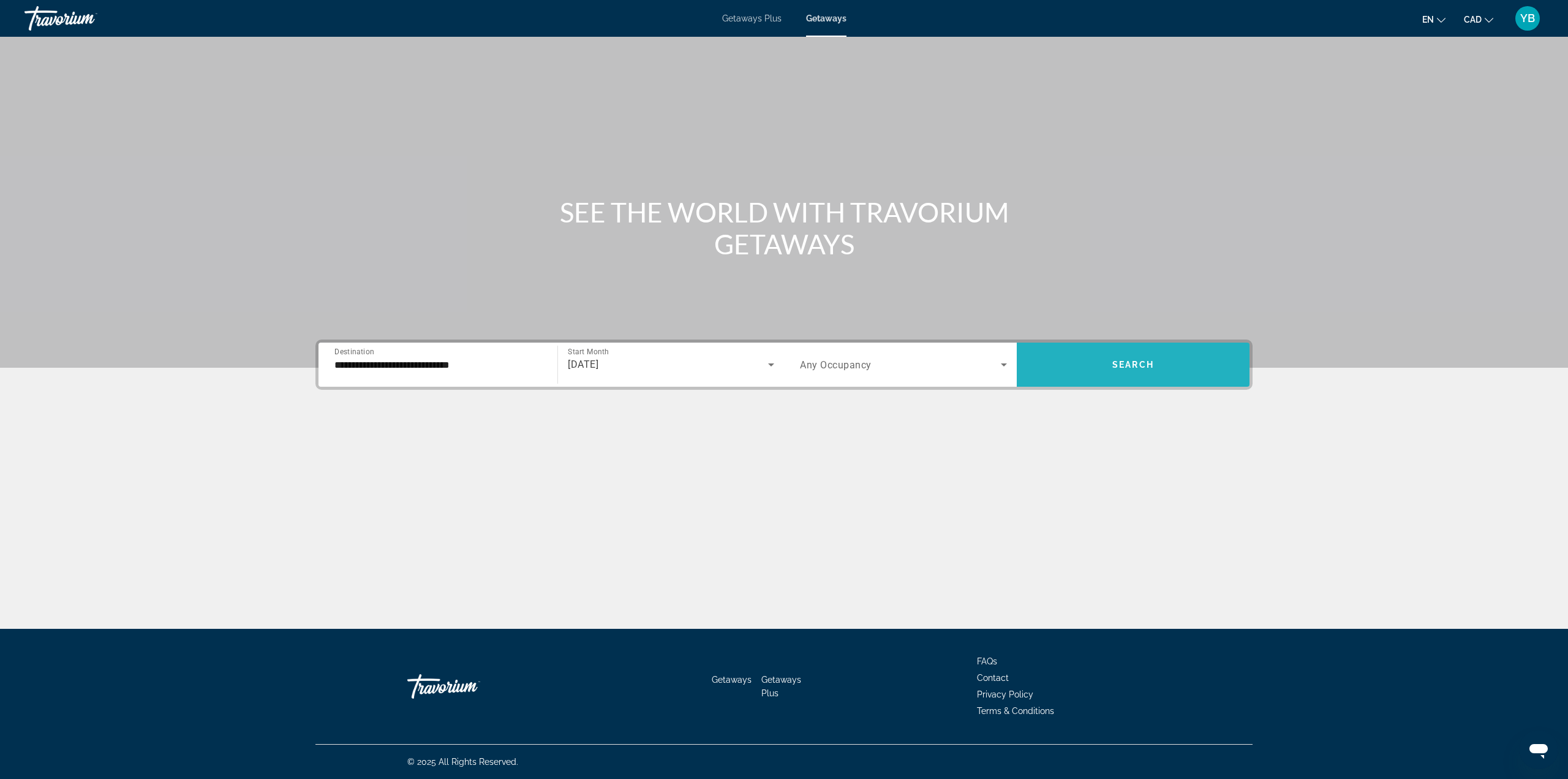
click at [1107, 367] on span "Search widget" at bounding box center [1133, 364] width 232 height 29
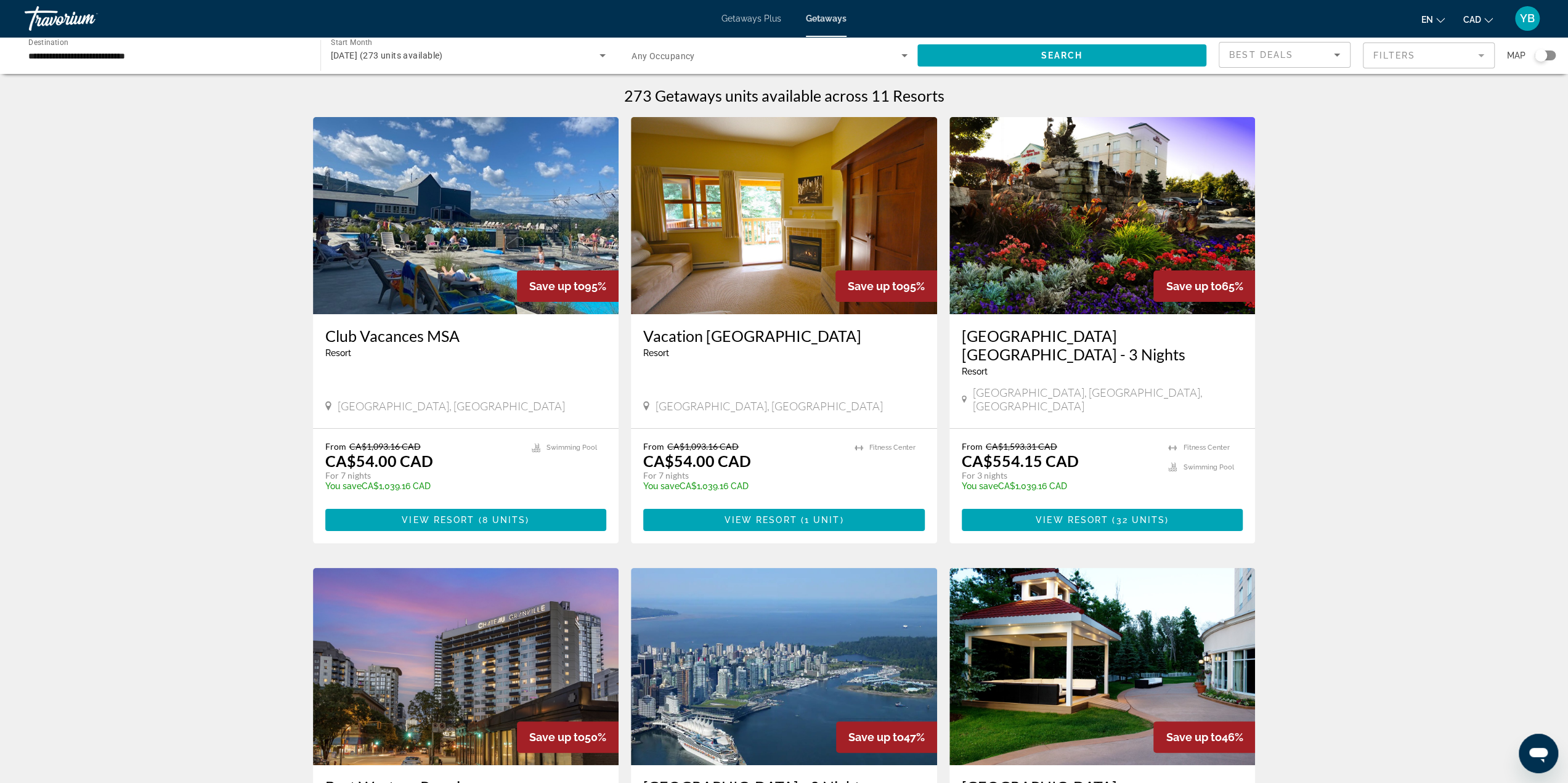
drag, startPoint x: 383, startPoint y: 130, endPoint x: 390, endPoint y: 125, distance: 8.6
click at [384, 129] on img "Main content" at bounding box center [466, 215] width 306 height 197
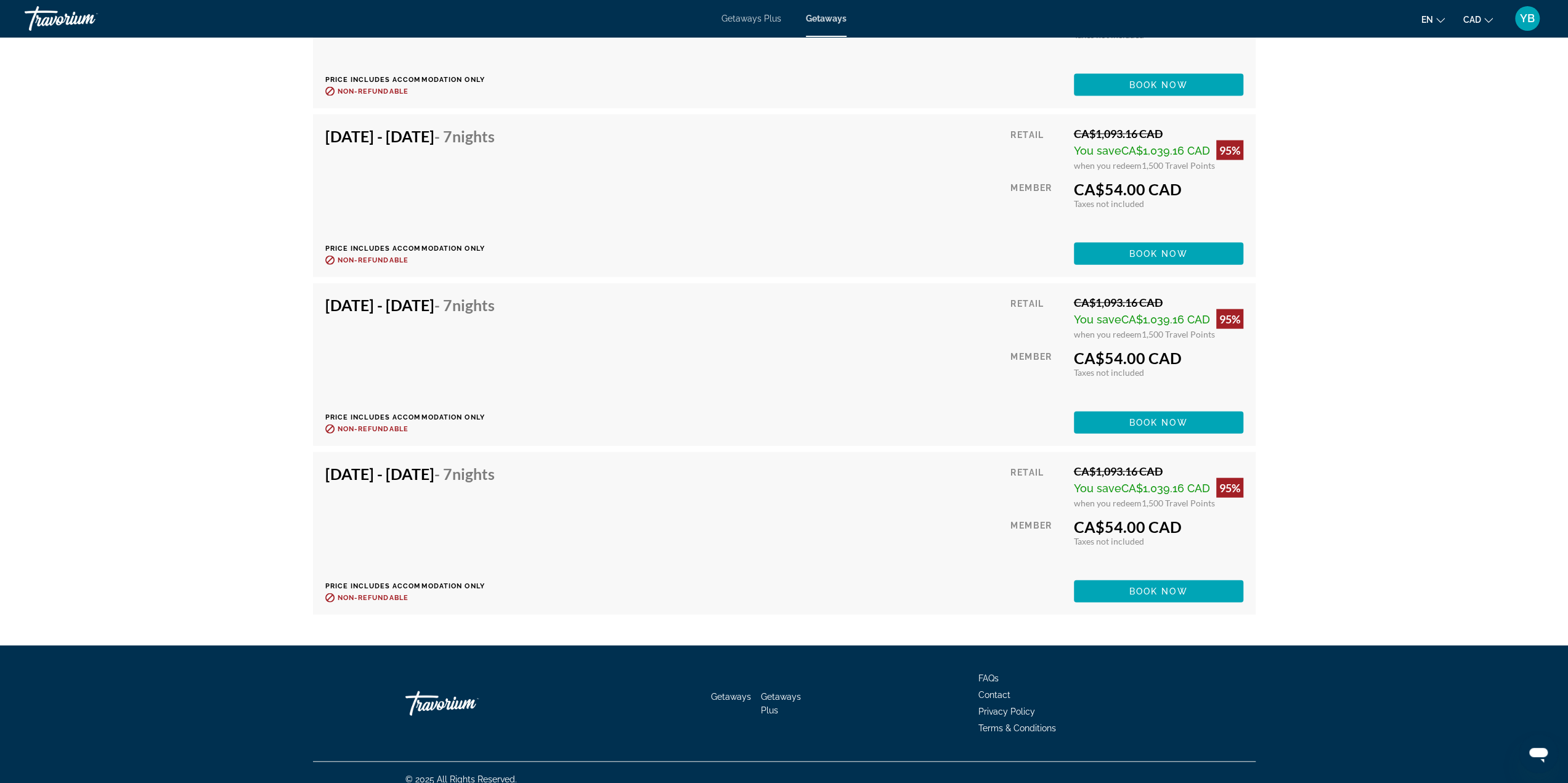
scroll to position [2689, 0]
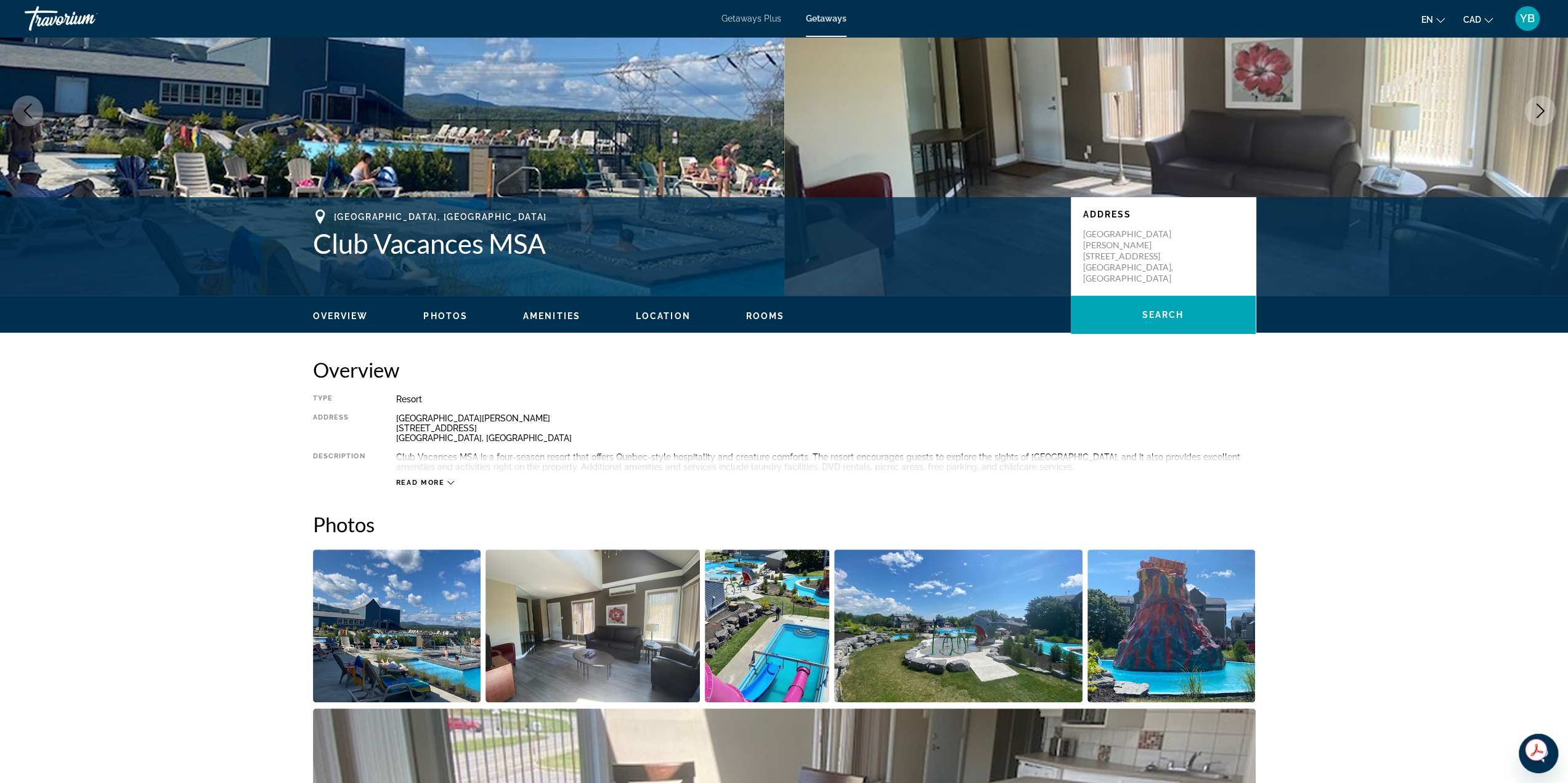
scroll to position [40, 0]
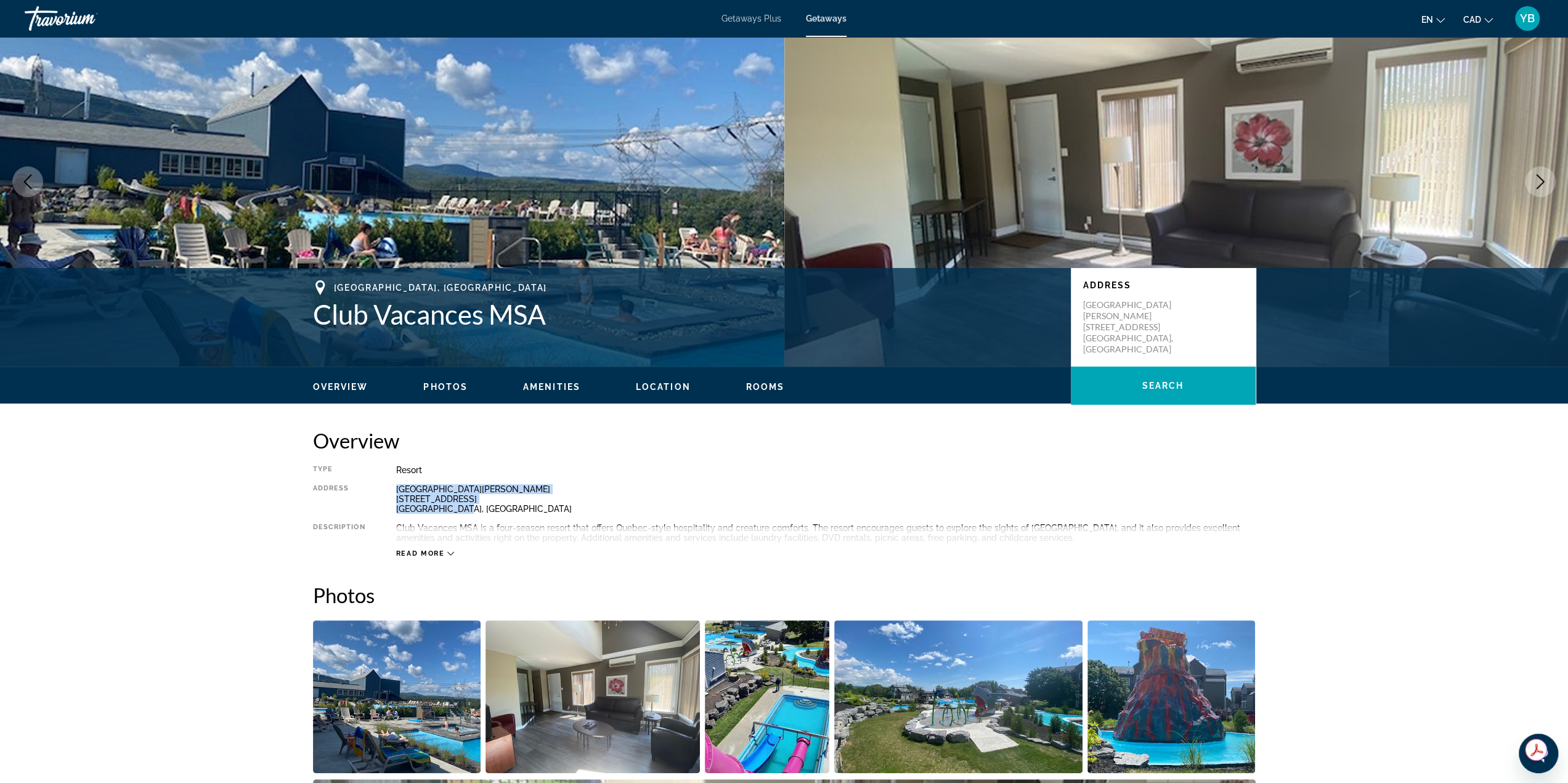
drag, startPoint x: 396, startPoint y: 483, endPoint x: 470, endPoint y: 513, distance: 79.8
click at [470, 513] on div "Type Resort All-Inclusive No All-Inclusive Address [GEOGRAPHIC_DATA][PERSON_NAM…" at bounding box center [784, 511] width 942 height 93
copy div "[GEOGRAPHIC_DATA][PERSON_NAME] [STREET_ADDRESS][PERSON_NAME]"
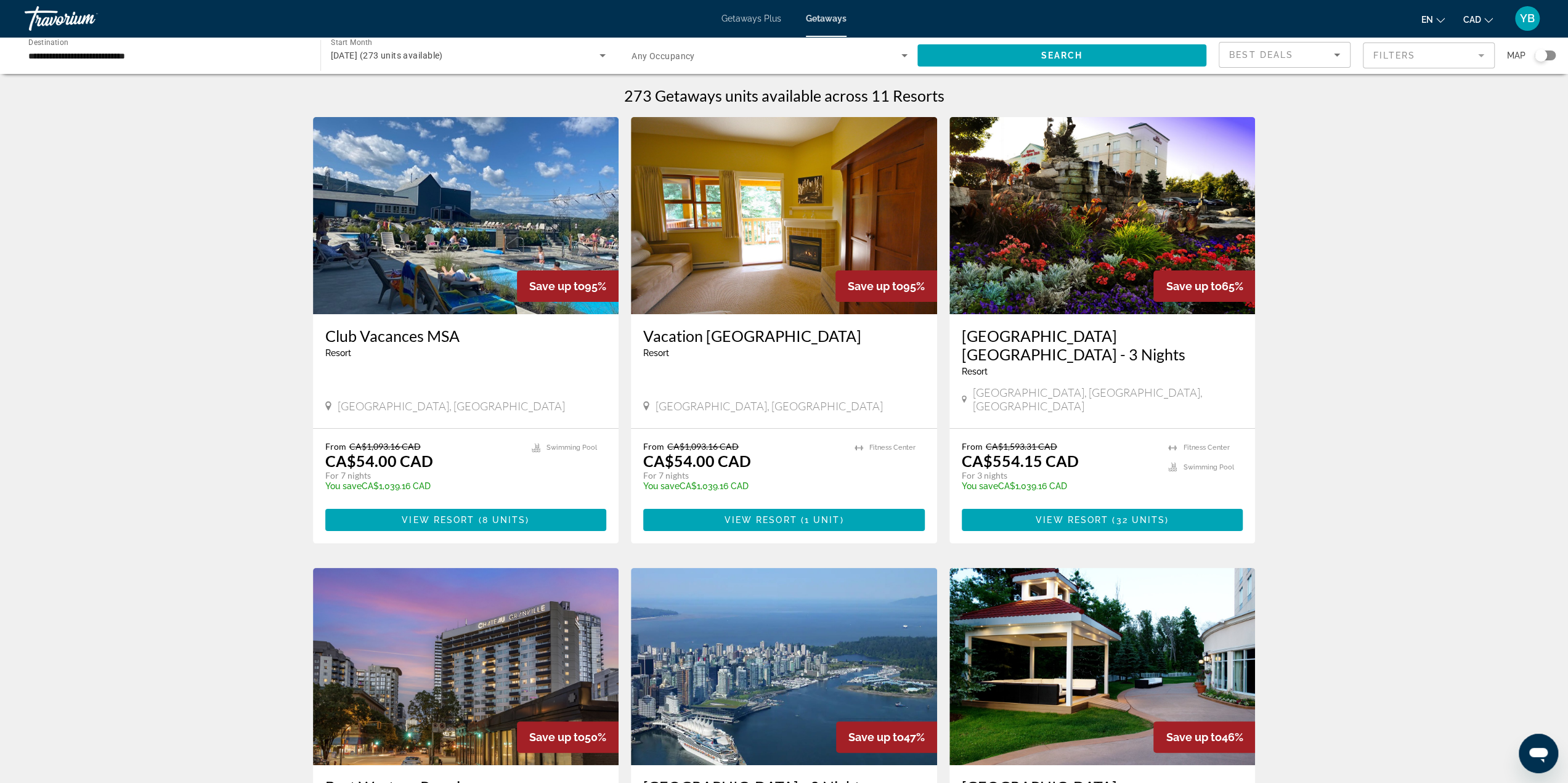
click at [375, 52] on span "[DATE] (273 units available)" at bounding box center [386, 55] width 112 height 10
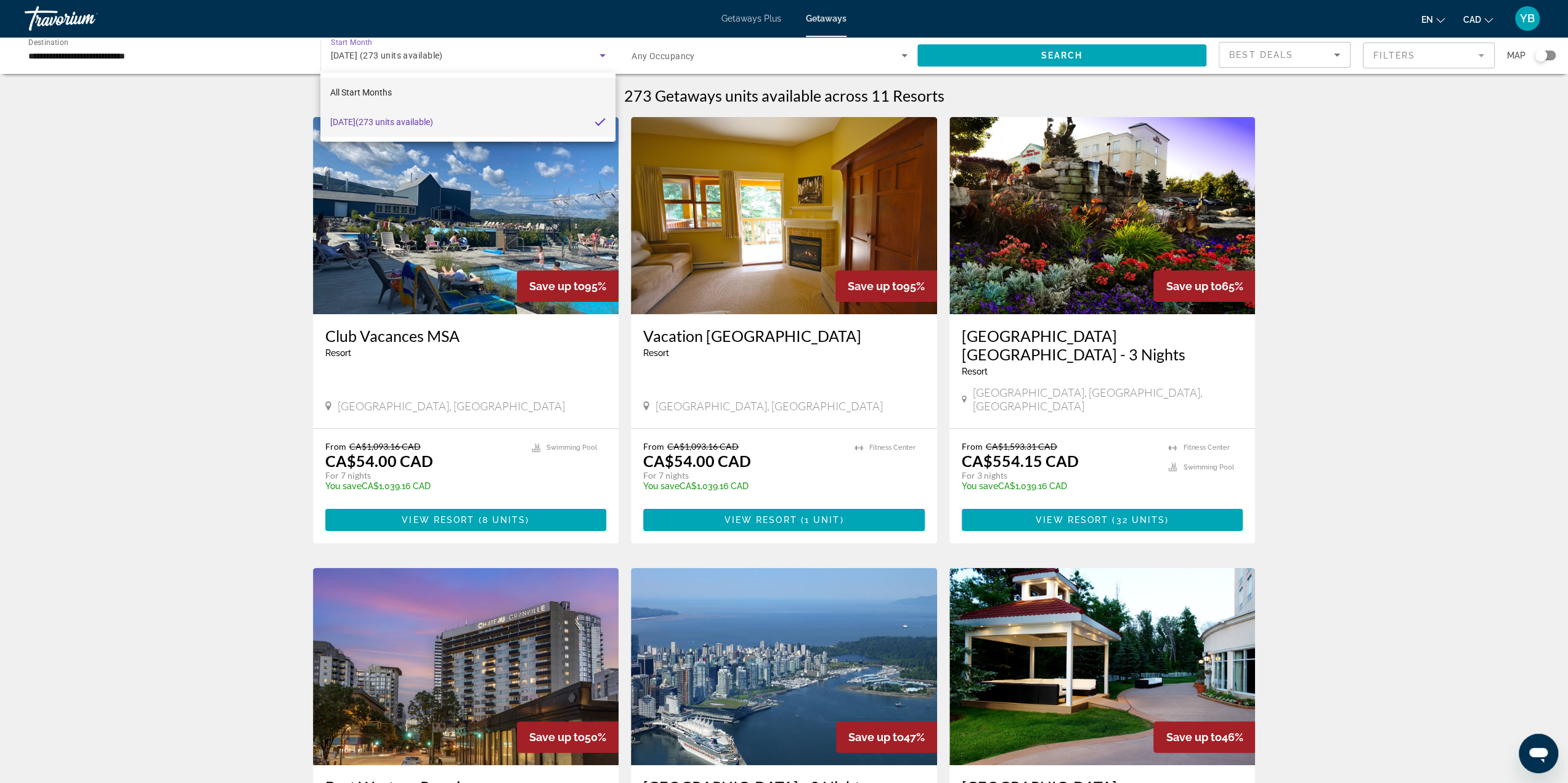
click at [394, 92] on mat-option "All Start Months" at bounding box center [467, 92] width 295 height 29
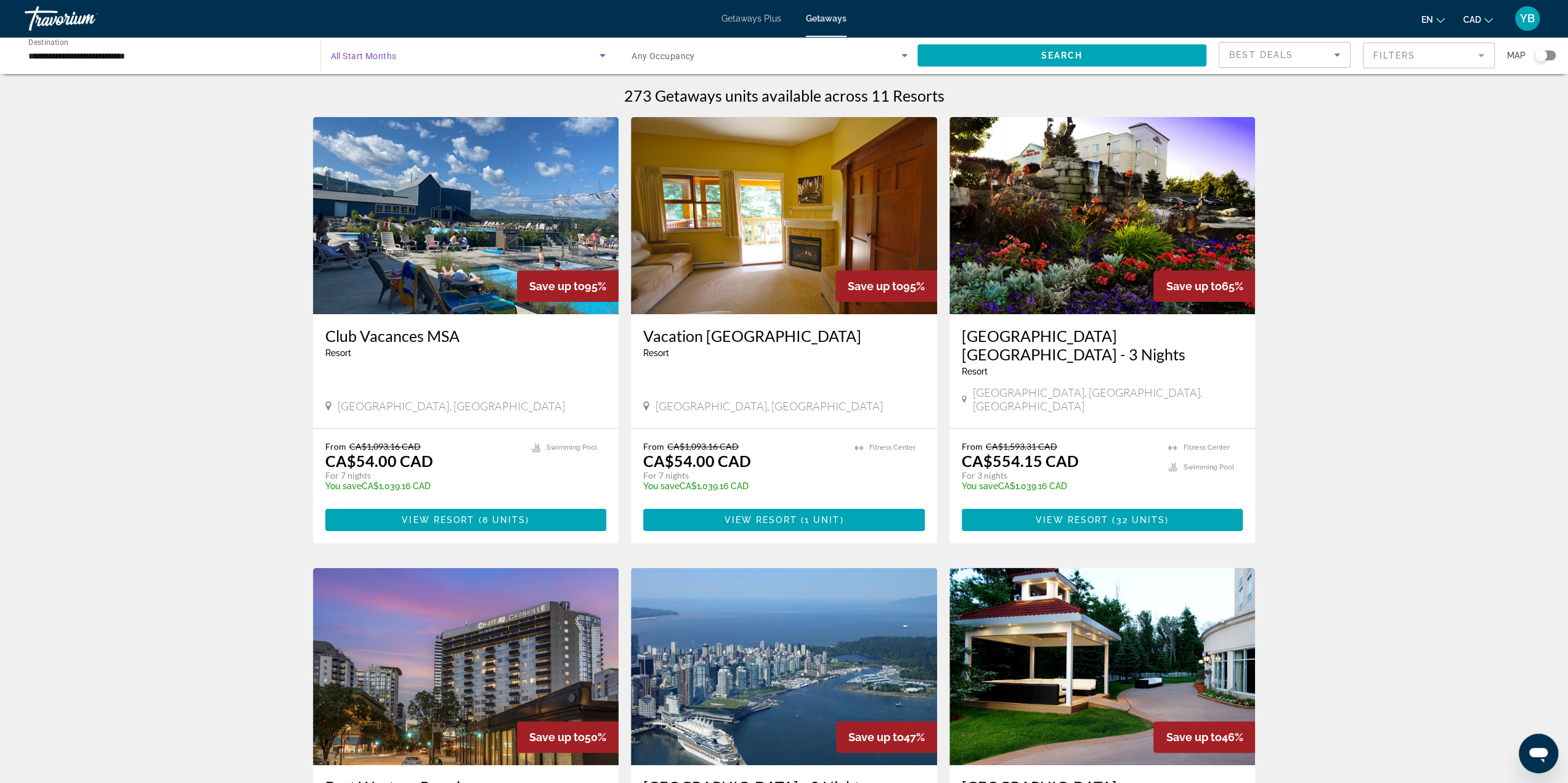
click at [439, 59] on span "Search widget" at bounding box center [465, 55] width 270 height 15
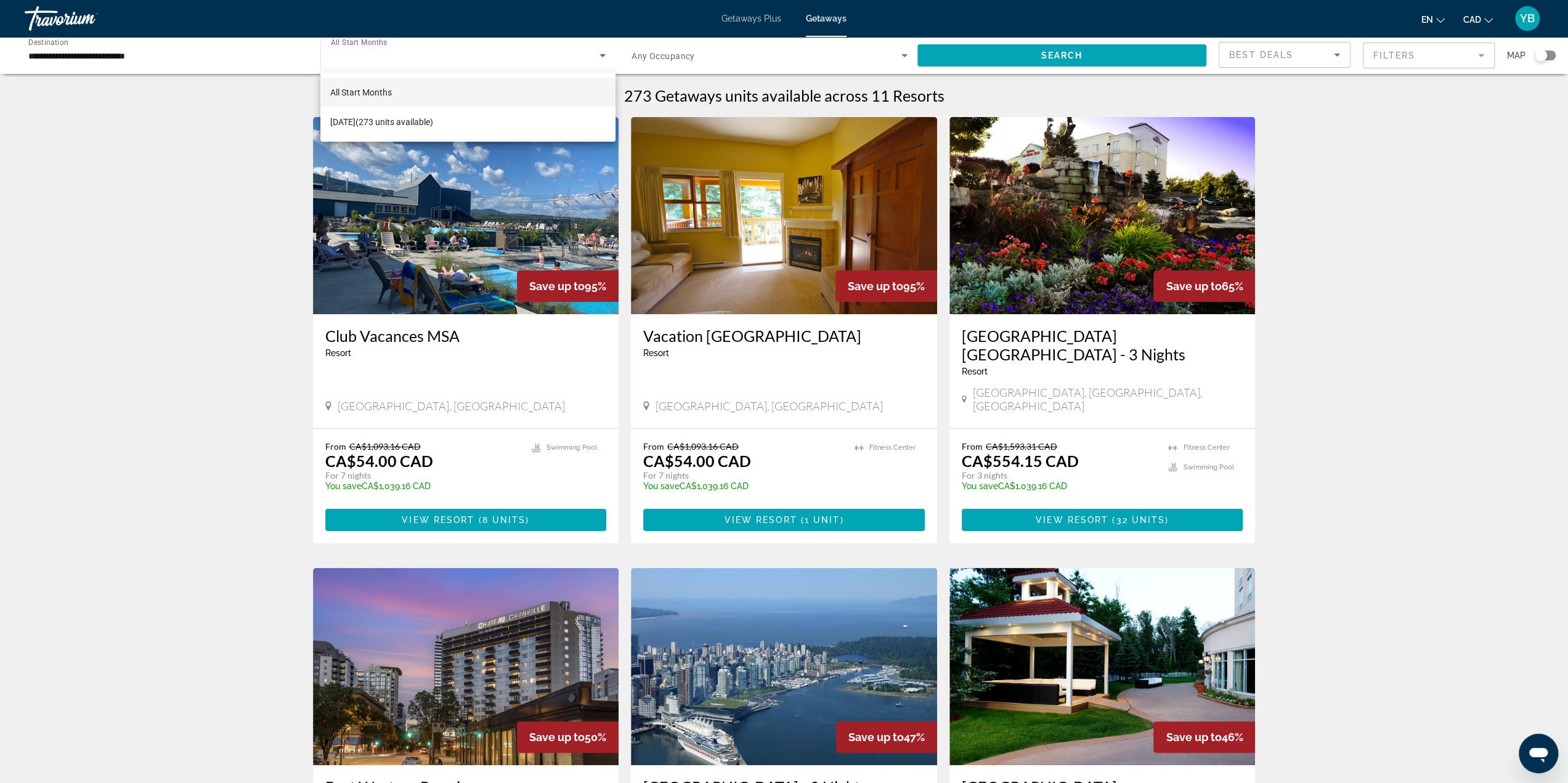
drag, startPoint x: 178, startPoint y: 169, endPoint x: 193, endPoint y: 169, distance: 15.0
click at [178, 169] on div at bounding box center [784, 391] width 1568 height 783
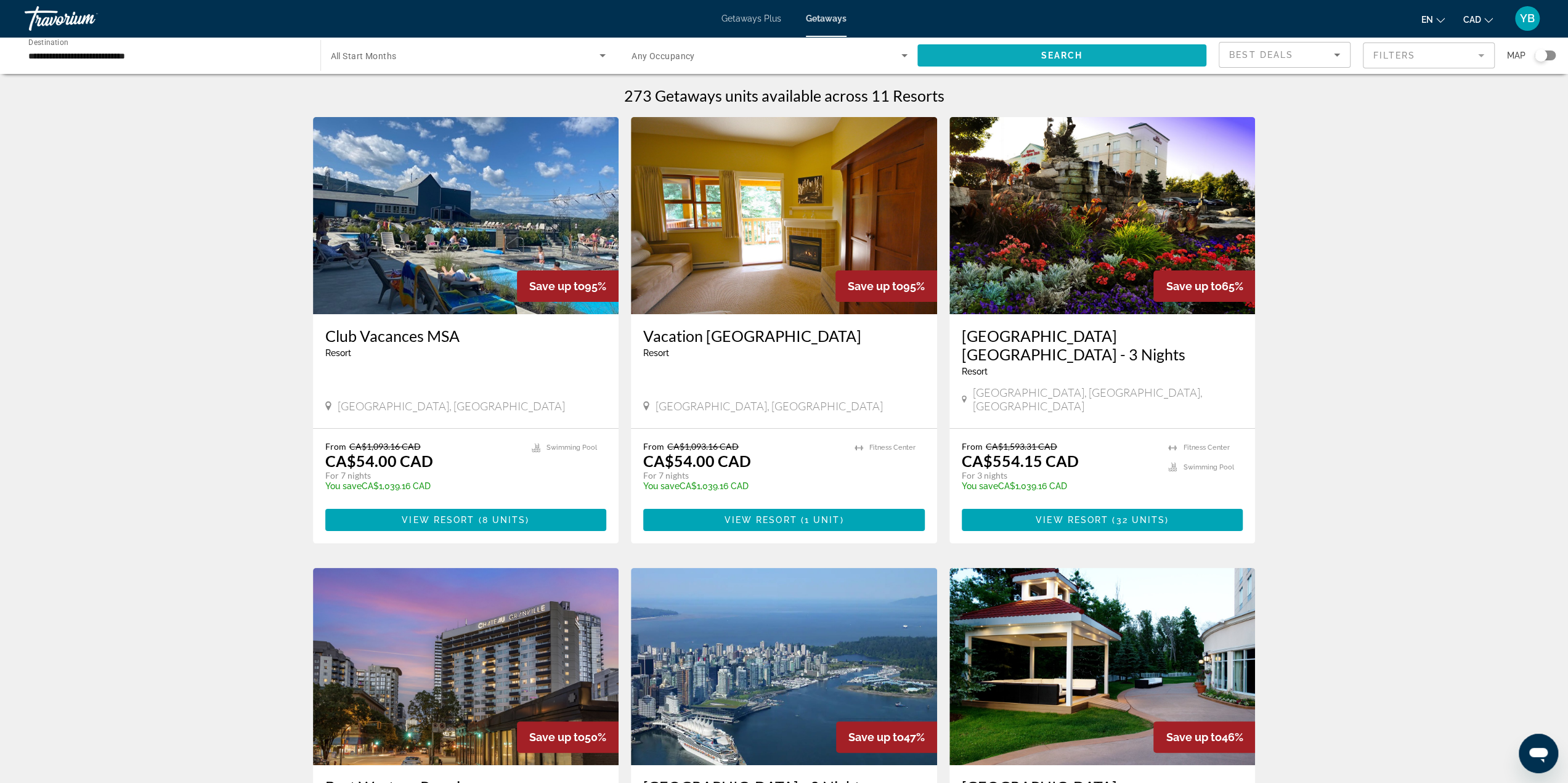
click at [1073, 51] on span "Search" at bounding box center [1062, 55] width 42 height 10
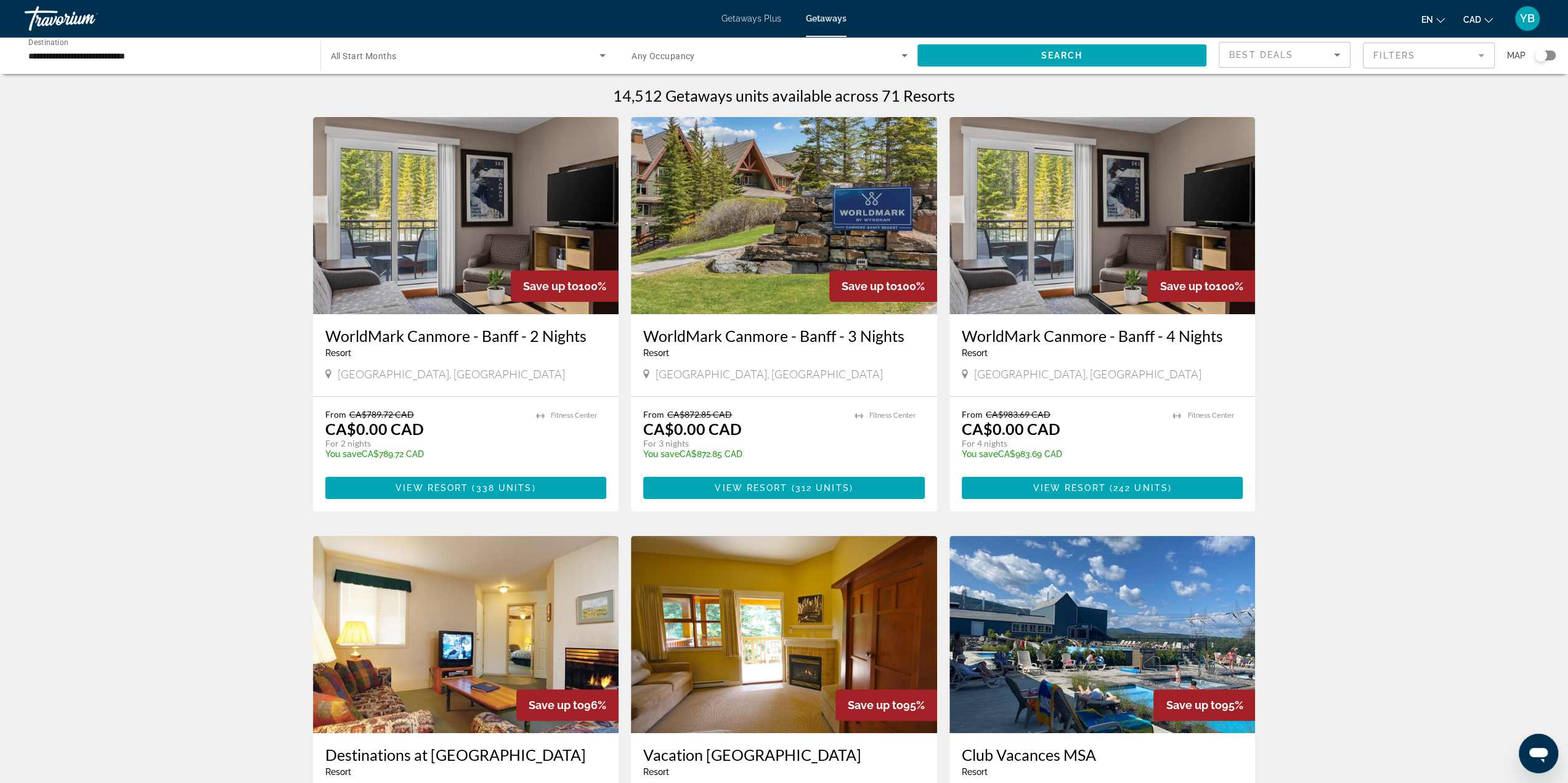
click at [368, 47] on div "Search widget" at bounding box center [467, 55] width 275 height 34
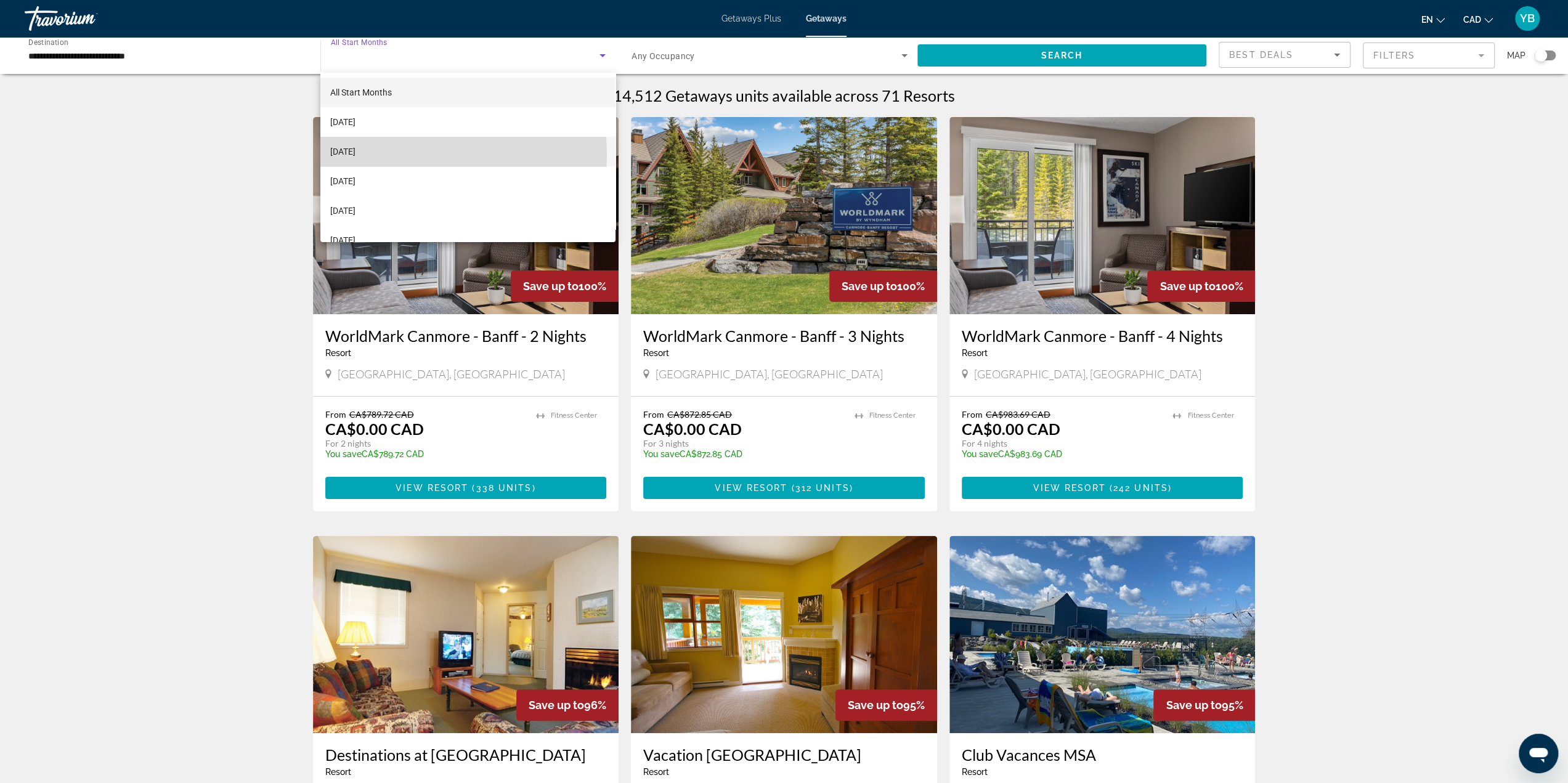
click at [355, 155] on span "[DATE]" at bounding box center [342, 152] width 25 height 15
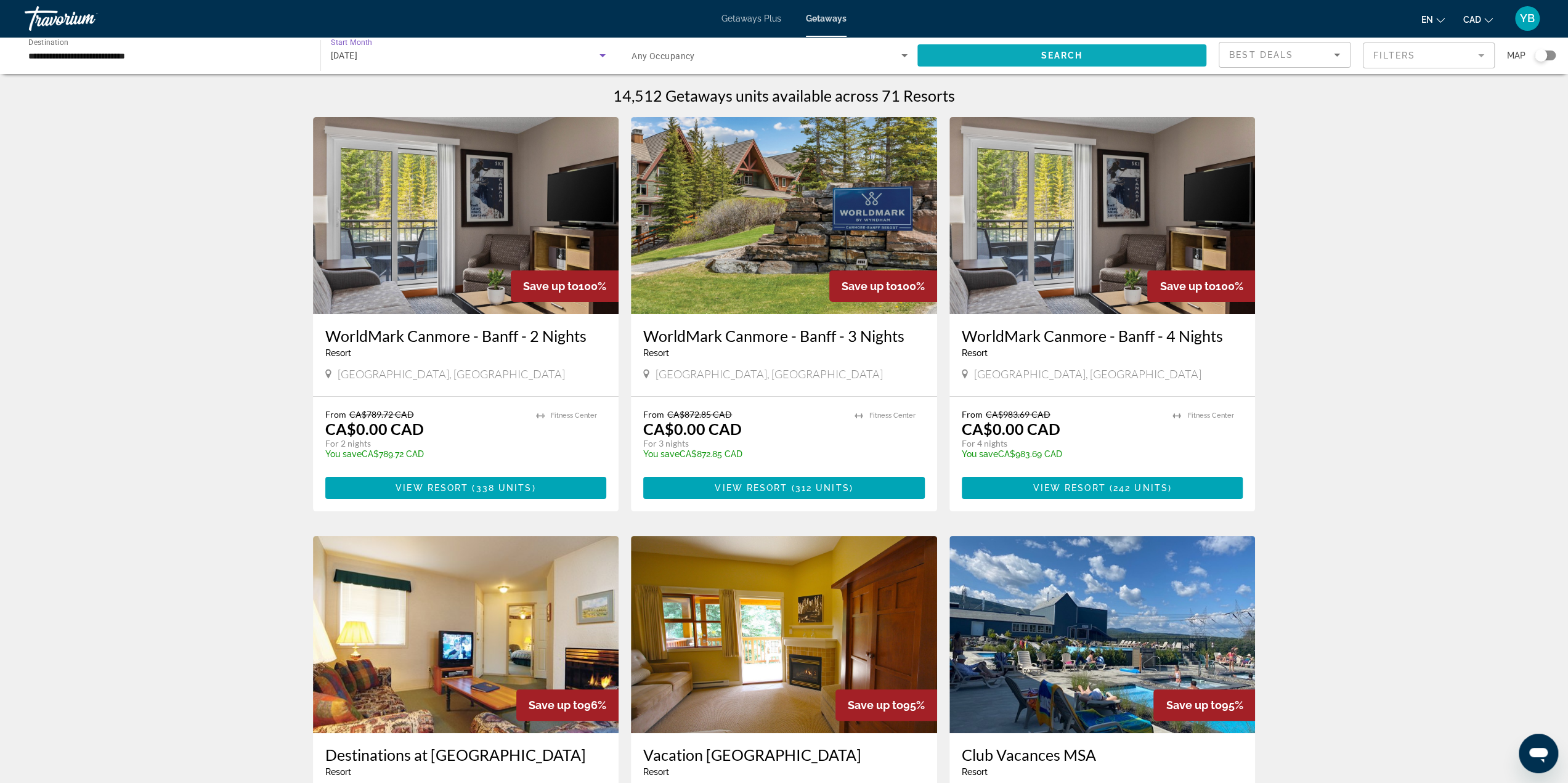
click at [1044, 53] on span "Search" at bounding box center [1062, 55] width 42 height 10
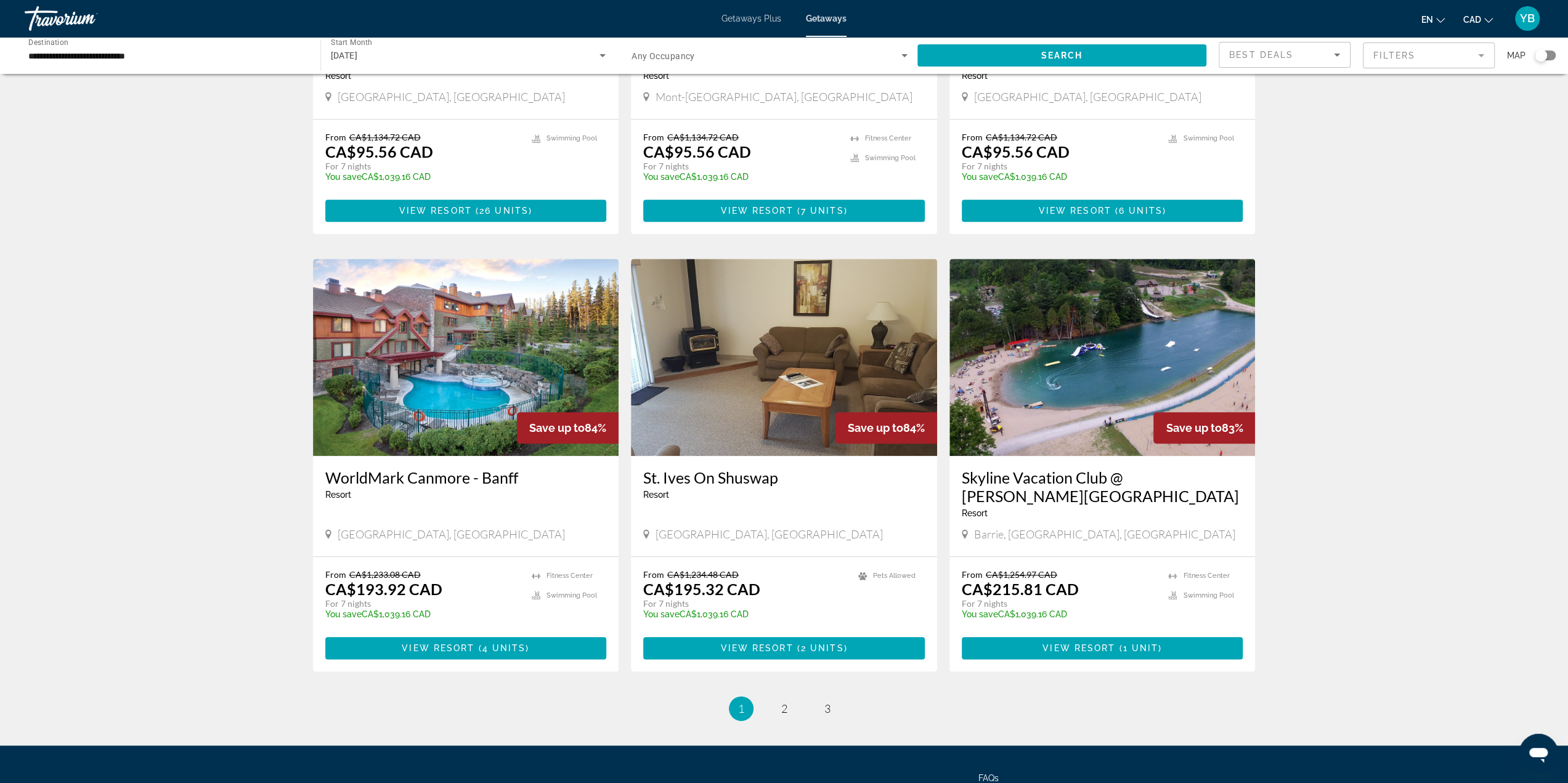
scroll to position [1170, 0]
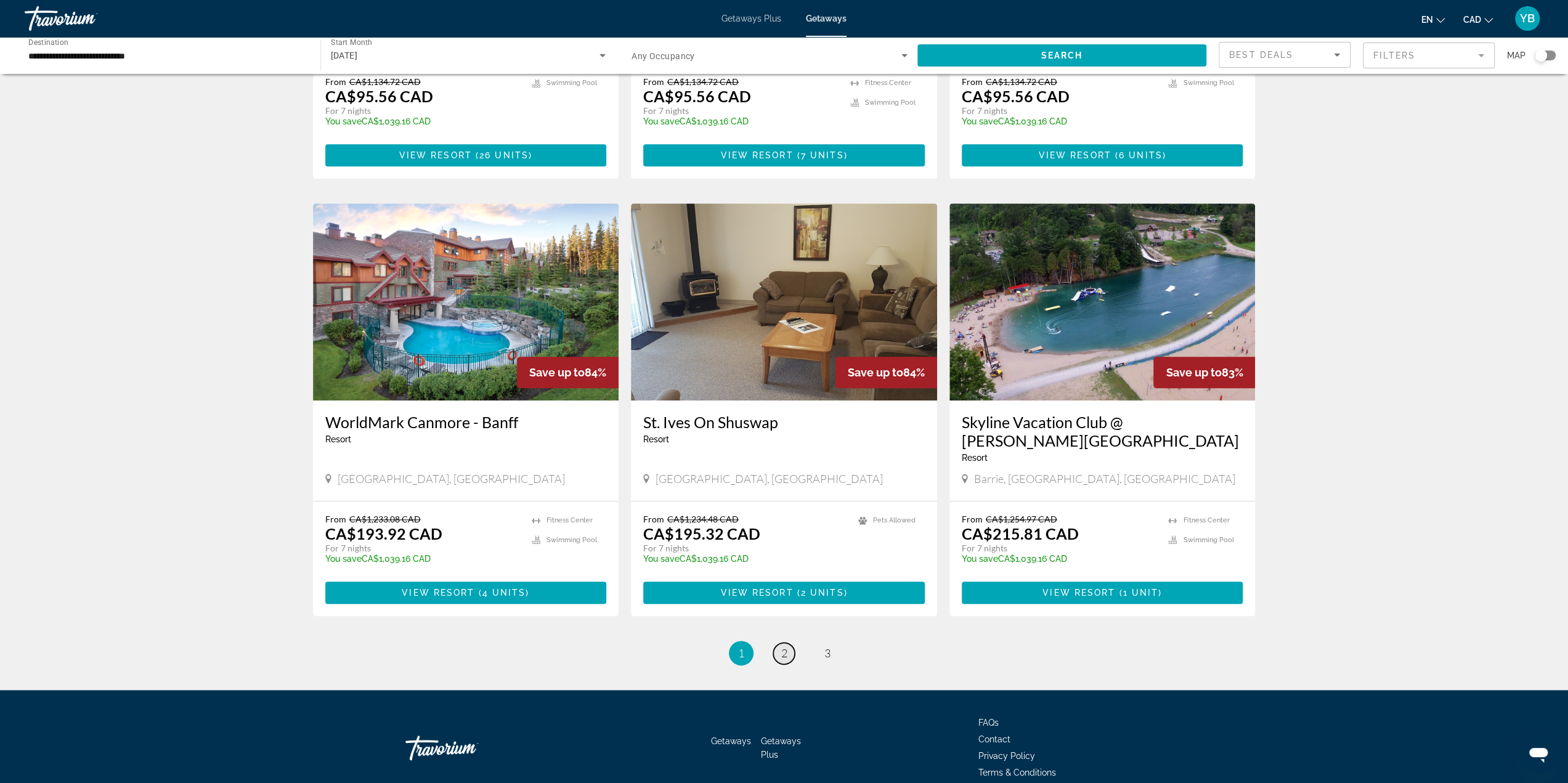
click at [782, 646] on span "2" at bounding box center [784, 652] width 6 height 14
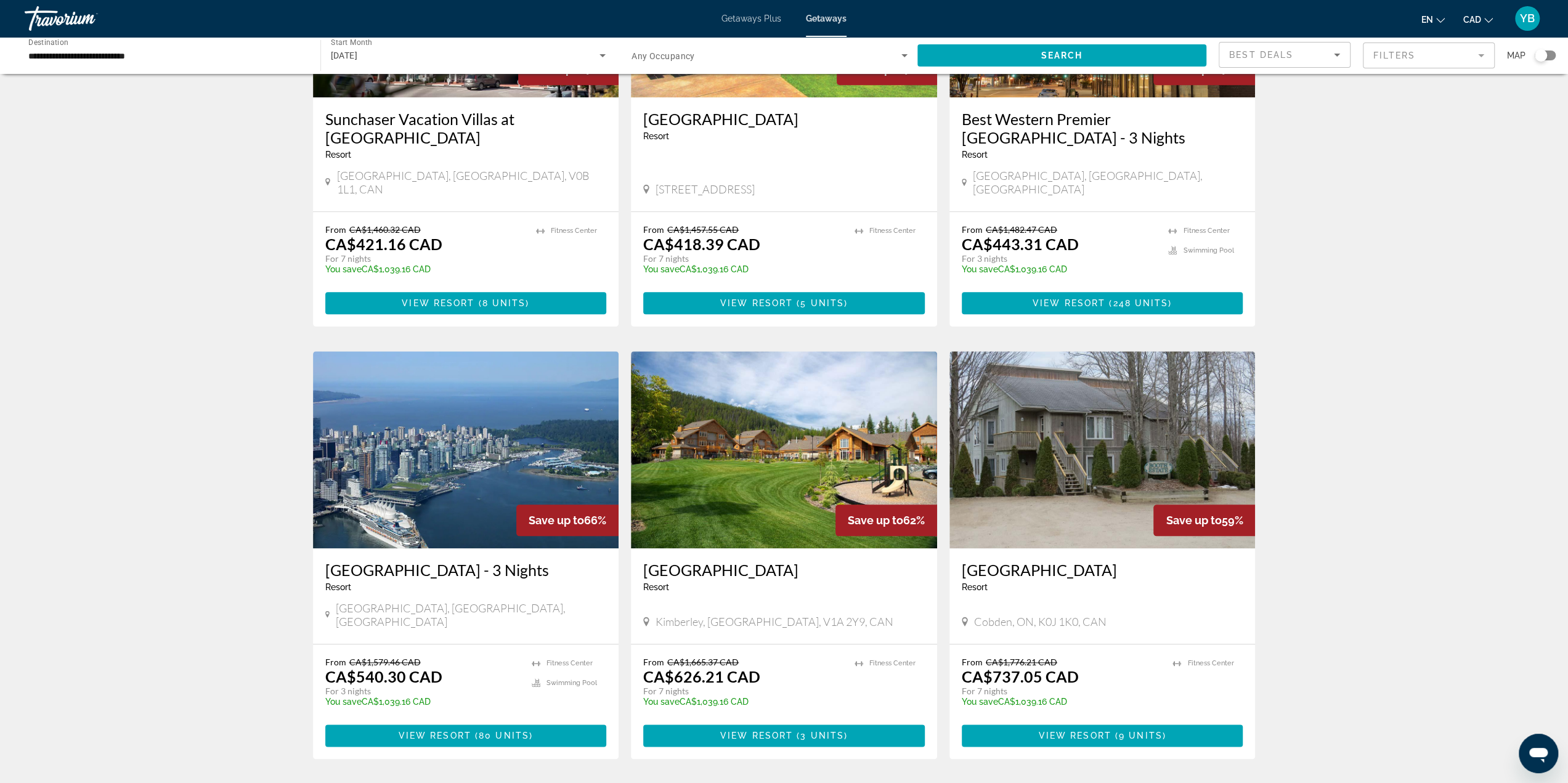
scroll to position [1170, 0]
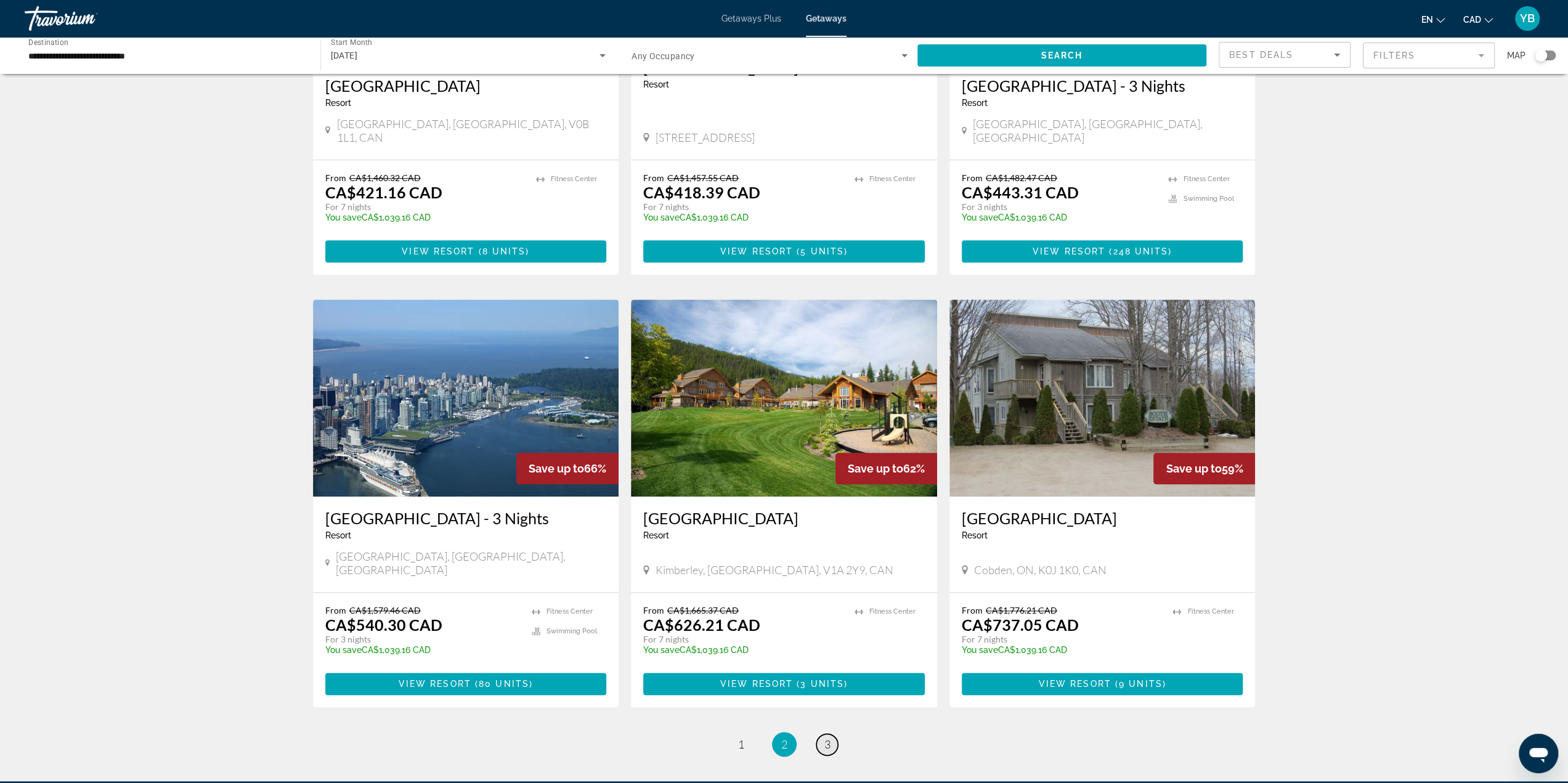
click at [823, 733] on link "page 3" at bounding box center [826, 743] width 21 height 21
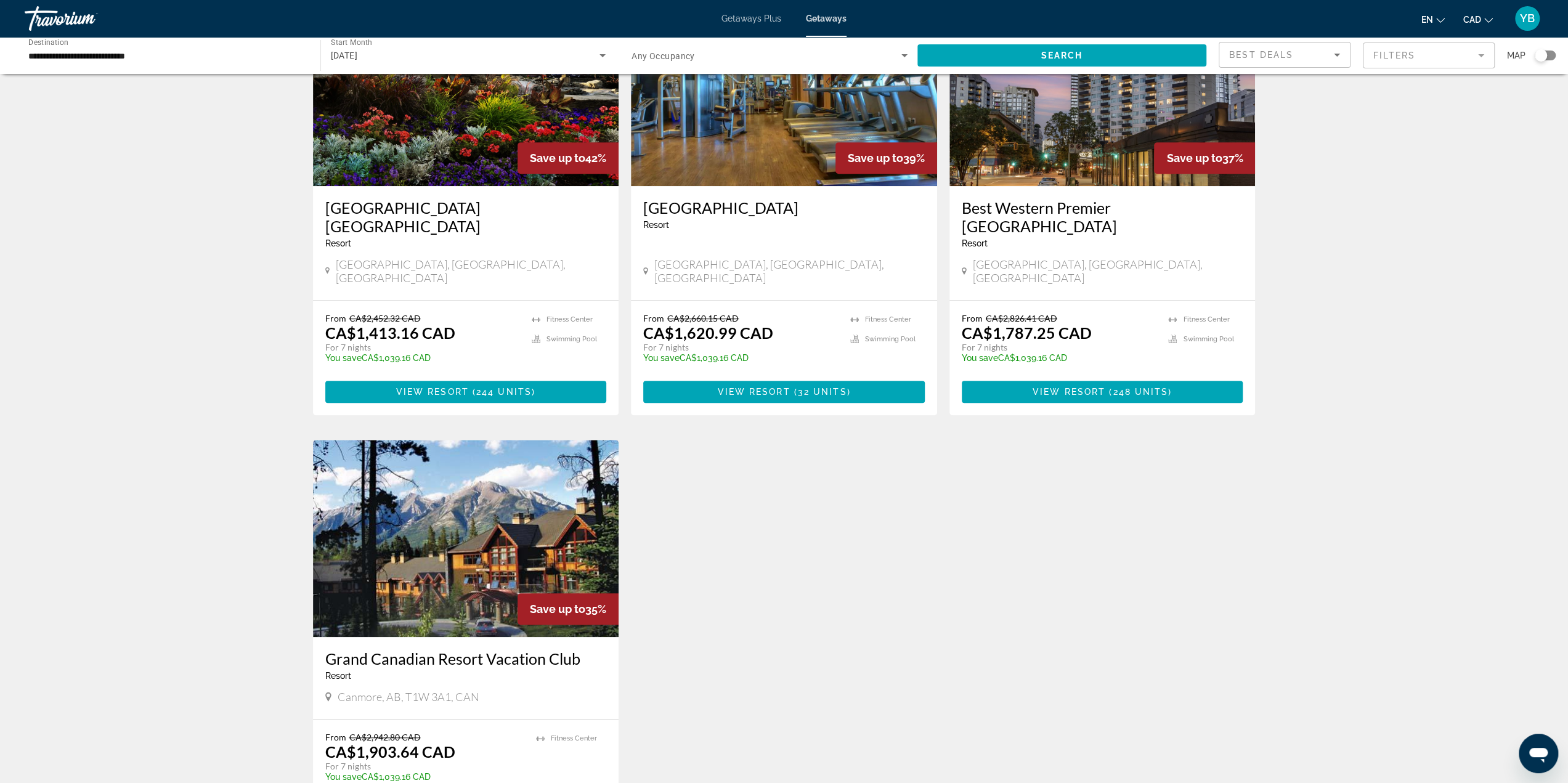
scroll to position [800, 0]
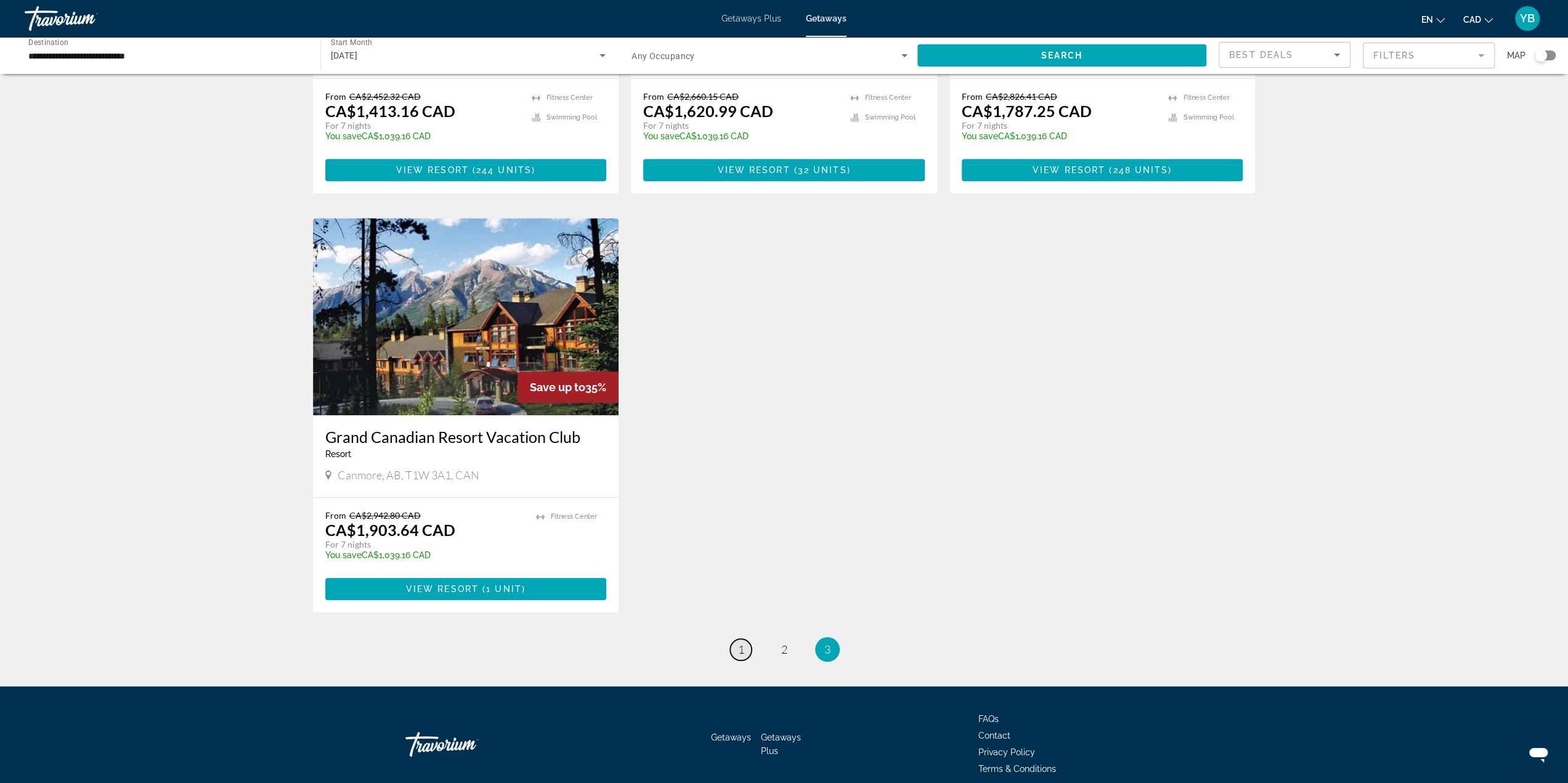
click at [743, 642] on span "1" at bounding box center [741, 649] width 6 height 14
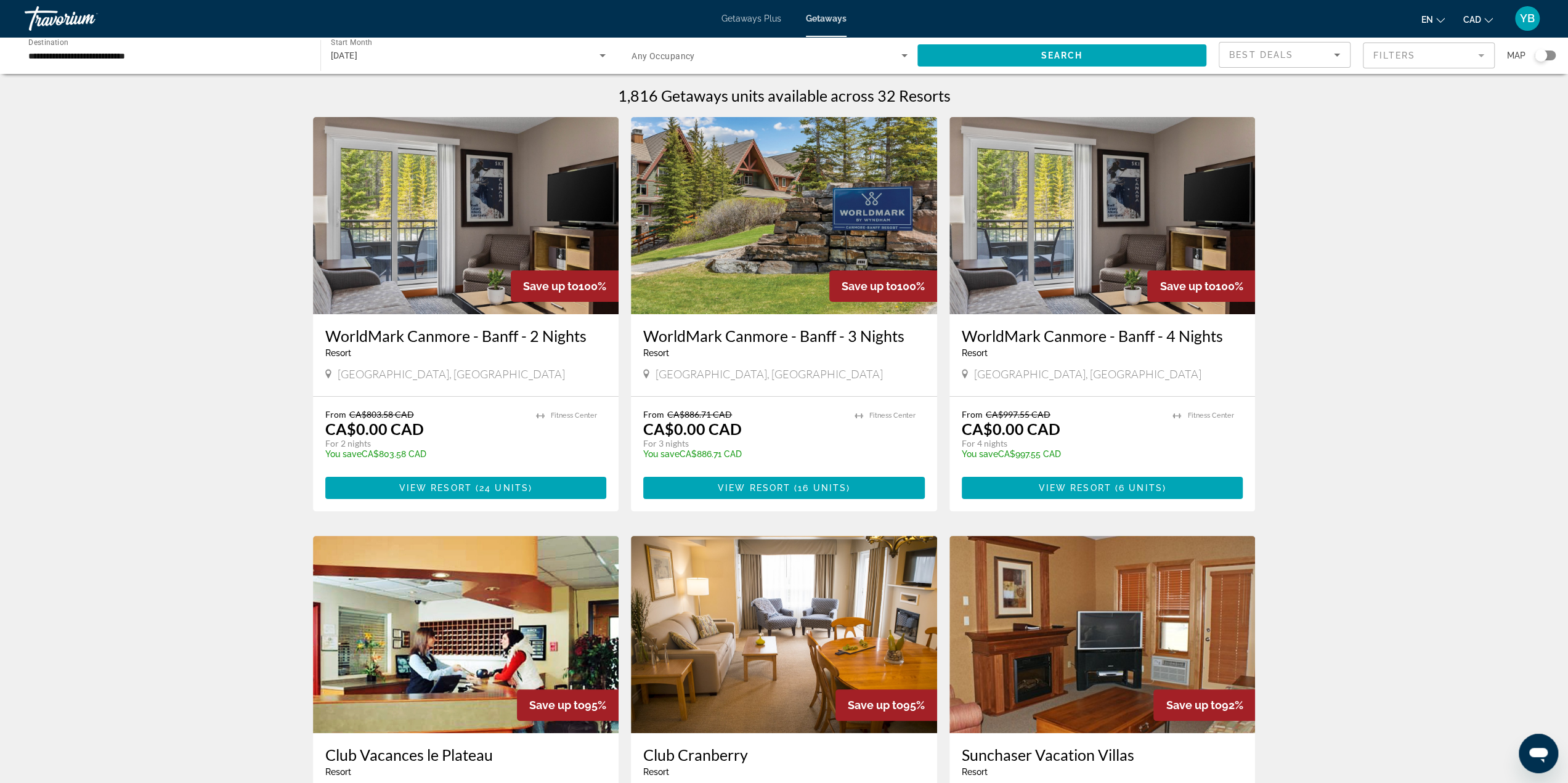
click at [1549, 53] on div "Search widget" at bounding box center [1545, 55] width 21 height 10
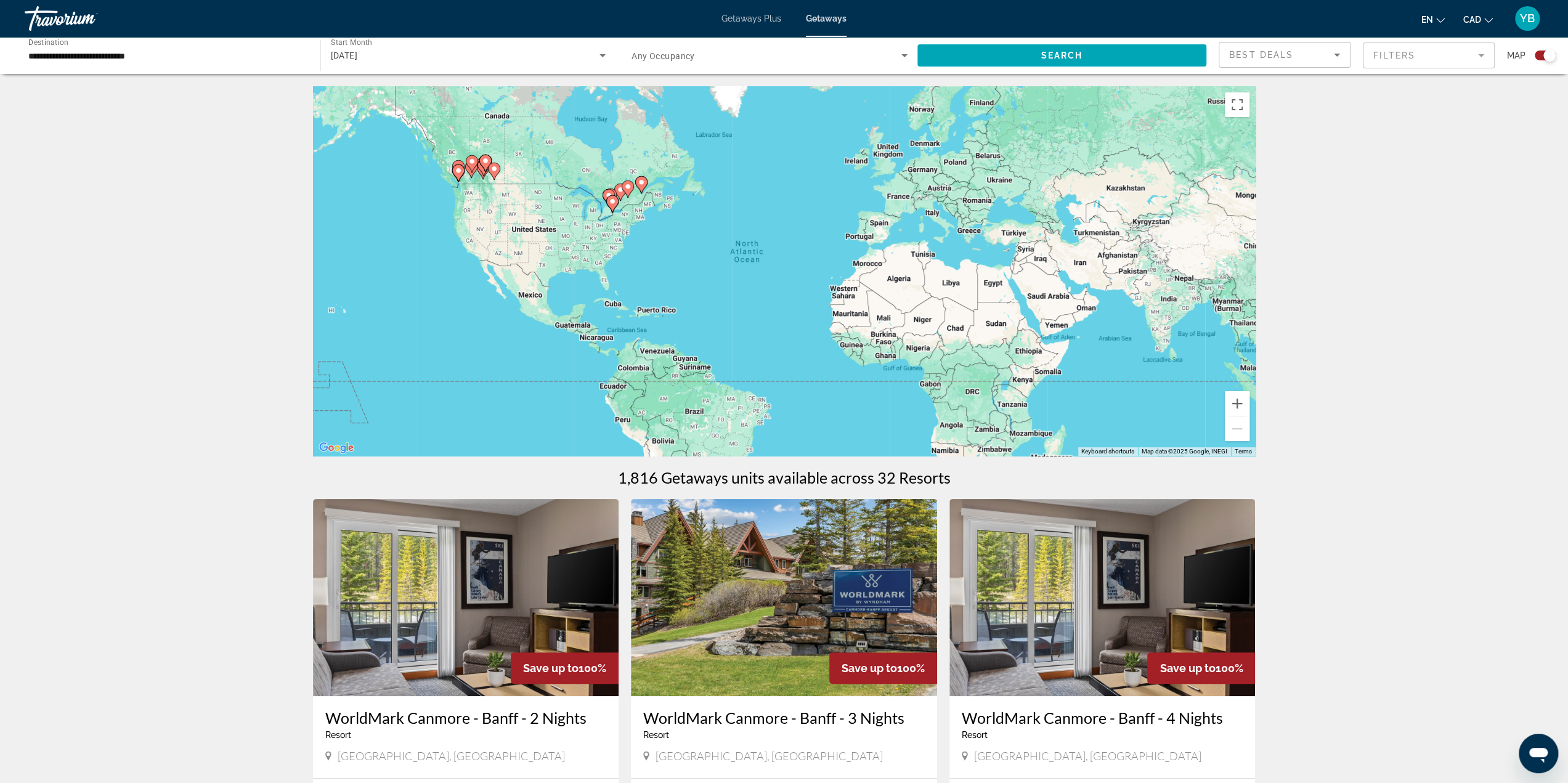
click at [627, 213] on div "To activate drag with keyboard, press Alt + Enter. Once in keyboard drag state,…" at bounding box center [784, 271] width 942 height 370
click at [624, 214] on div "To activate drag with keyboard, press Alt + Enter. Once in keyboard drag state,…" at bounding box center [784, 271] width 942 height 370
click at [1239, 405] on button "Zoom in" at bounding box center [1237, 403] width 25 height 25
click at [1238, 404] on button "Zoom in" at bounding box center [1237, 403] width 25 height 25
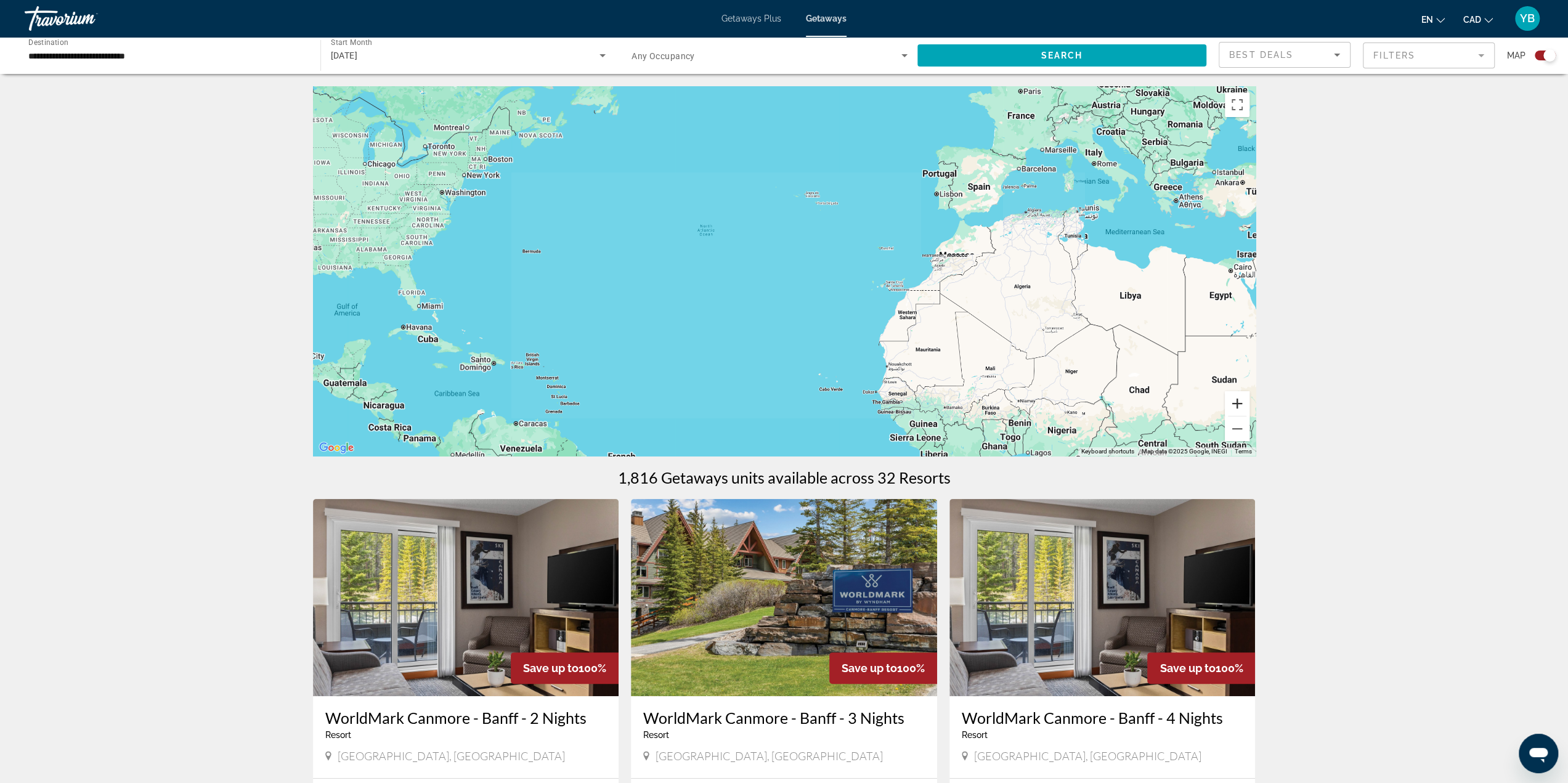
click at [1237, 403] on button "Zoom in" at bounding box center [1237, 403] width 25 height 25
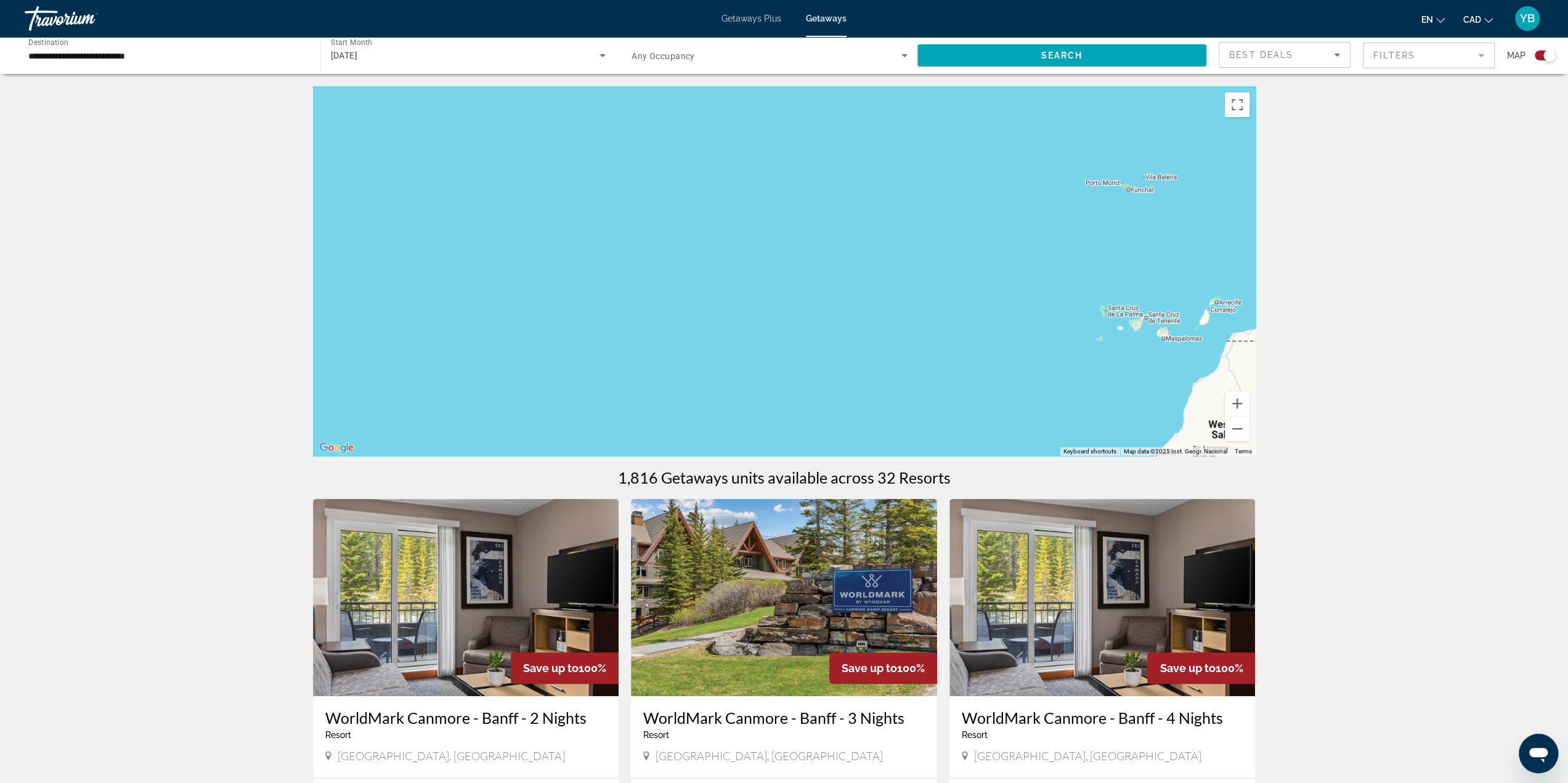
drag, startPoint x: 599, startPoint y: 239, endPoint x: 1059, endPoint y: 466, distance: 513.0
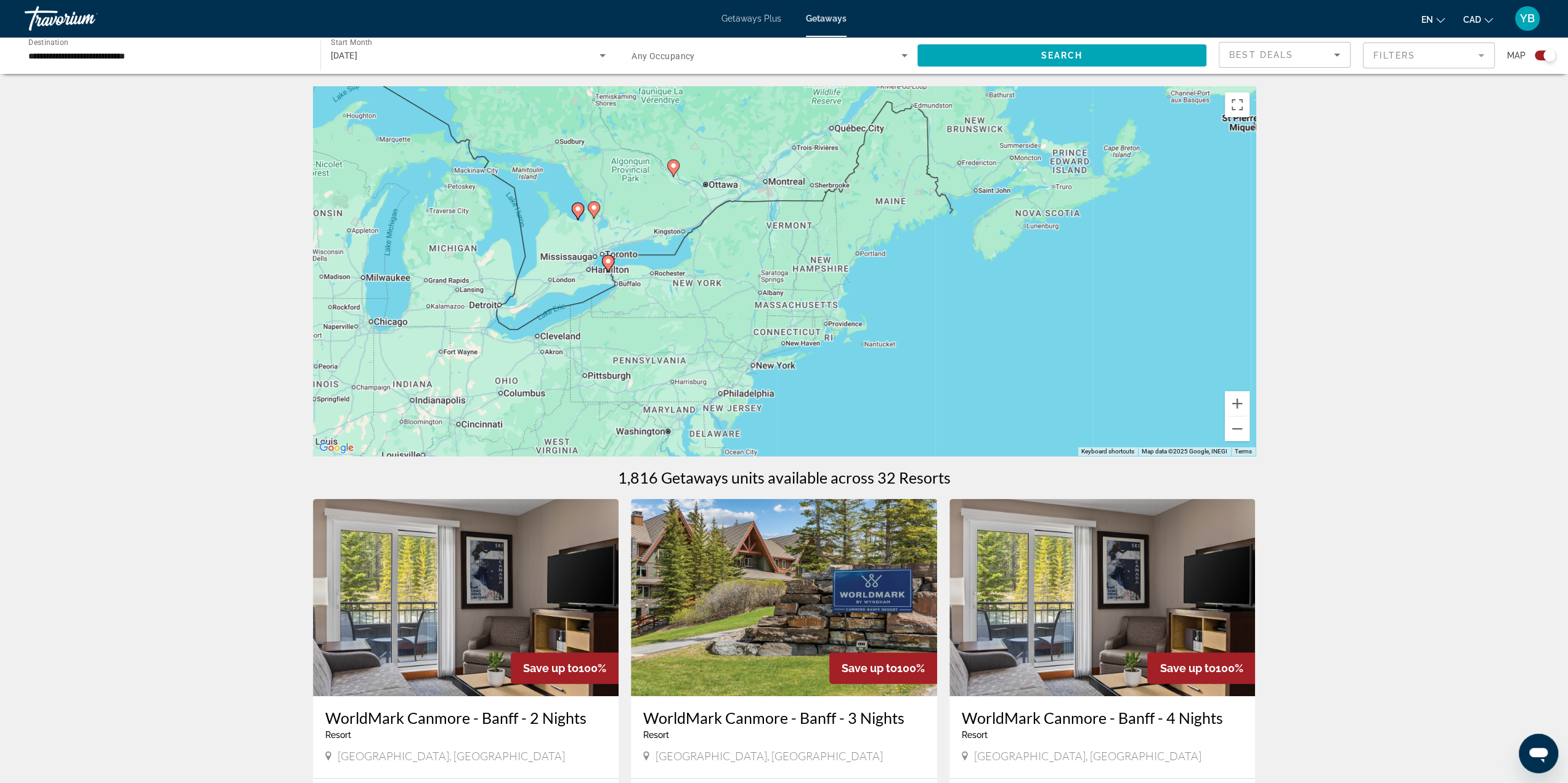
drag, startPoint x: 788, startPoint y: 410, endPoint x: 874, endPoint y: 448, distance: 94.0
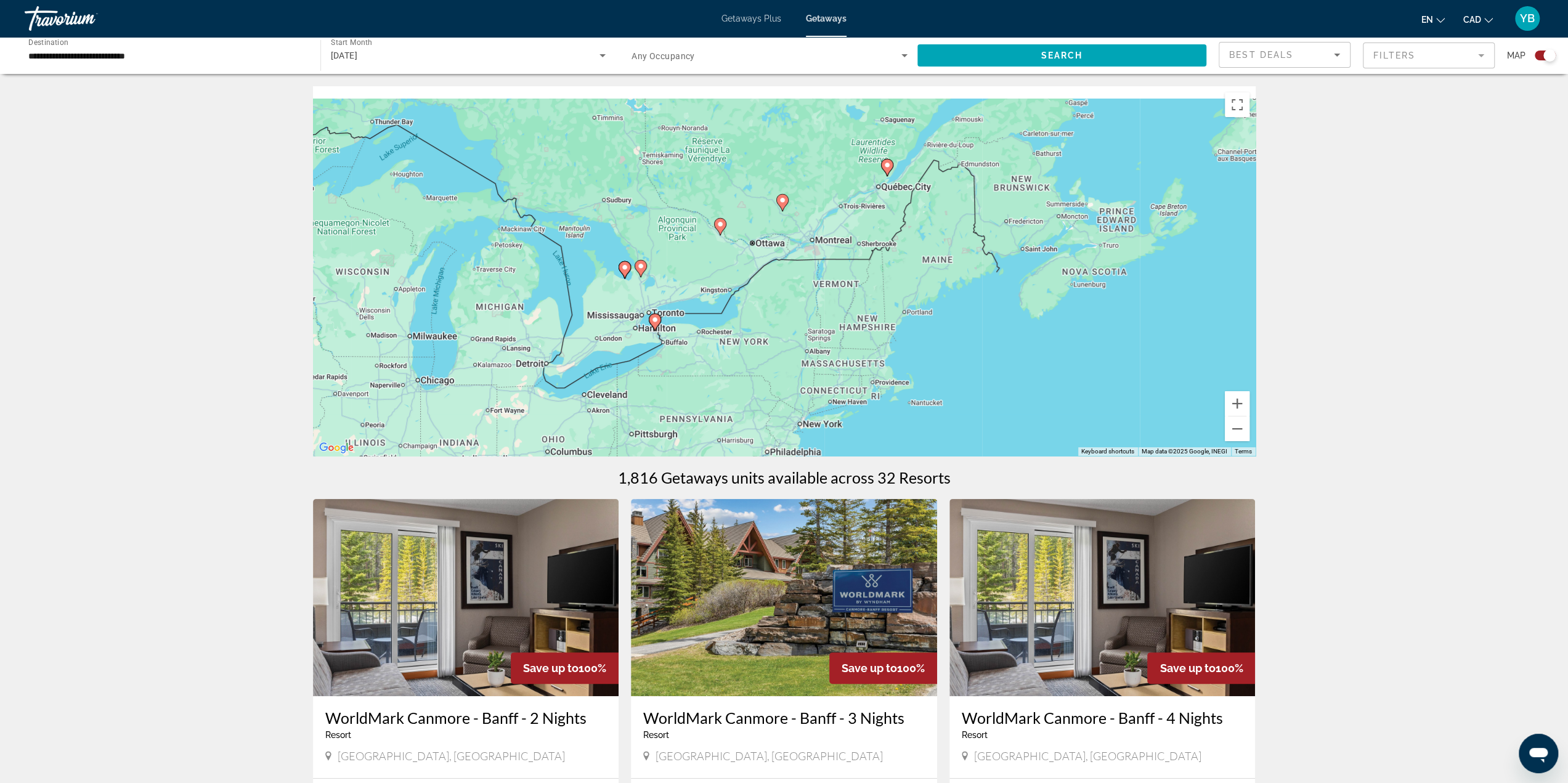
drag, startPoint x: 680, startPoint y: 370, endPoint x: 706, endPoint y: 403, distance: 42.0
click at [706, 405] on div "To activate drag with keyboard, press Alt + Enter. Once in keyboard drag state,…" at bounding box center [784, 271] width 942 height 370
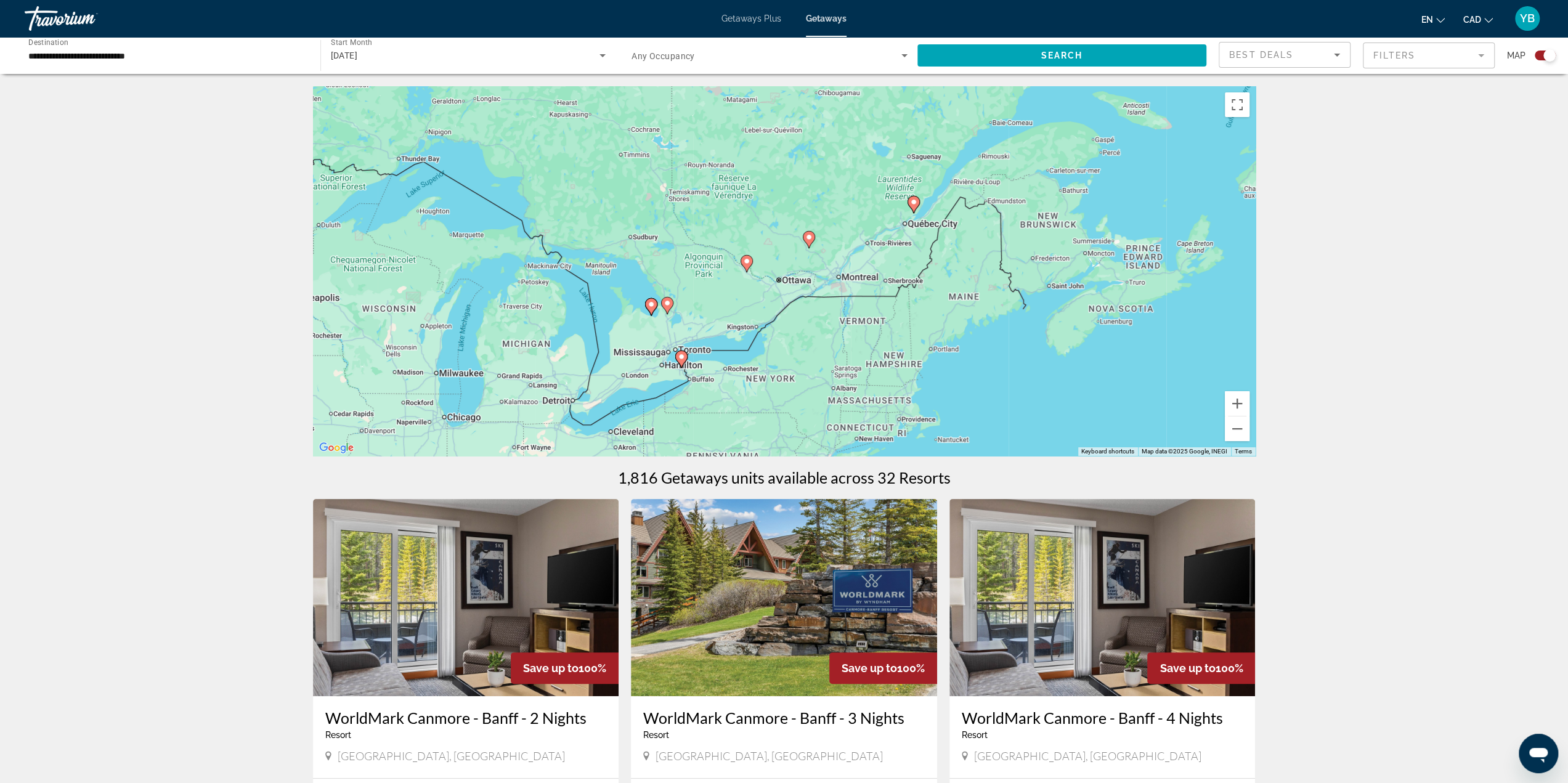
click at [664, 301] on image "Main content" at bounding box center [667, 303] width 7 height 7
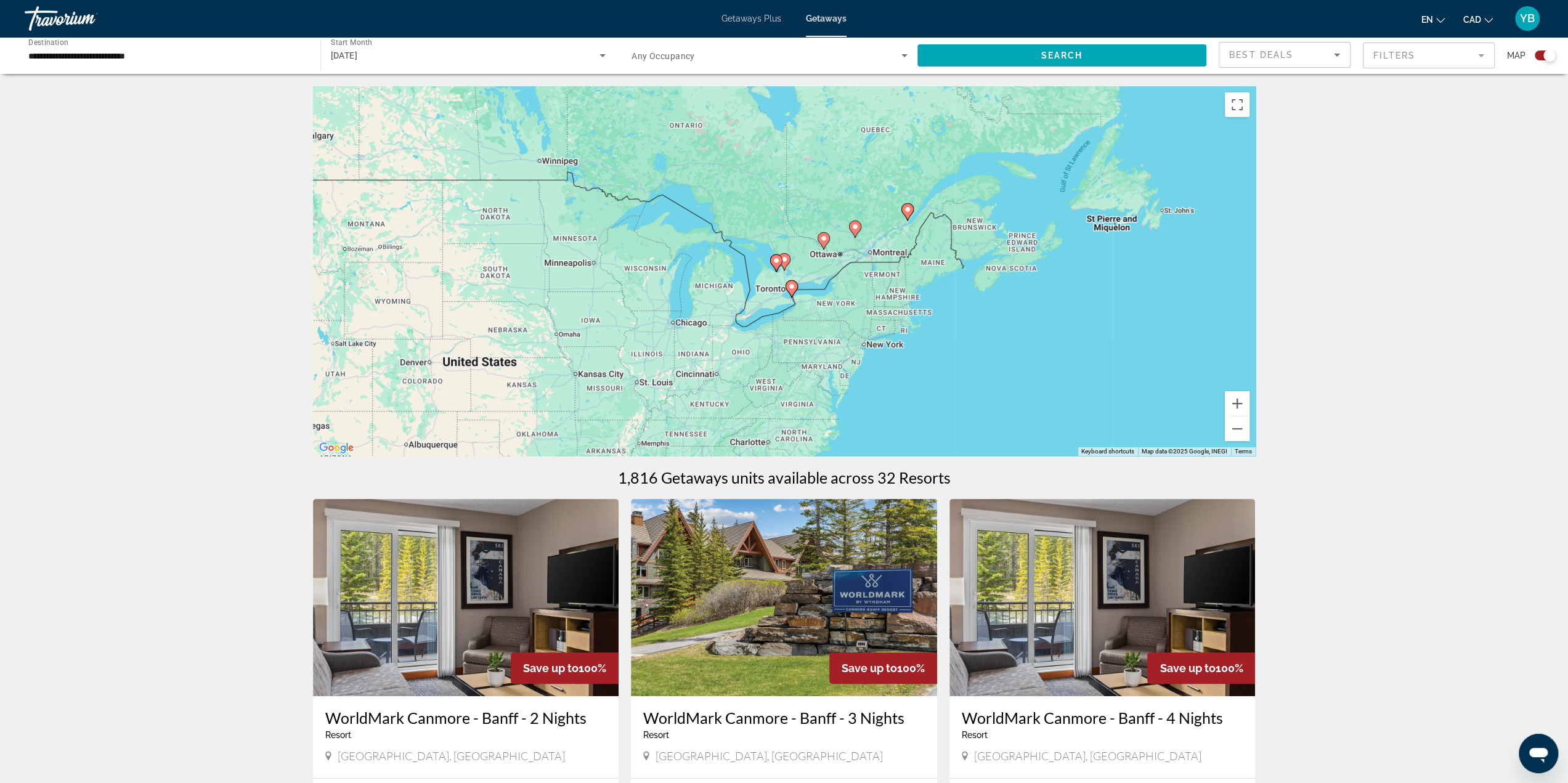
click at [786, 259] on image "Main content" at bounding box center [784, 259] width 7 height 7
type input "**********"
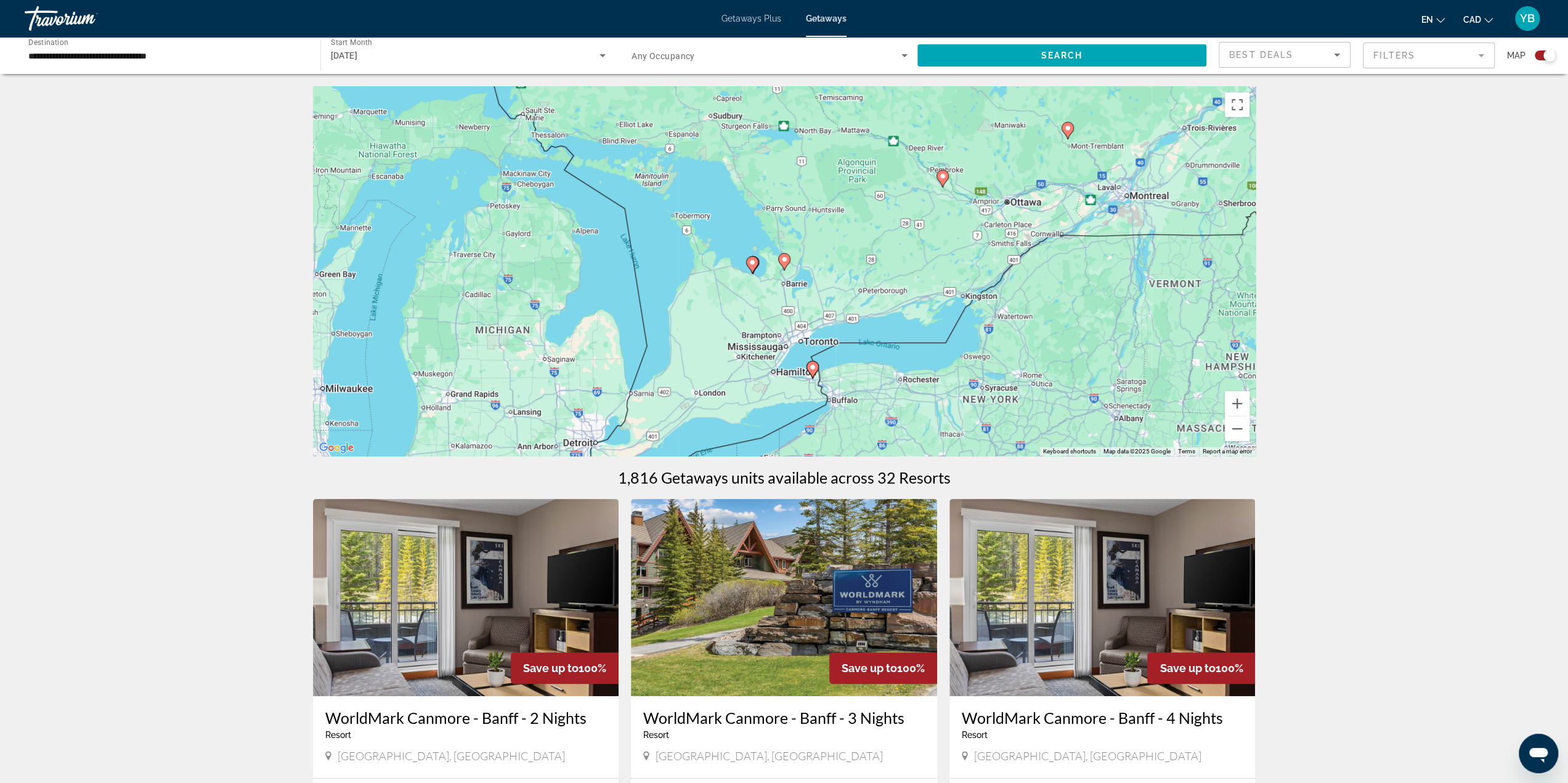
click at [786, 263] on icon "Main content" at bounding box center [784, 261] width 11 height 16
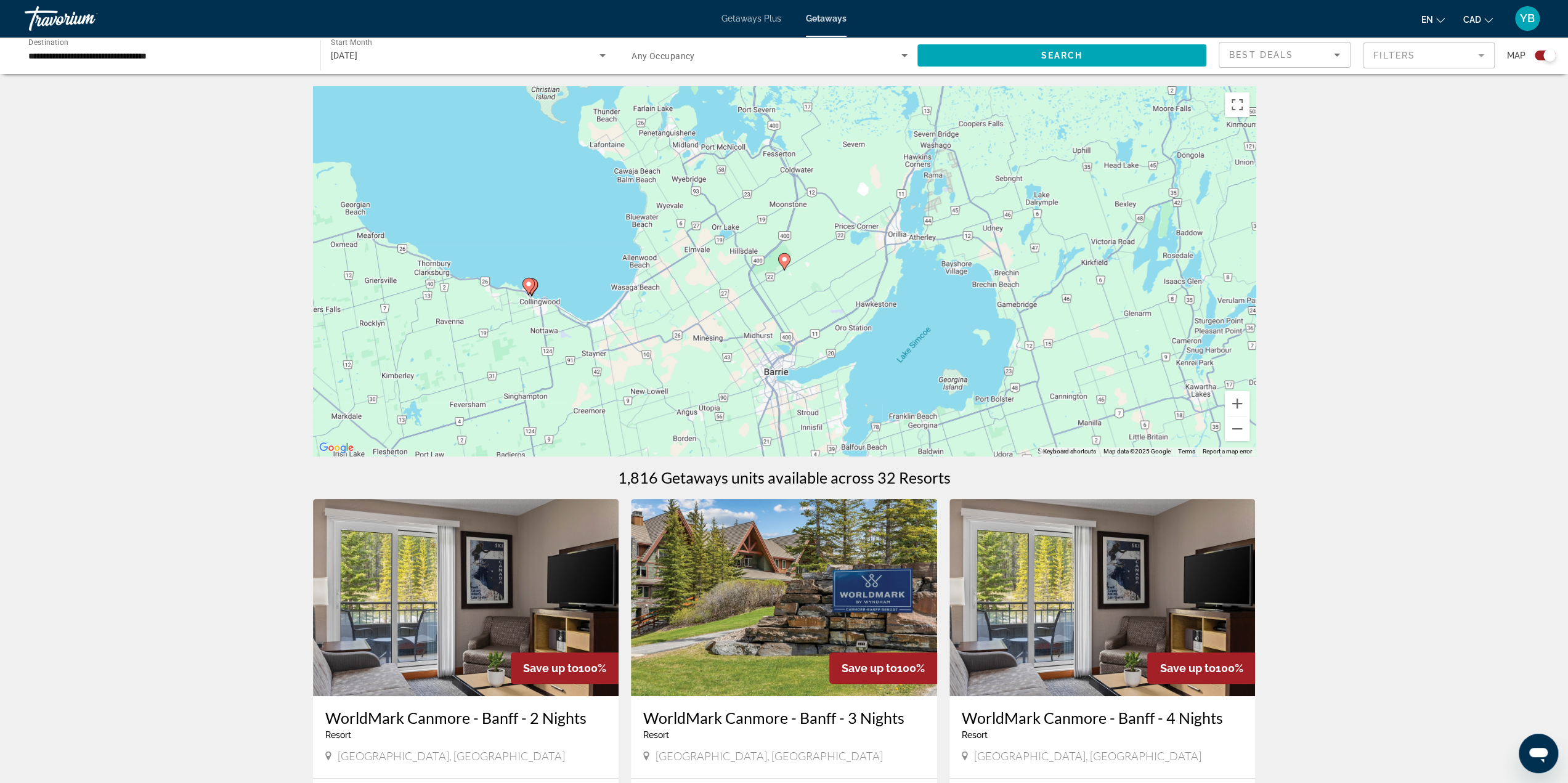
click at [785, 262] on image "Main content" at bounding box center [784, 259] width 7 height 7
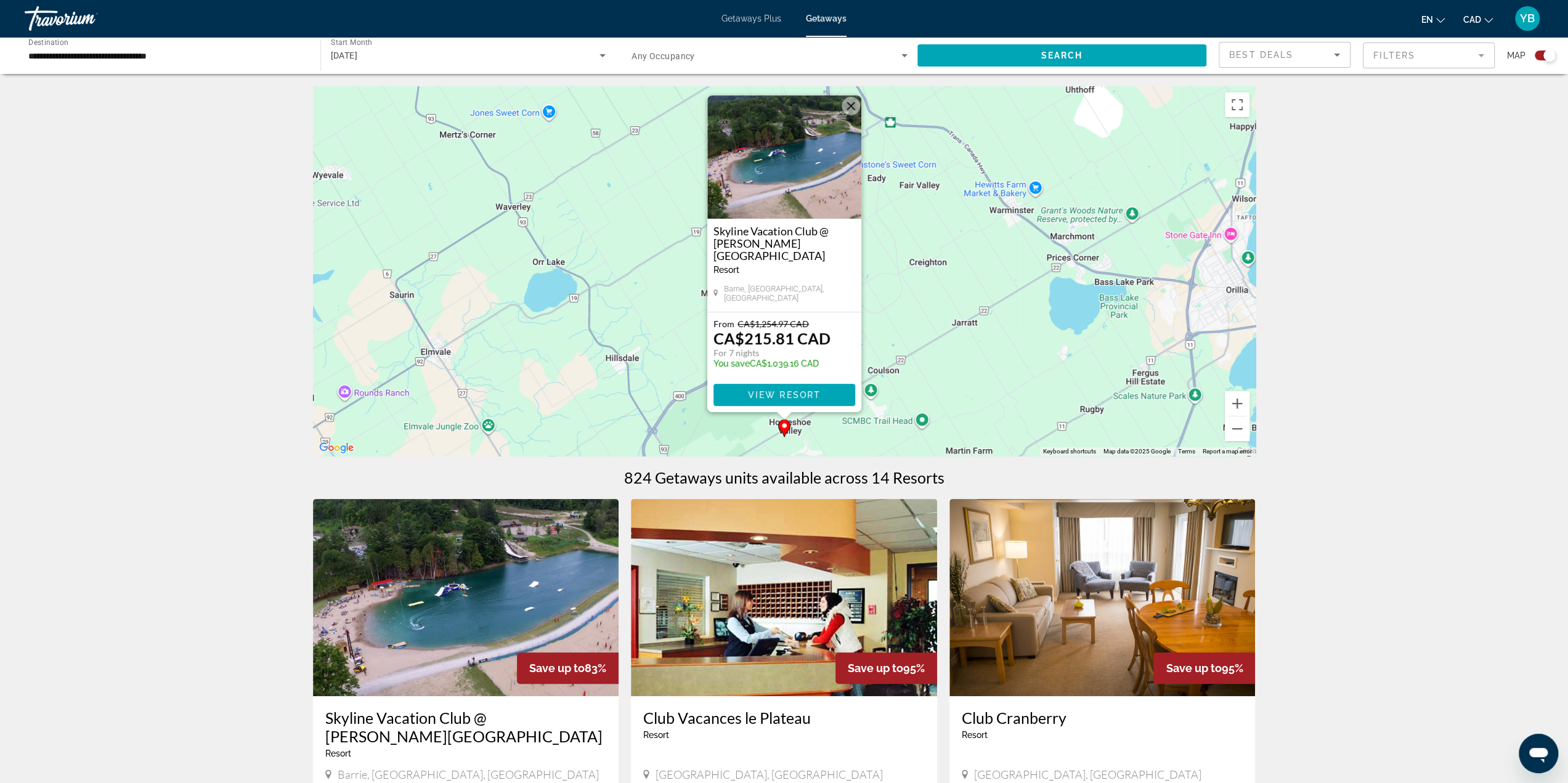
click at [848, 115] on button "Close" at bounding box center [850, 106] width 18 height 18
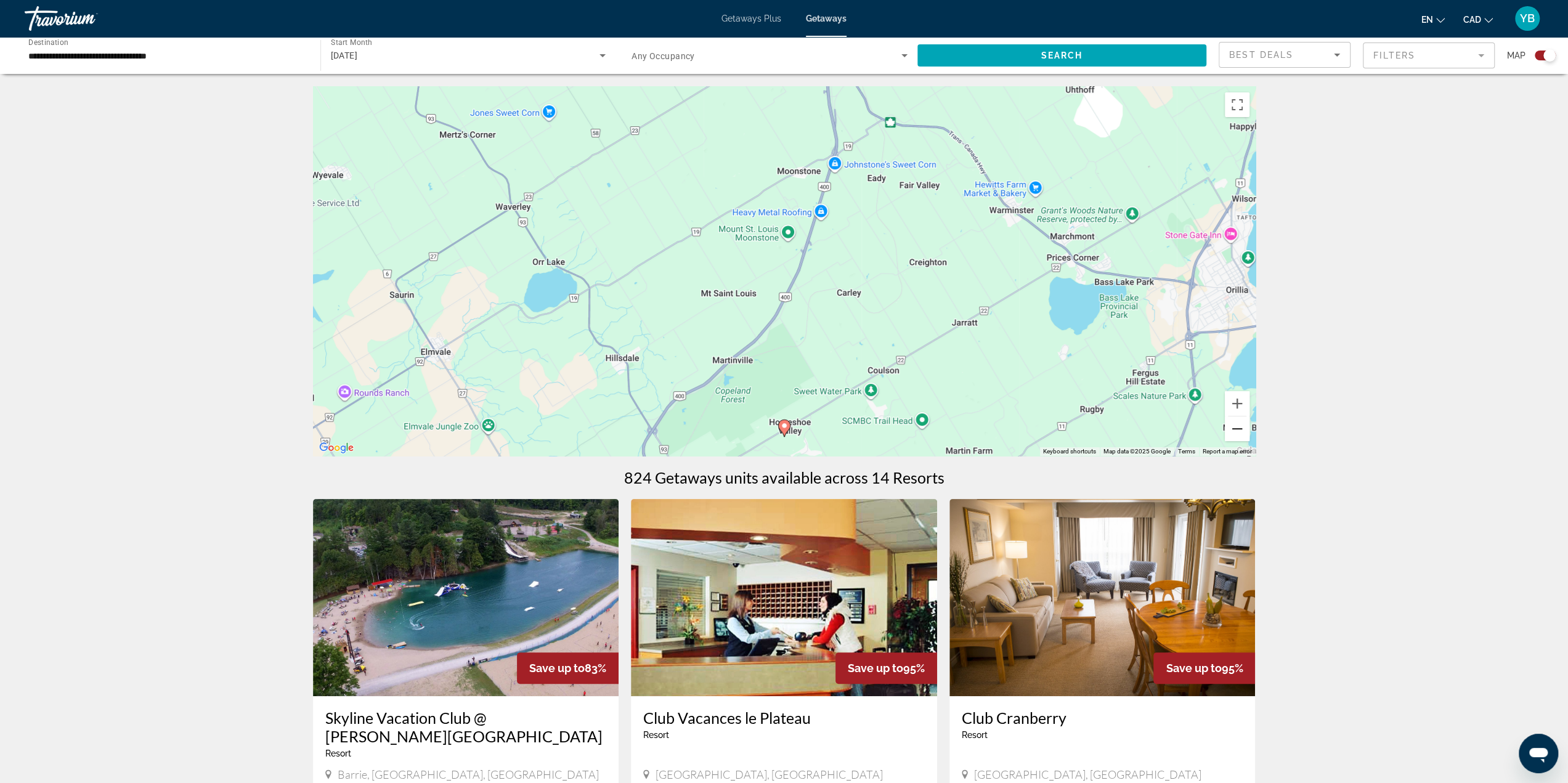
click at [1233, 433] on button "Zoom out" at bounding box center [1237, 429] width 25 height 25
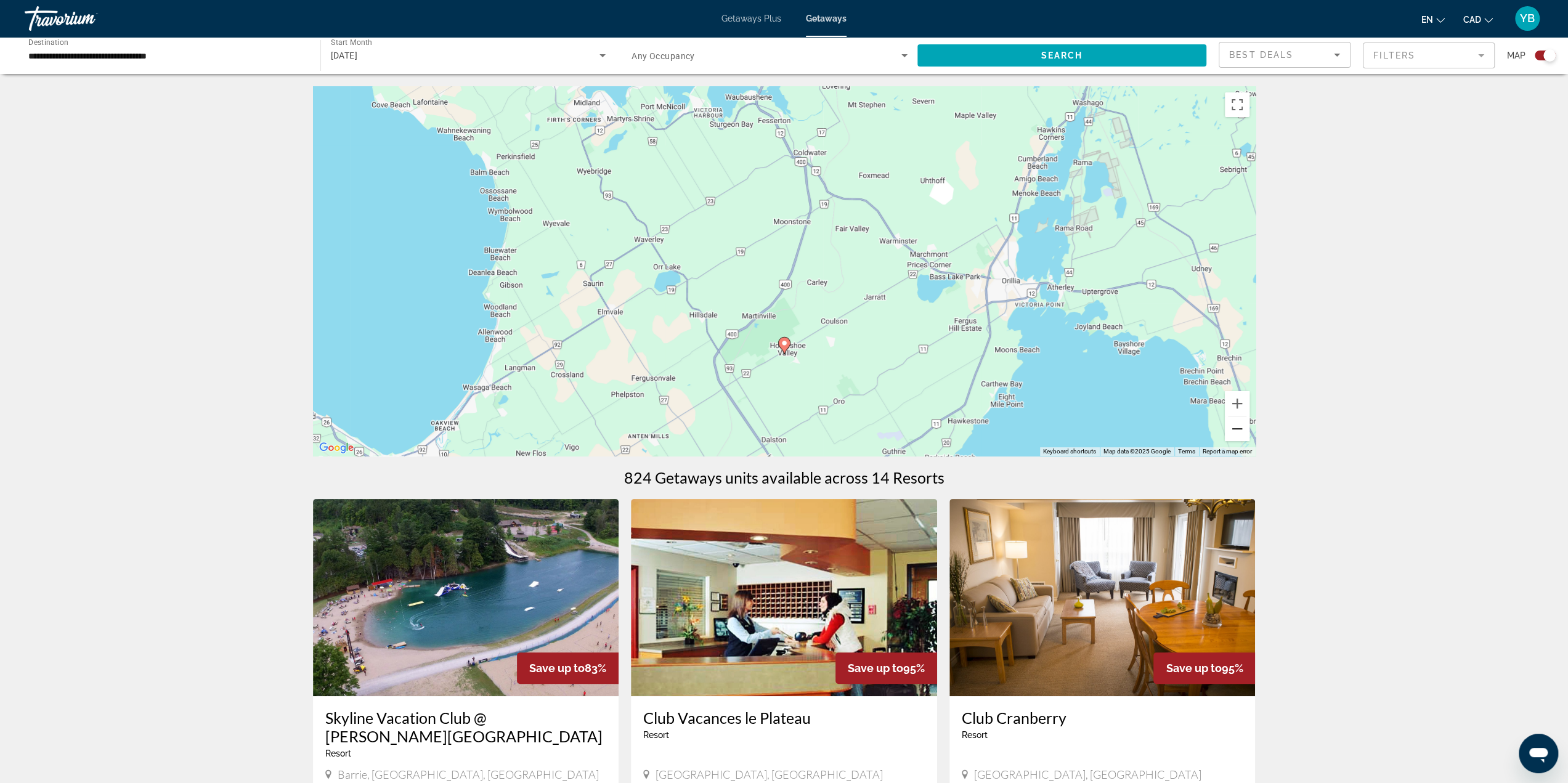
click at [1233, 433] on button "Zoom out" at bounding box center [1237, 429] width 25 height 25
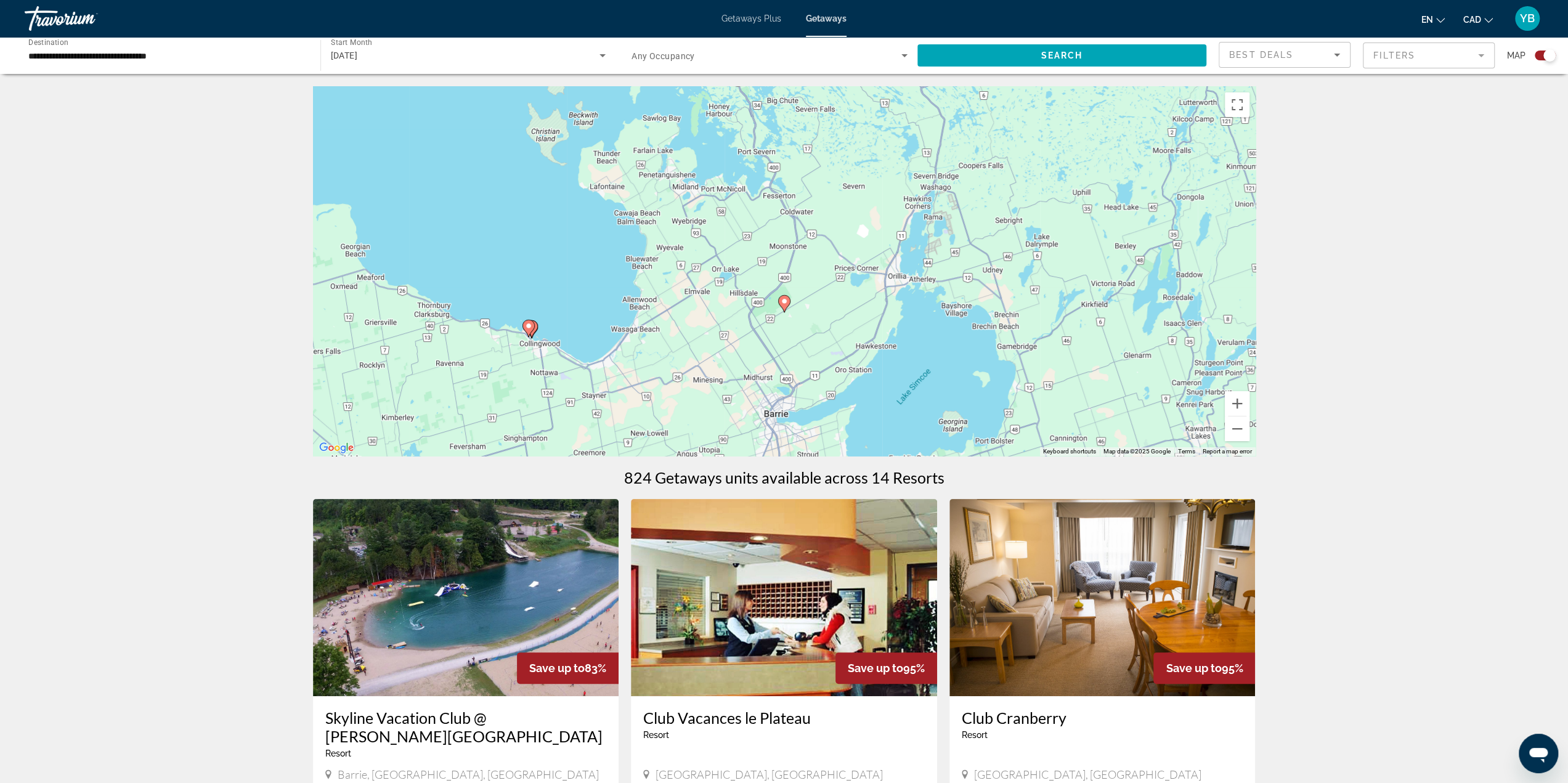
click at [527, 342] on div "To activate drag with keyboard, press Alt + Enter. Once in keyboard drag state,…" at bounding box center [784, 271] width 942 height 370
click at [525, 342] on div "To activate drag with keyboard, press Alt + Enter. Once in keyboard drag state,…" at bounding box center [784, 271] width 942 height 370
click at [531, 348] on div "To activate drag with keyboard, press Alt + Enter. Once in keyboard drag state,…" at bounding box center [784, 271] width 942 height 370
click at [530, 348] on div "To activate drag with keyboard, press Alt + Enter. Once in keyboard drag state,…" at bounding box center [784, 271] width 942 height 370
click at [527, 325] on image "Main content" at bounding box center [528, 326] width 7 height 7
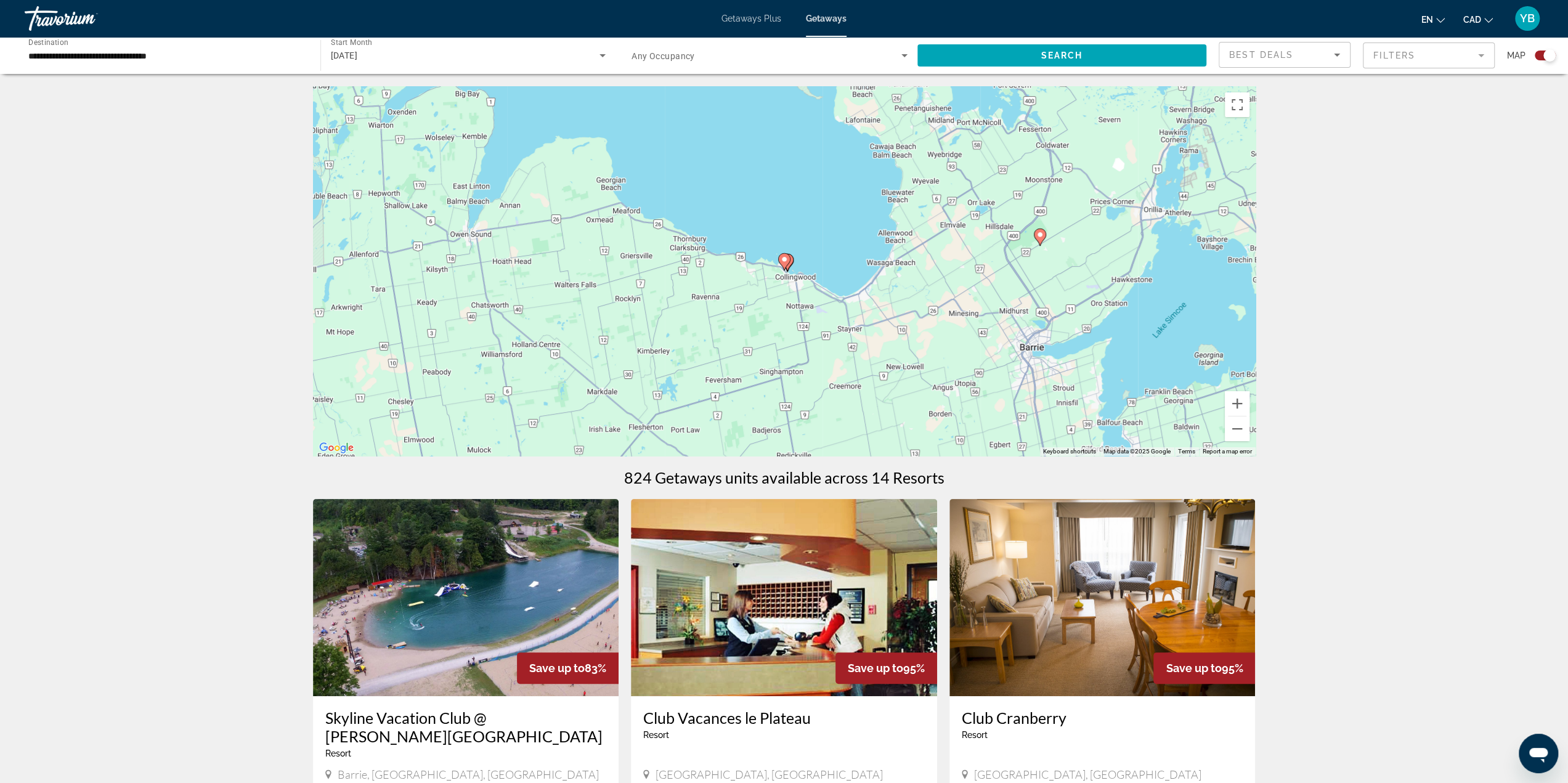
click at [787, 259] on image "Main content" at bounding box center [784, 259] width 7 height 7
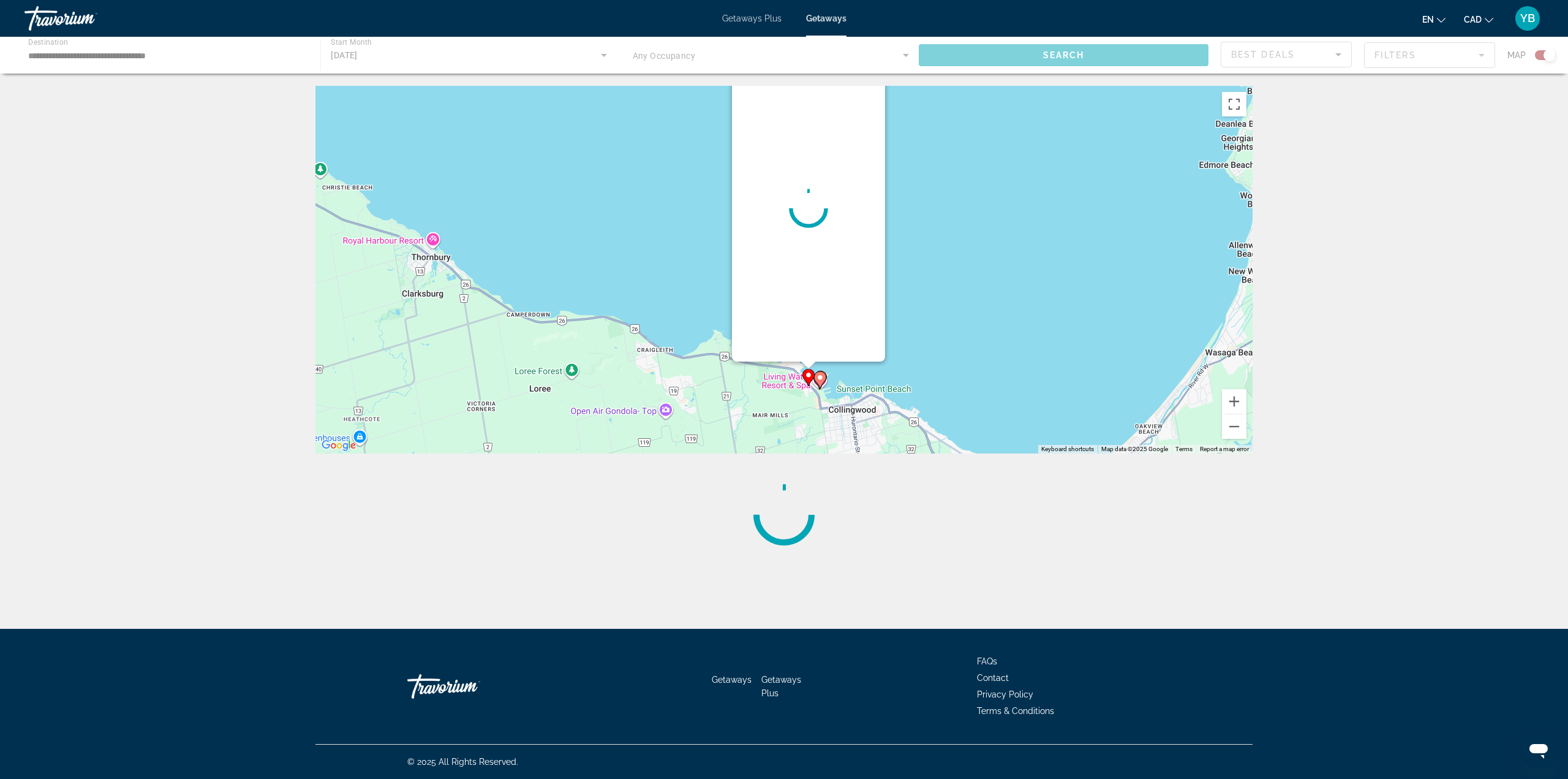
drag, startPoint x: 875, startPoint y: 399, endPoint x: 897, endPoint y: 346, distance: 57.4
click at [899, 345] on div "To activate drag with keyboard, press Alt + Enter. Once in keyboard drag state,…" at bounding box center [784, 270] width 937 height 368
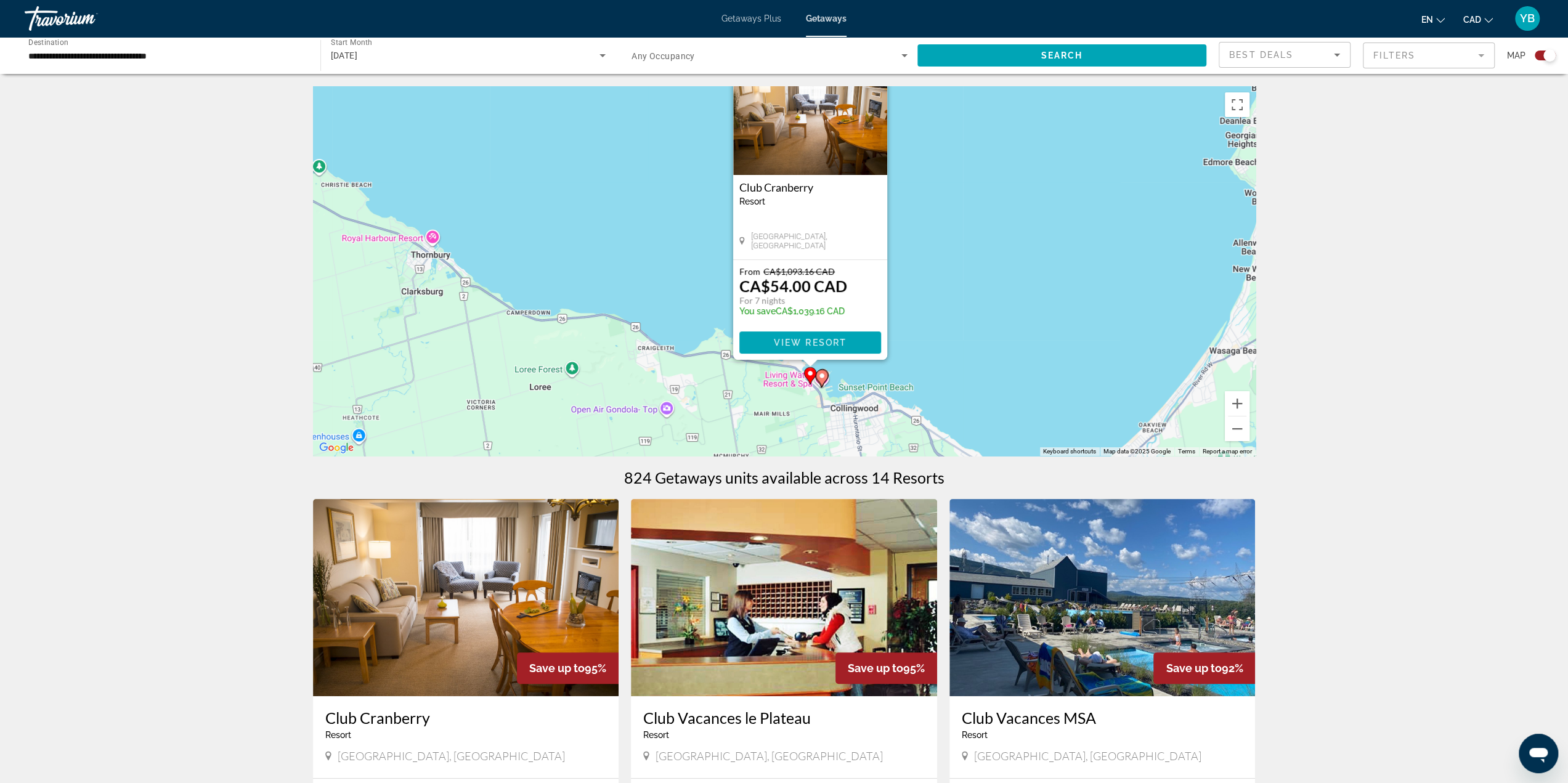
click at [824, 381] on icon "Main content" at bounding box center [821, 378] width 12 height 17
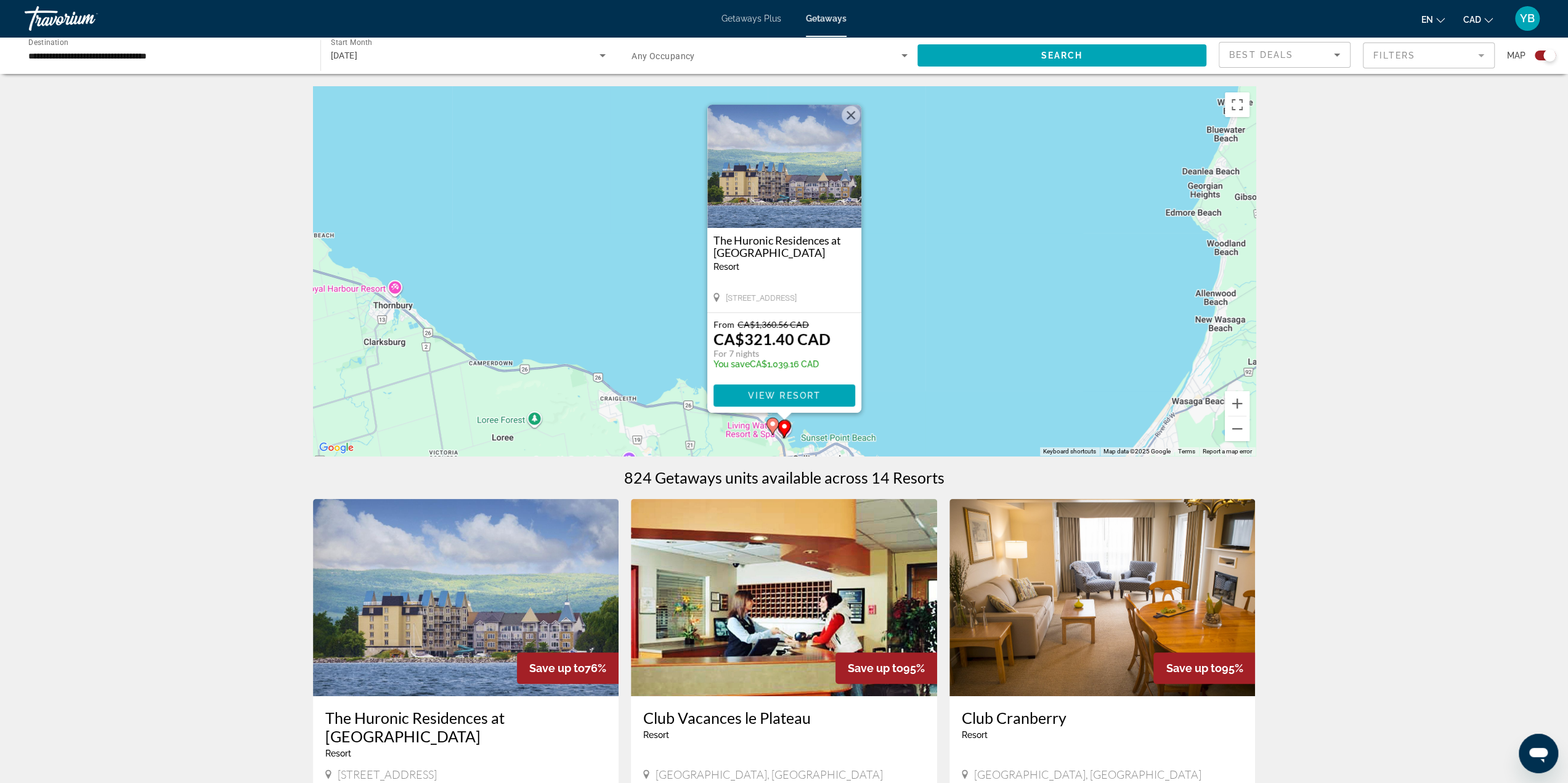
click at [770, 423] on image "Main content" at bounding box center [772, 424] width 7 height 7
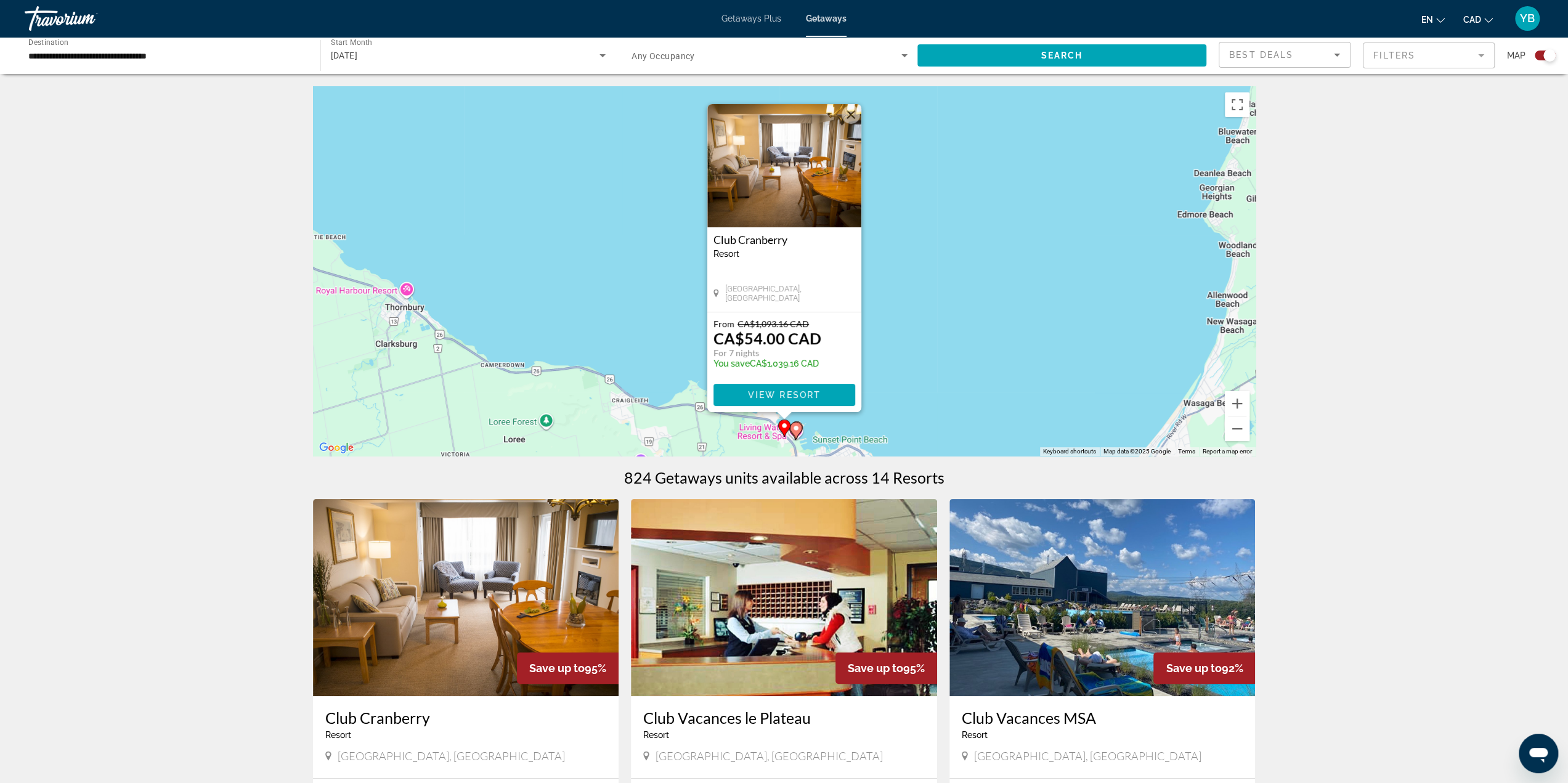
click at [810, 223] on img "Main content" at bounding box center [784, 166] width 154 height 123
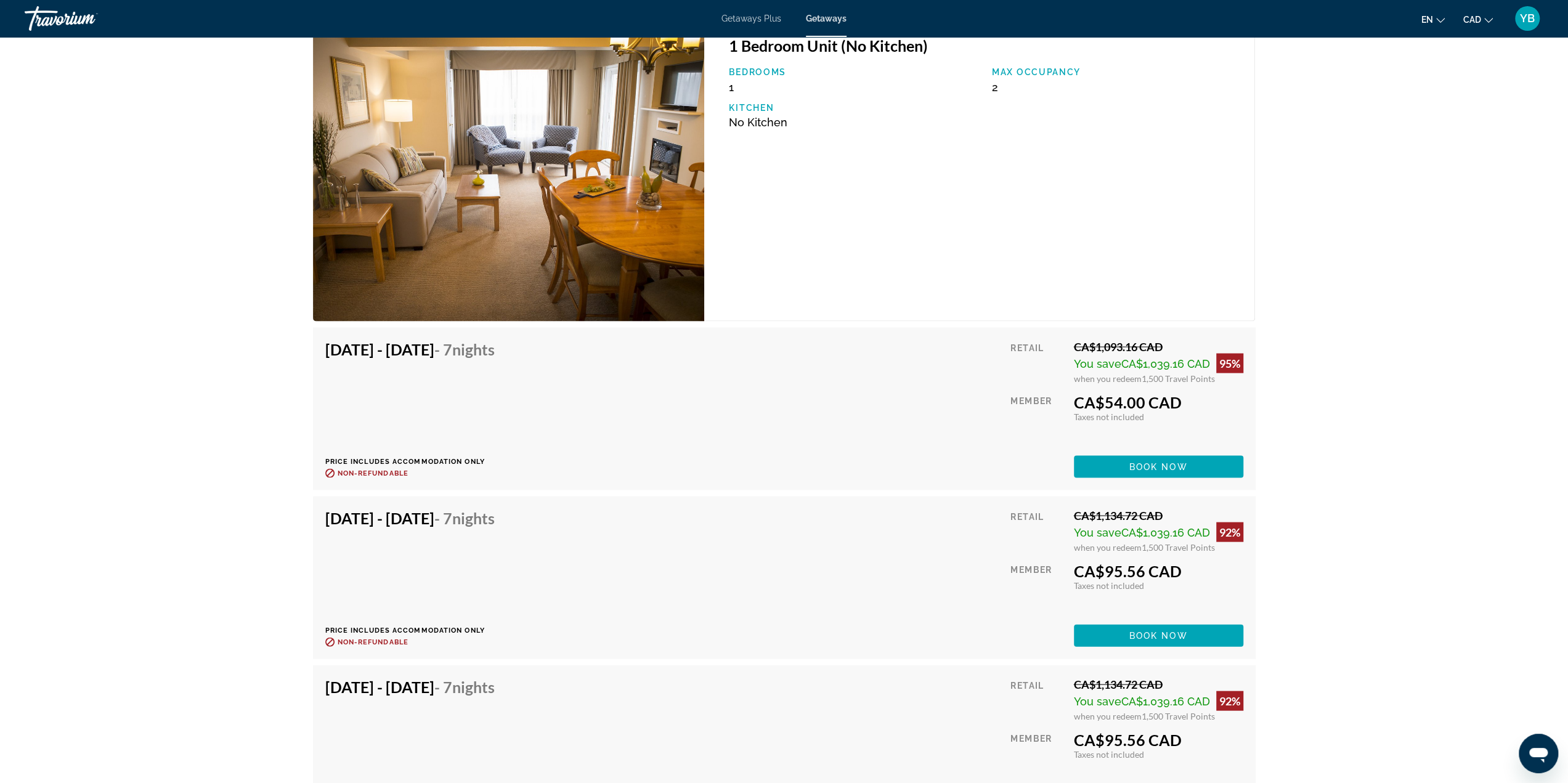
scroll to position [2253, 0]
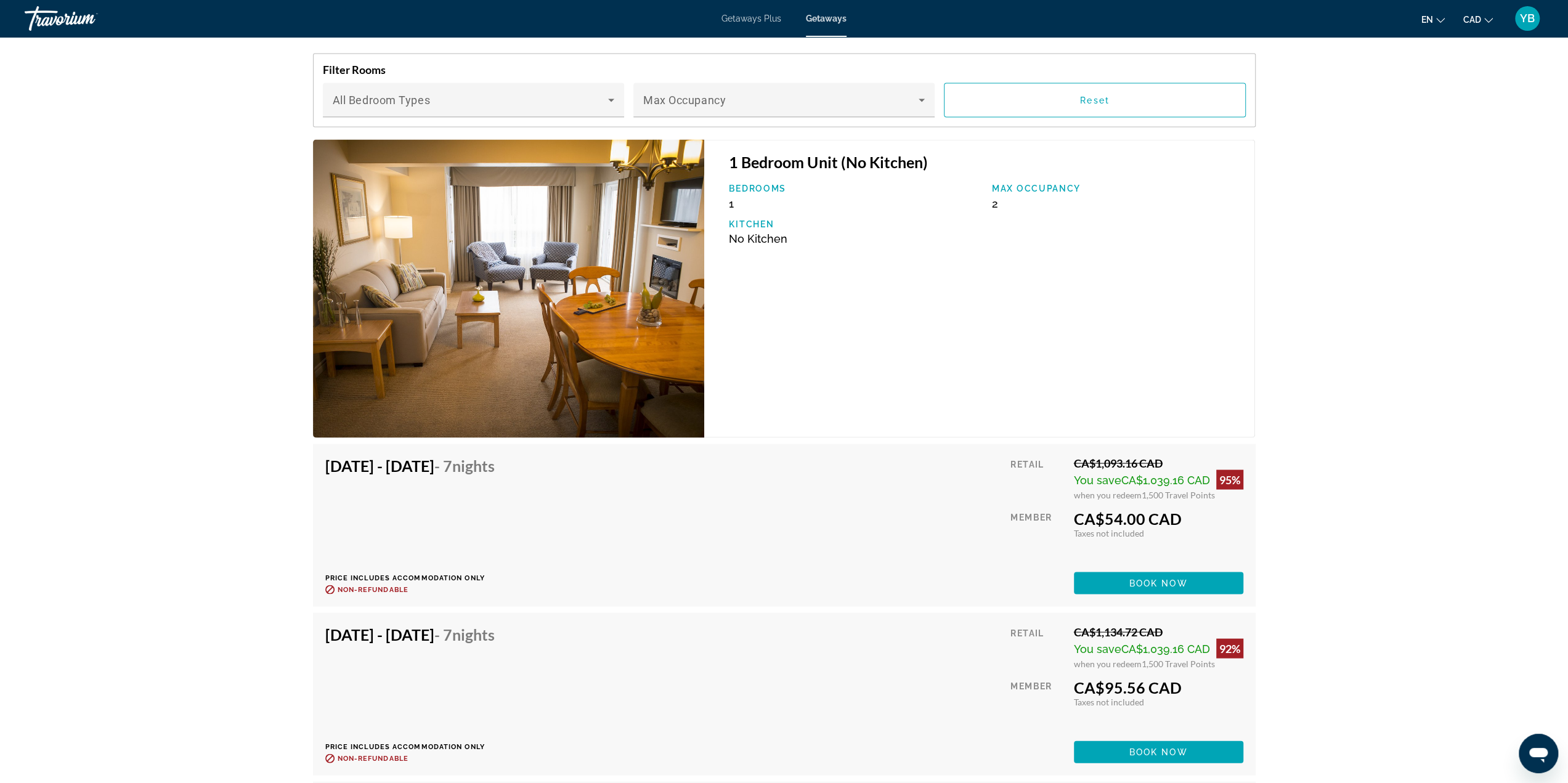
click at [578, 271] on img "Main content" at bounding box center [509, 288] width 392 height 298
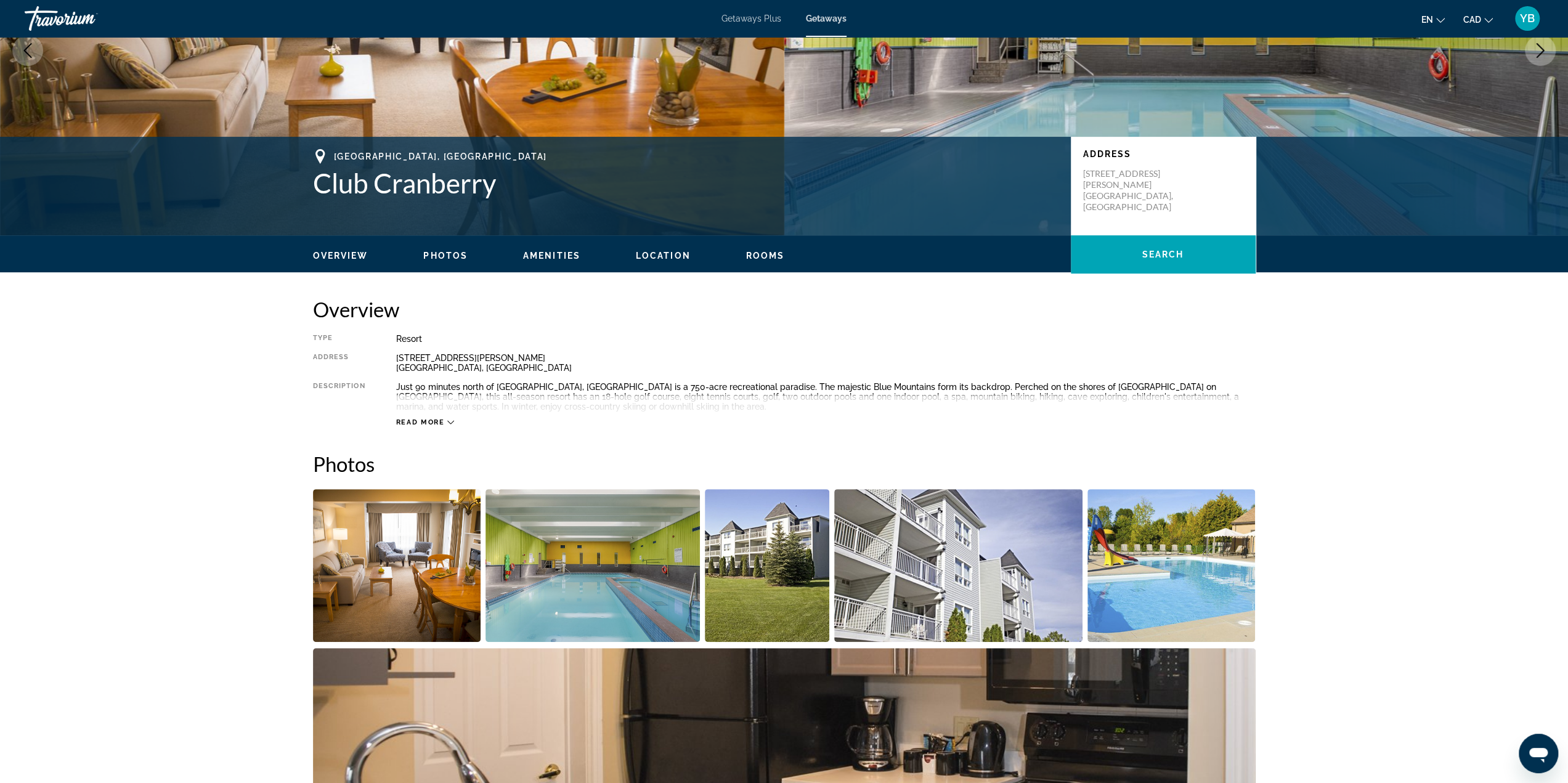
scroll to position [159, 0]
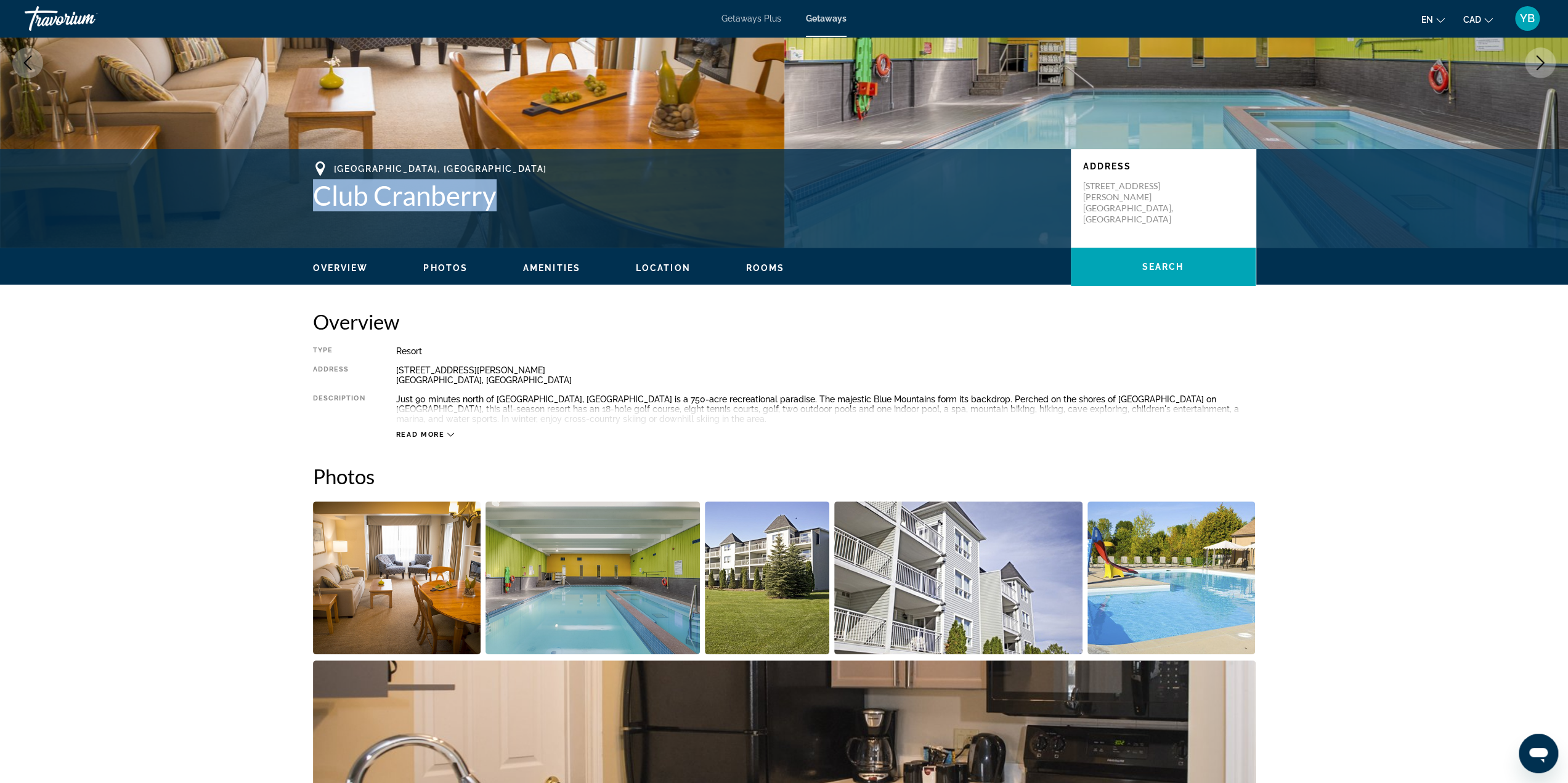
drag, startPoint x: 312, startPoint y: 199, endPoint x: 540, endPoint y: 202, distance: 228.0
click at [540, 202] on div "Collingwood, [GEOGRAPHIC_DATA] Club Cranberry Address [STREET_ADDRESS][PERSON_N…" at bounding box center [784, 198] width 992 height 74
copy h1 "Club Cranberry"
